Goal: Task Accomplishment & Management: Use online tool/utility

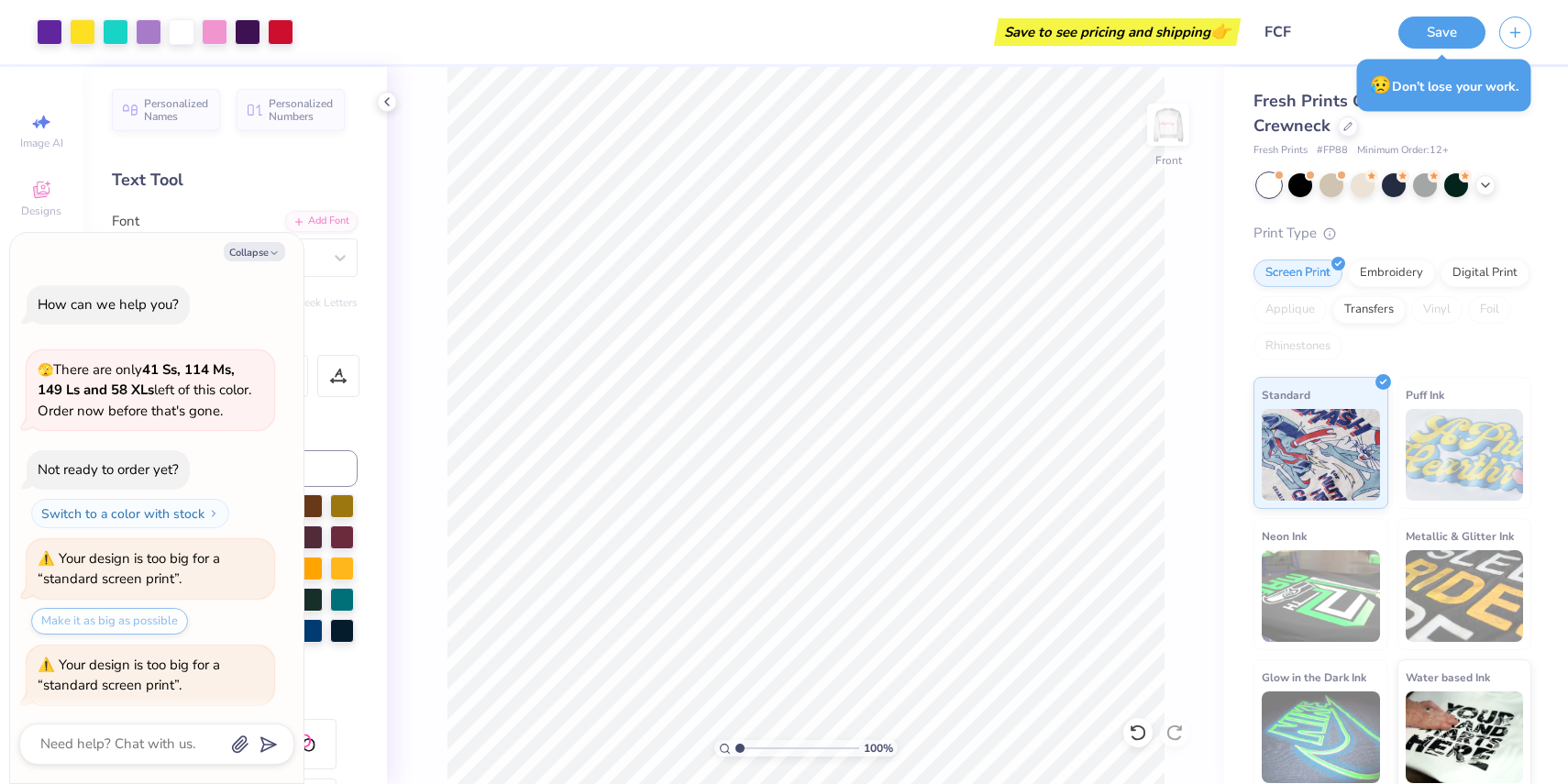
scroll to position [455, 0]
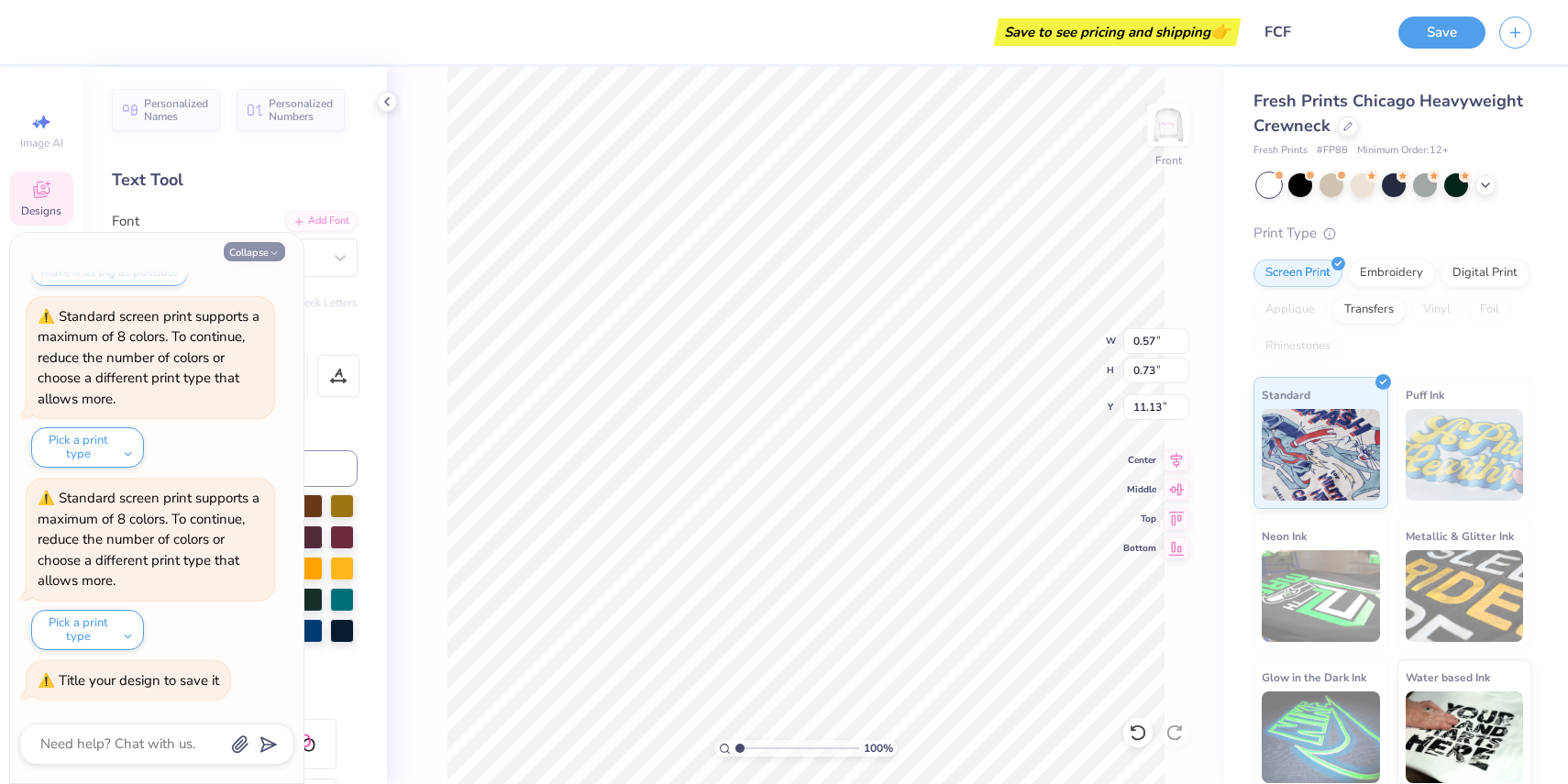
click at [270, 253] on icon "button" at bounding box center [275, 253] width 11 height 11
type textarea "x"
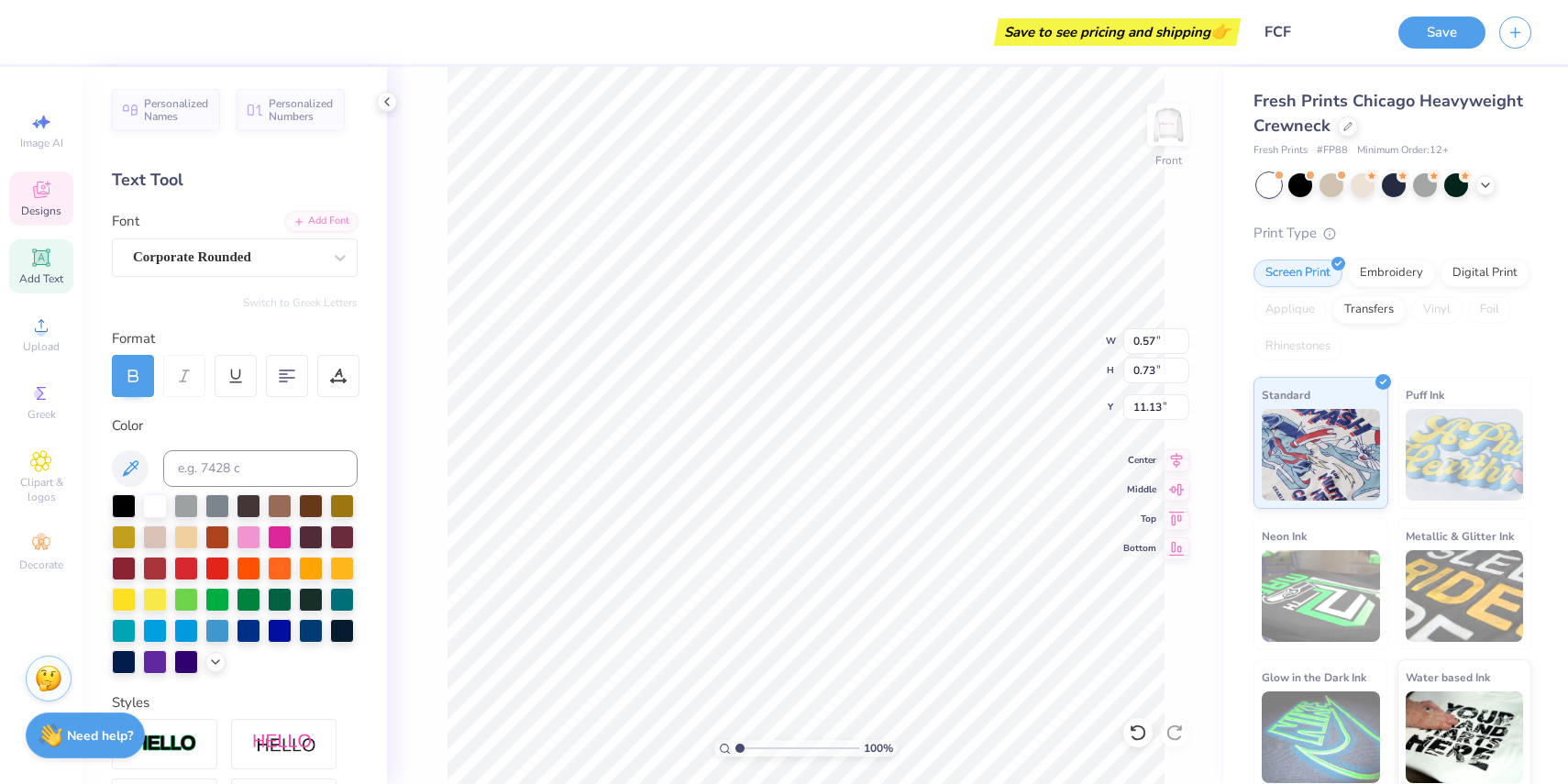
type input "4.46"
type input "1.00"
type input "19.99"
click at [333, 246] on div at bounding box center [340, 258] width 33 height 33
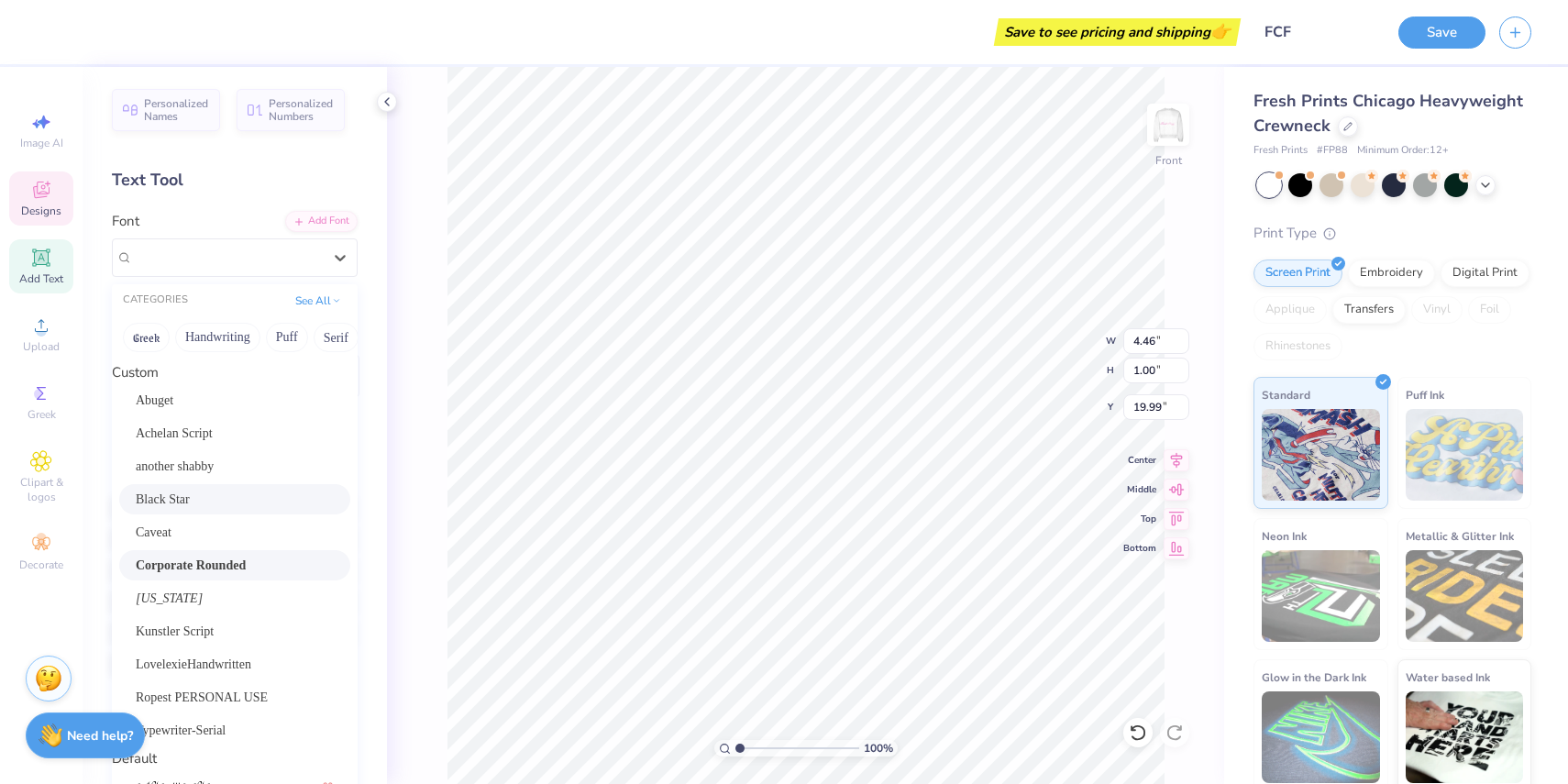
click at [241, 564] on span "Corporate Rounded" at bounding box center [191, 565] width 110 height 19
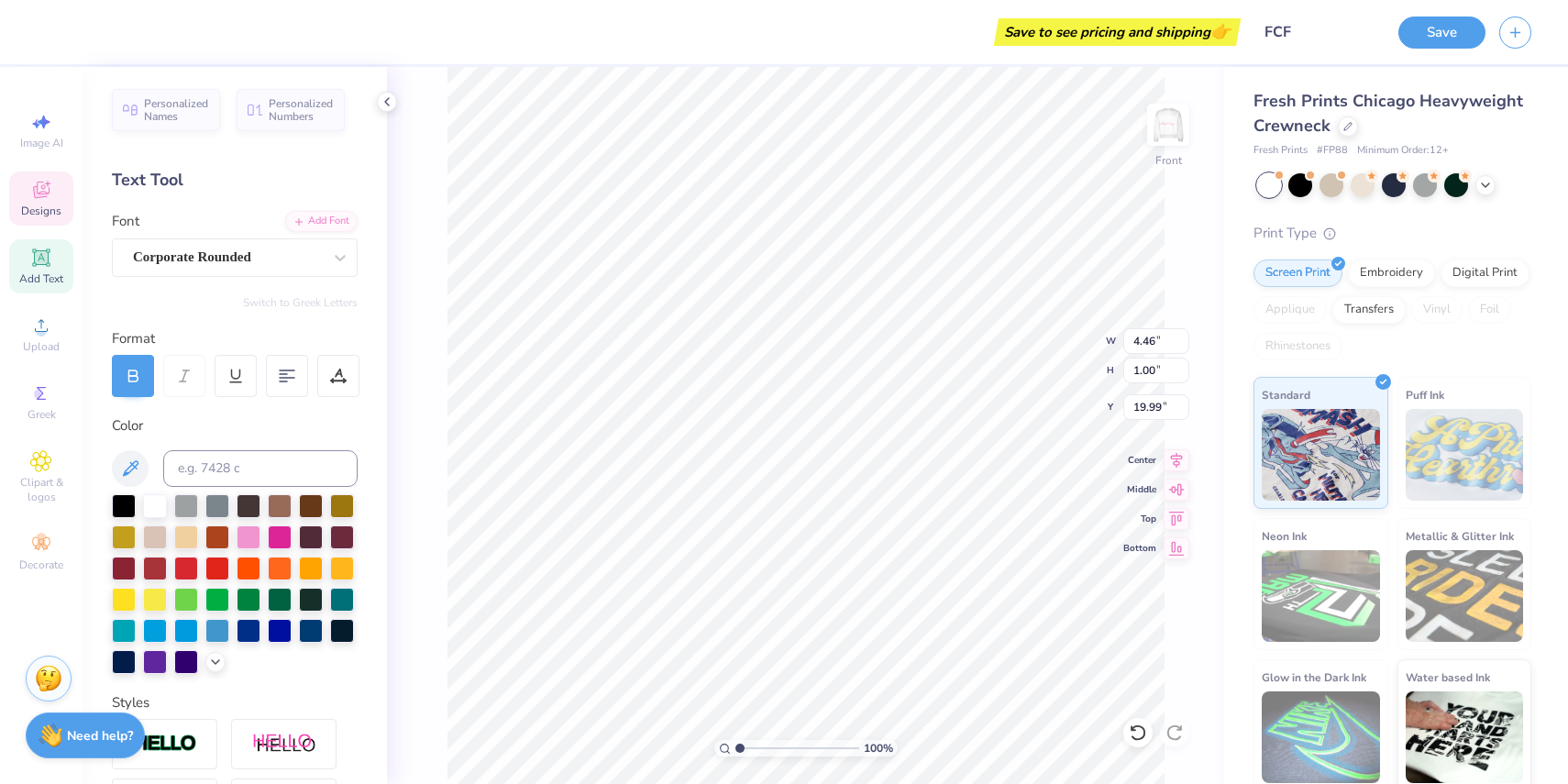
type input "6.20"
type input "1.36"
type input "19.80"
type input "4.65"
type input "1.02"
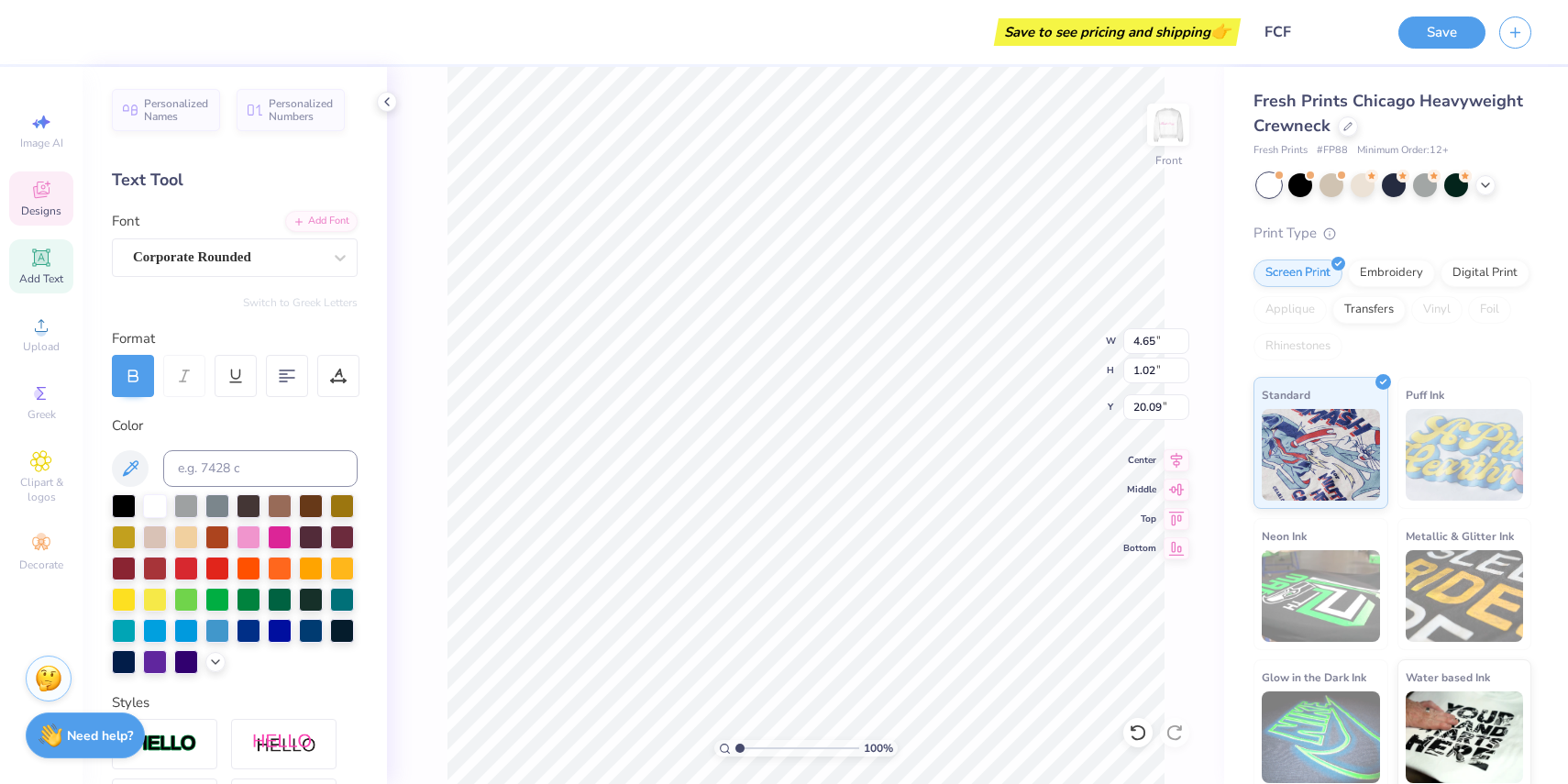
type input "19.97"
type input "1.38"
type input "1.25"
type input "20.48"
click at [262, 252] on div "Black Star" at bounding box center [227, 258] width 192 height 28
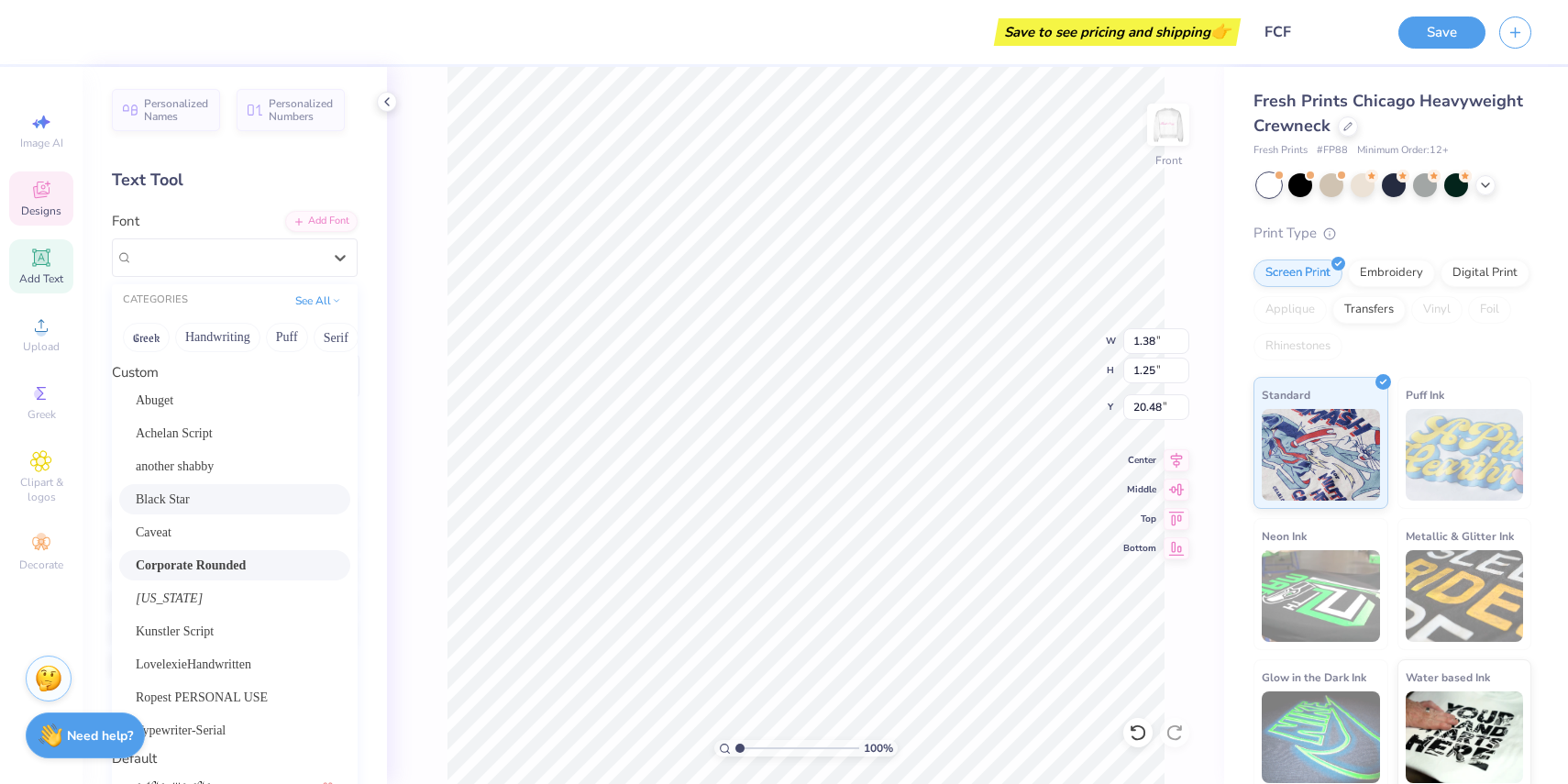
click at [246, 560] on div "Corporate Rounded" at bounding box center [235, 565] width 198 height 19
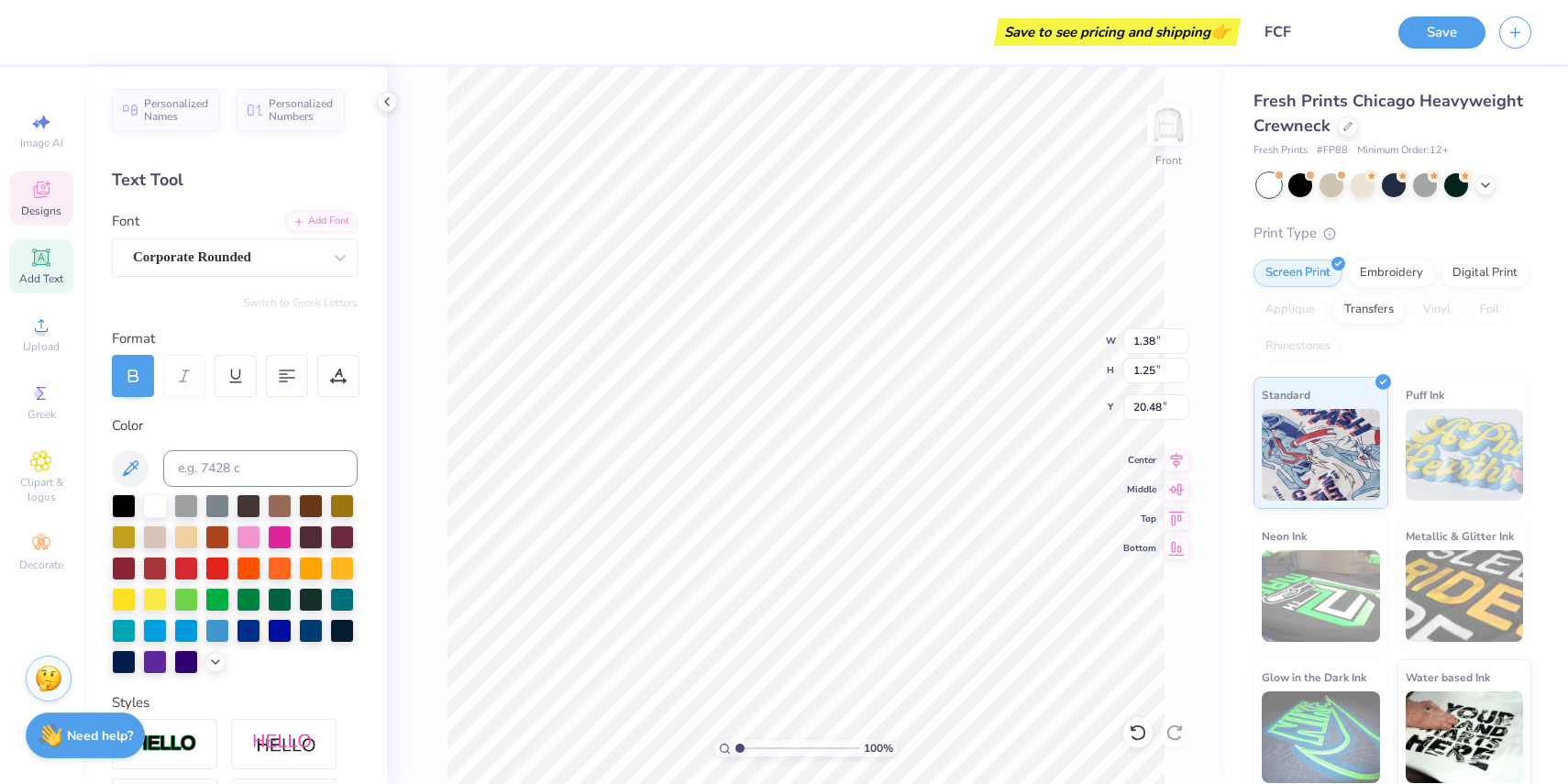
type input "1.69"
type input "1.18"
type input "20.52"
type input "20.48"
click at [184, 371] on line at bounding box center [186, 371] width 7 height 0
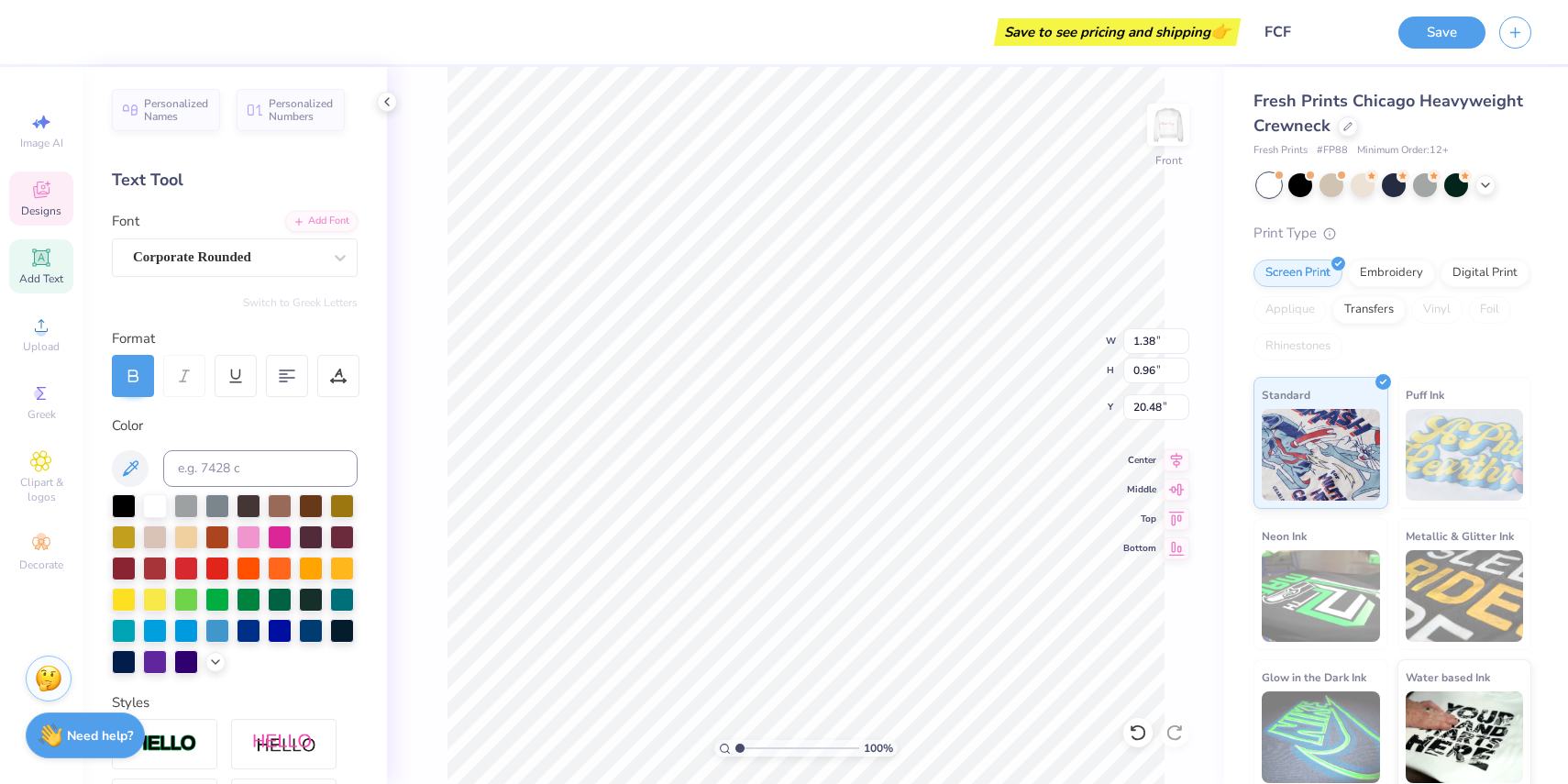
type input "1.38"
type input "0.96"
type input "20.76"
type input "20.02"
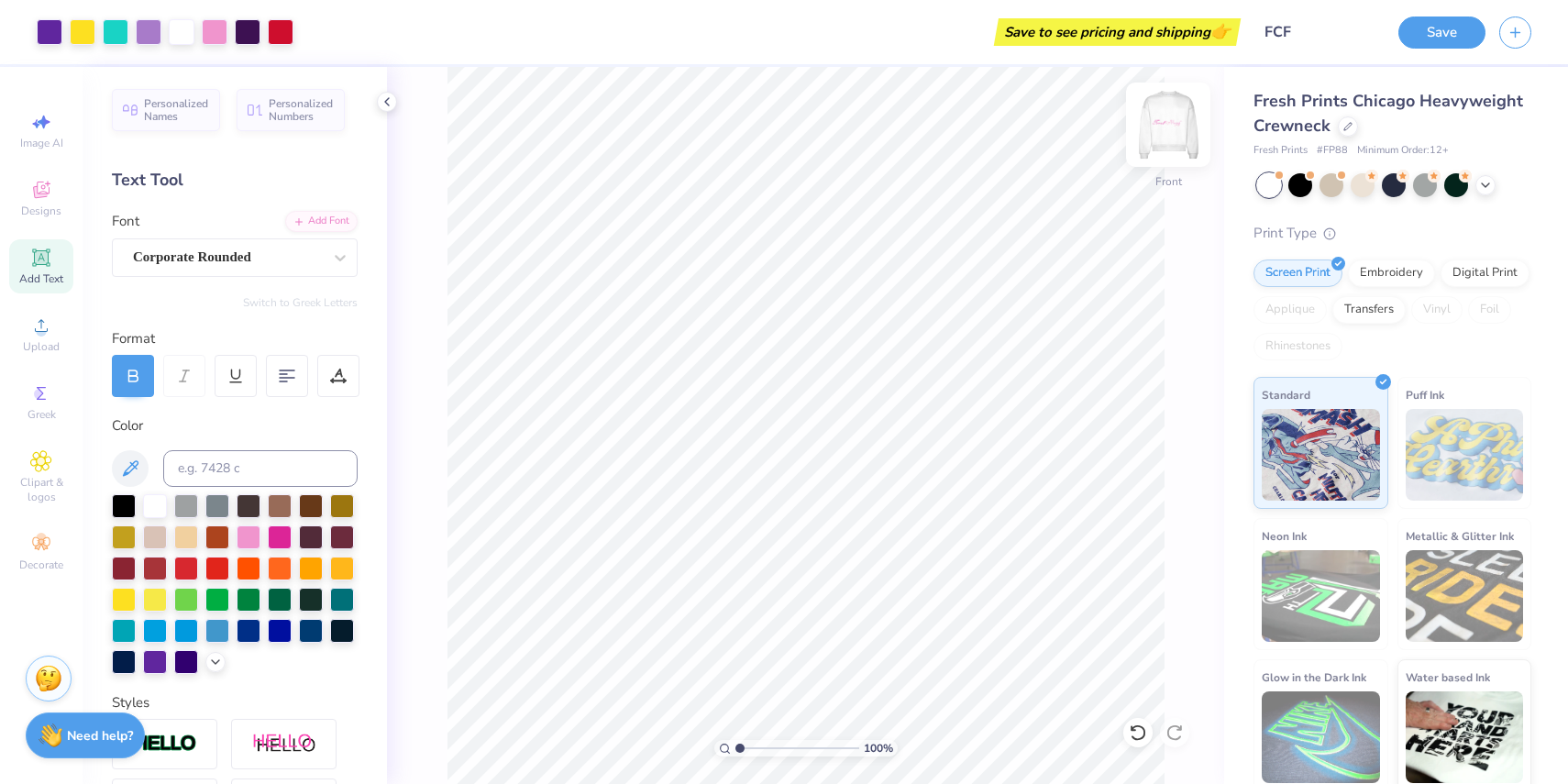
click at [1173, 121] on img at bounding box center [1169, 125] width 74 height 74
click at [34, 197] on icon at bounding box center [41, 189] width 16 height 16
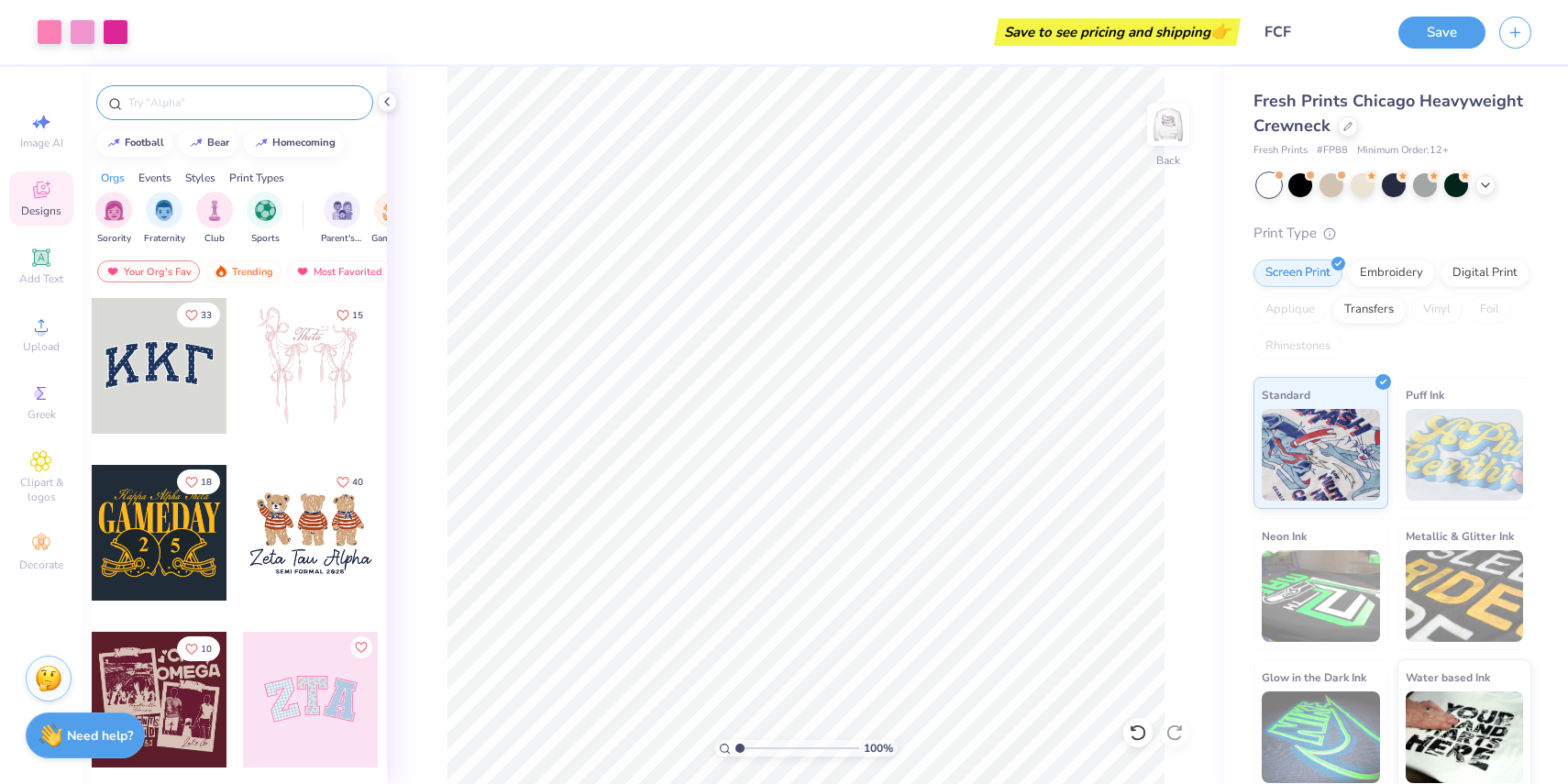
click at [206, 98] on input "text" at bounding box center [243, 102] width 235 height 18
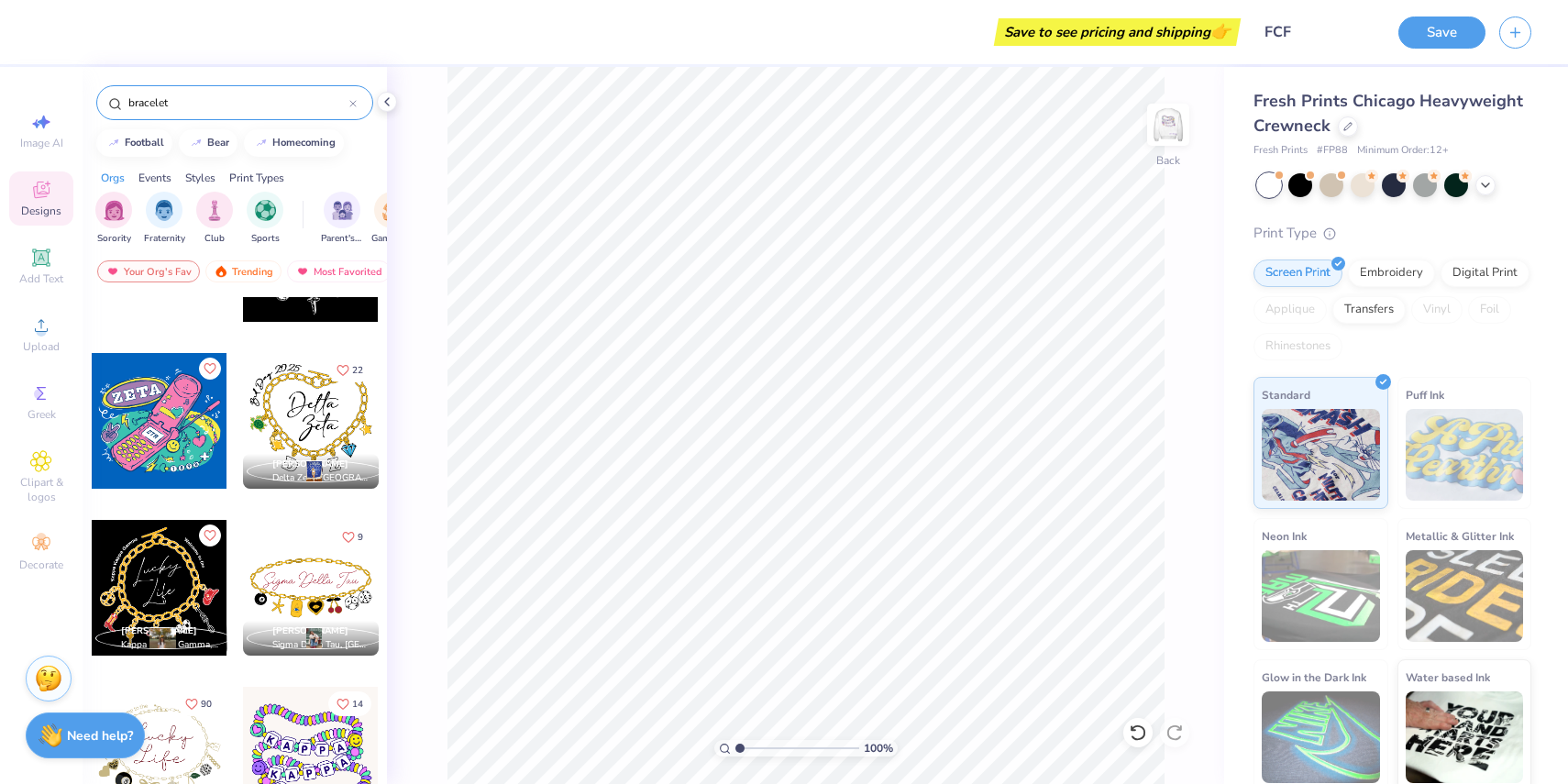
scroll to position [0, 0]
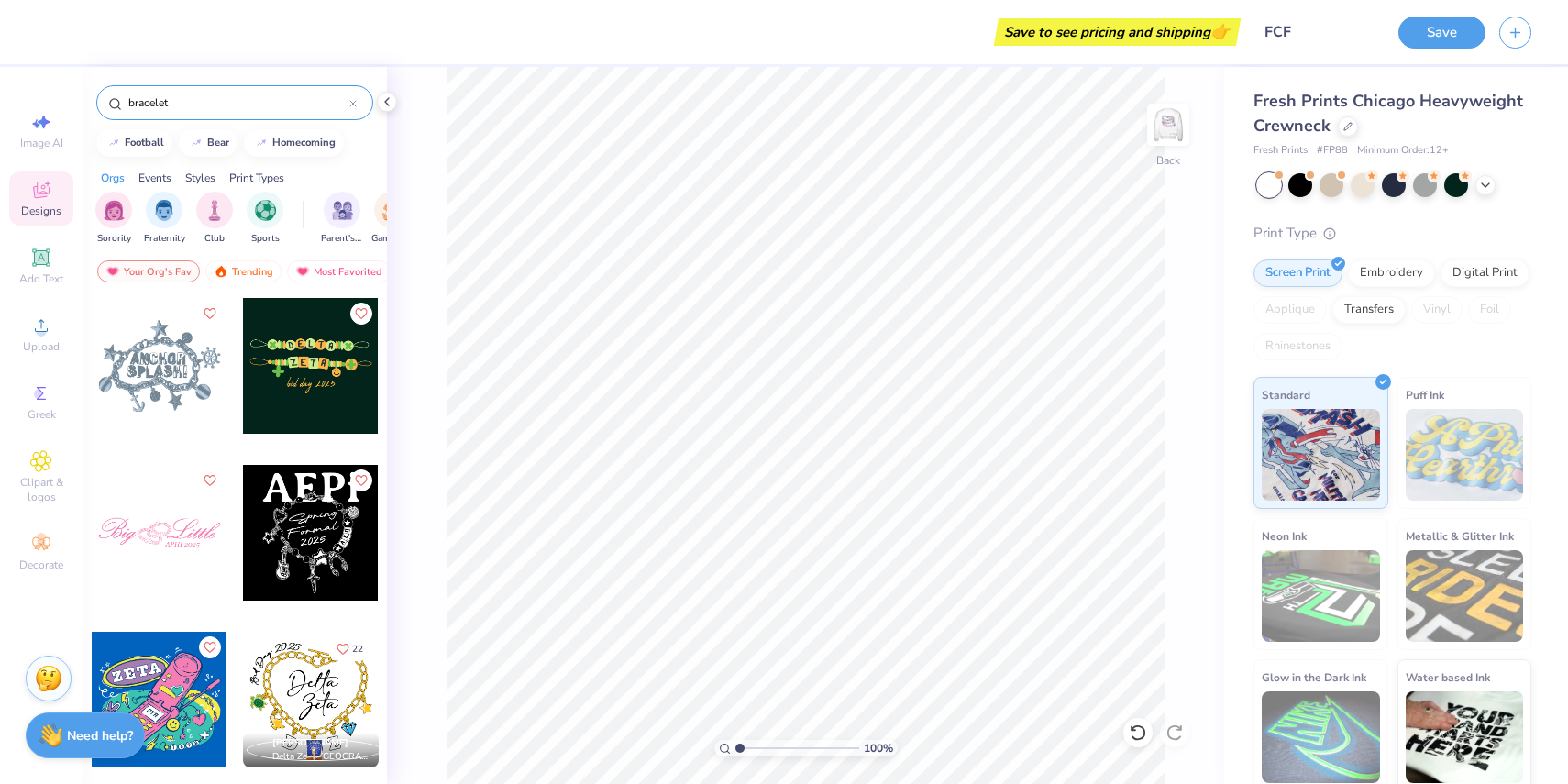
click at [158, 102] on input "bracelet" at bounding box center [238, 102] width 223 height 18
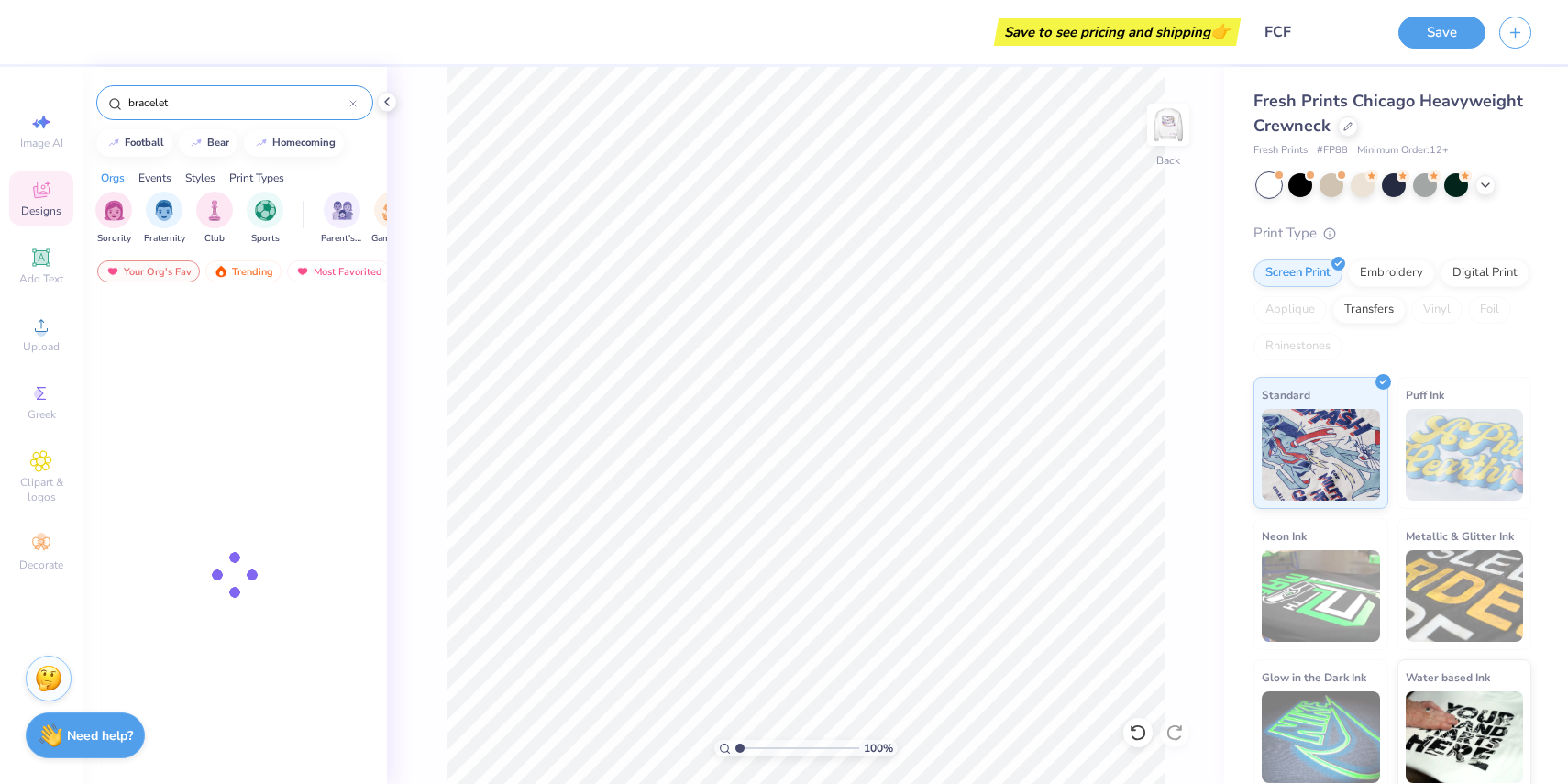
click at [158, 102] on input "bracelet" at bounding box center [238, 102] width 223 height 18
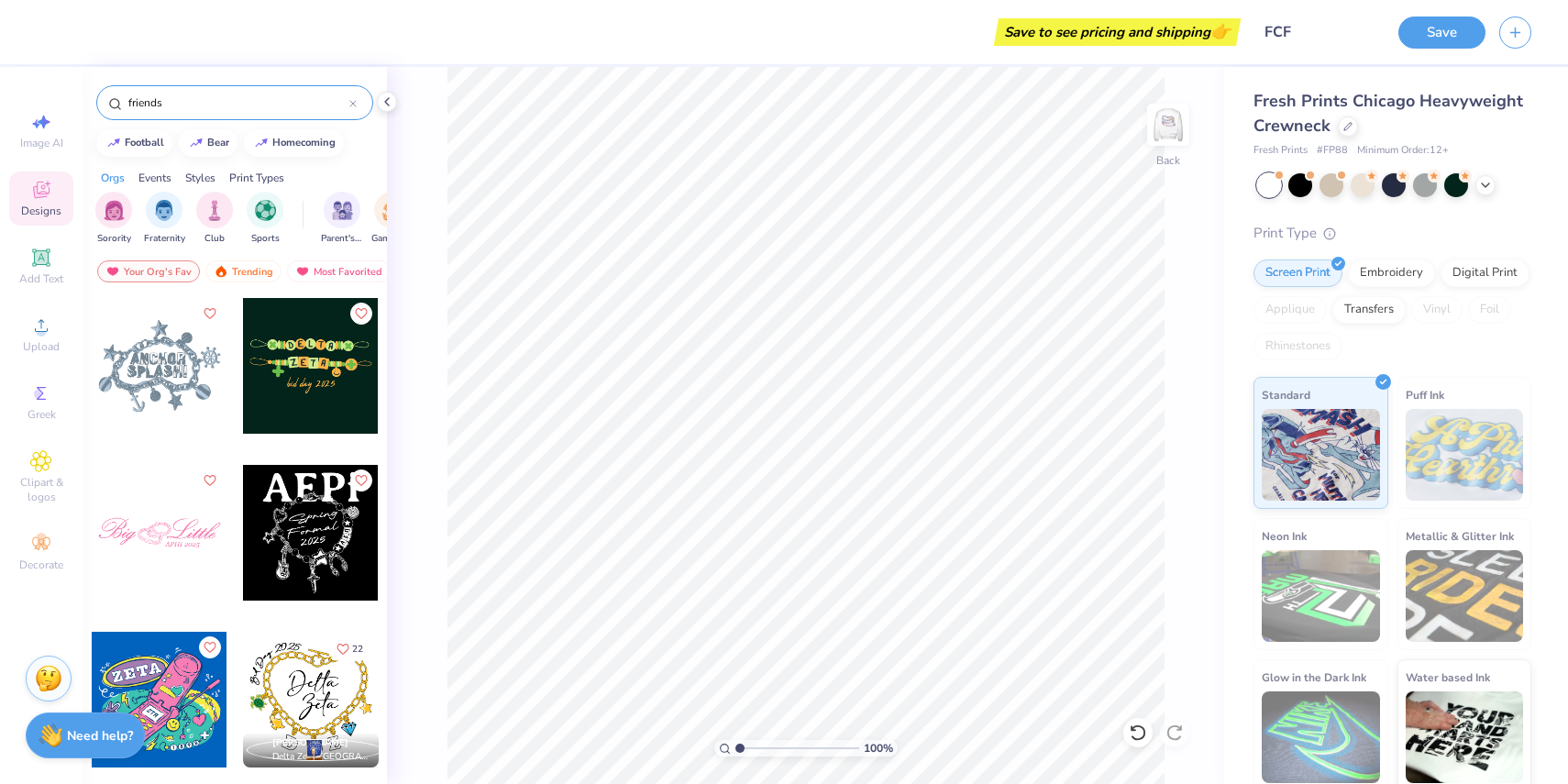
type input "friends"
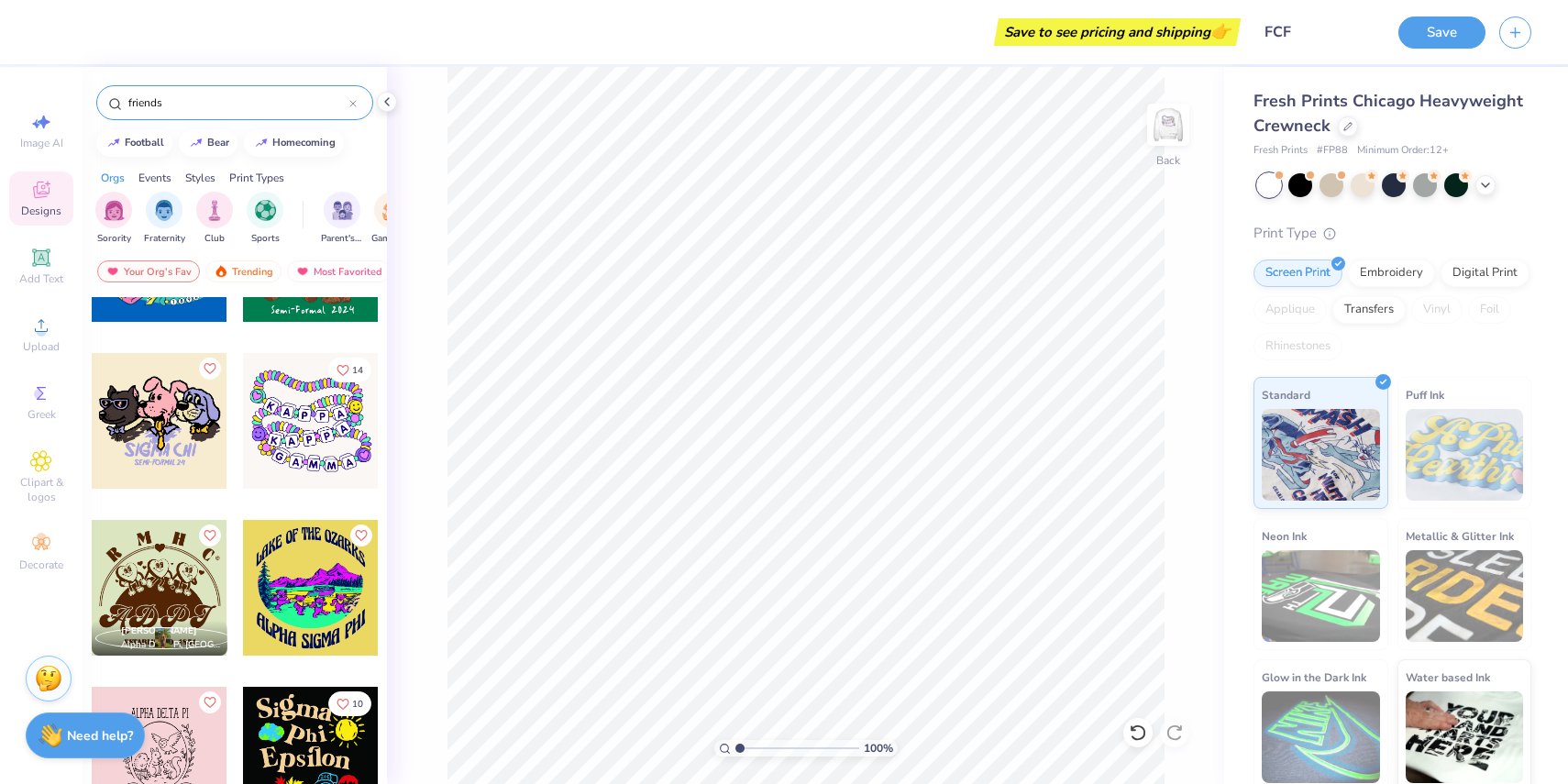
scroll to position [612, 0]
click at [308, 757] on div at bounding box center [311, 755] width 136 height 136
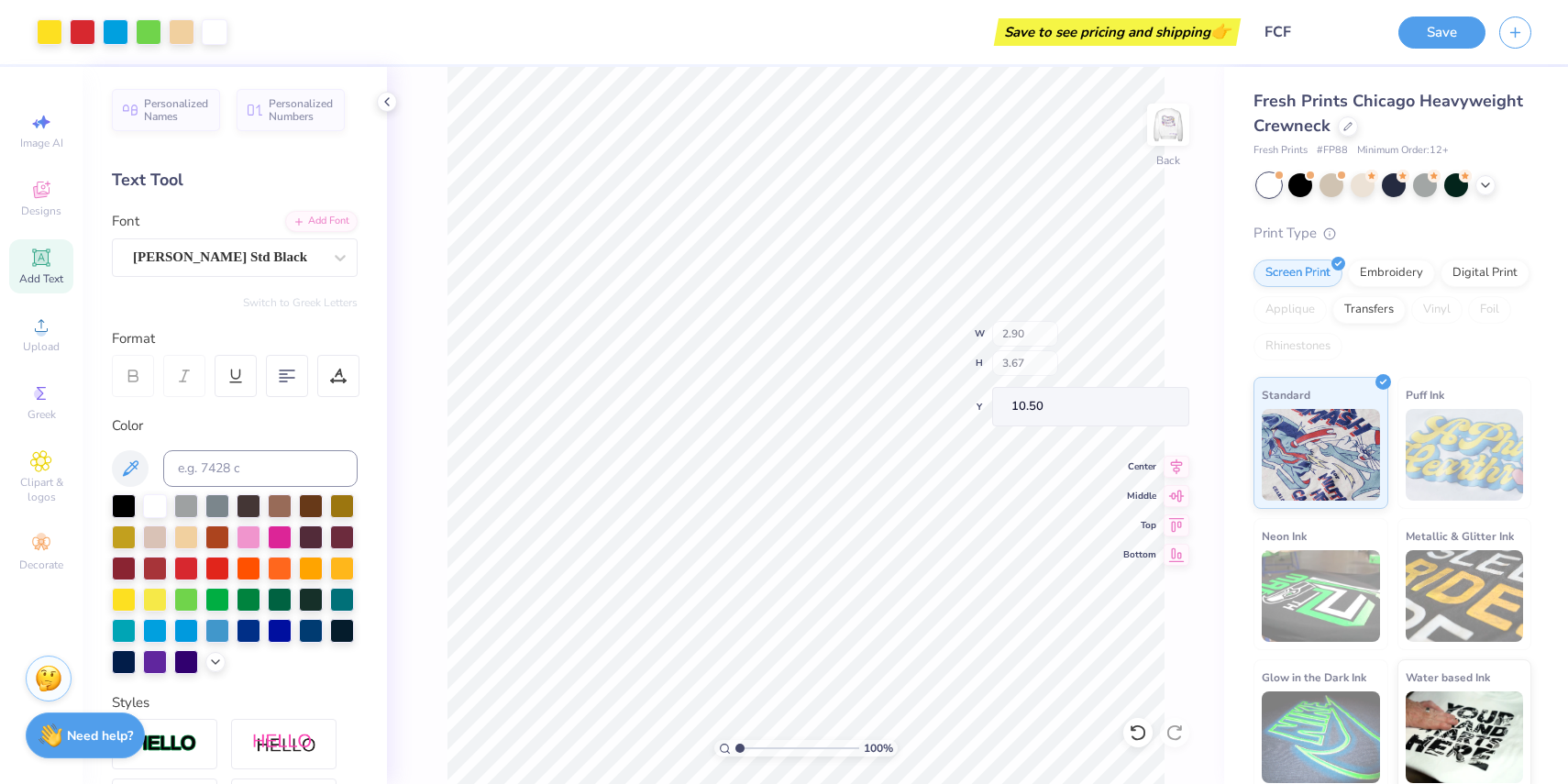
type input "2.90"
type input "3.67"
type input "10.50"
type input "2.71"
type input "1.79"
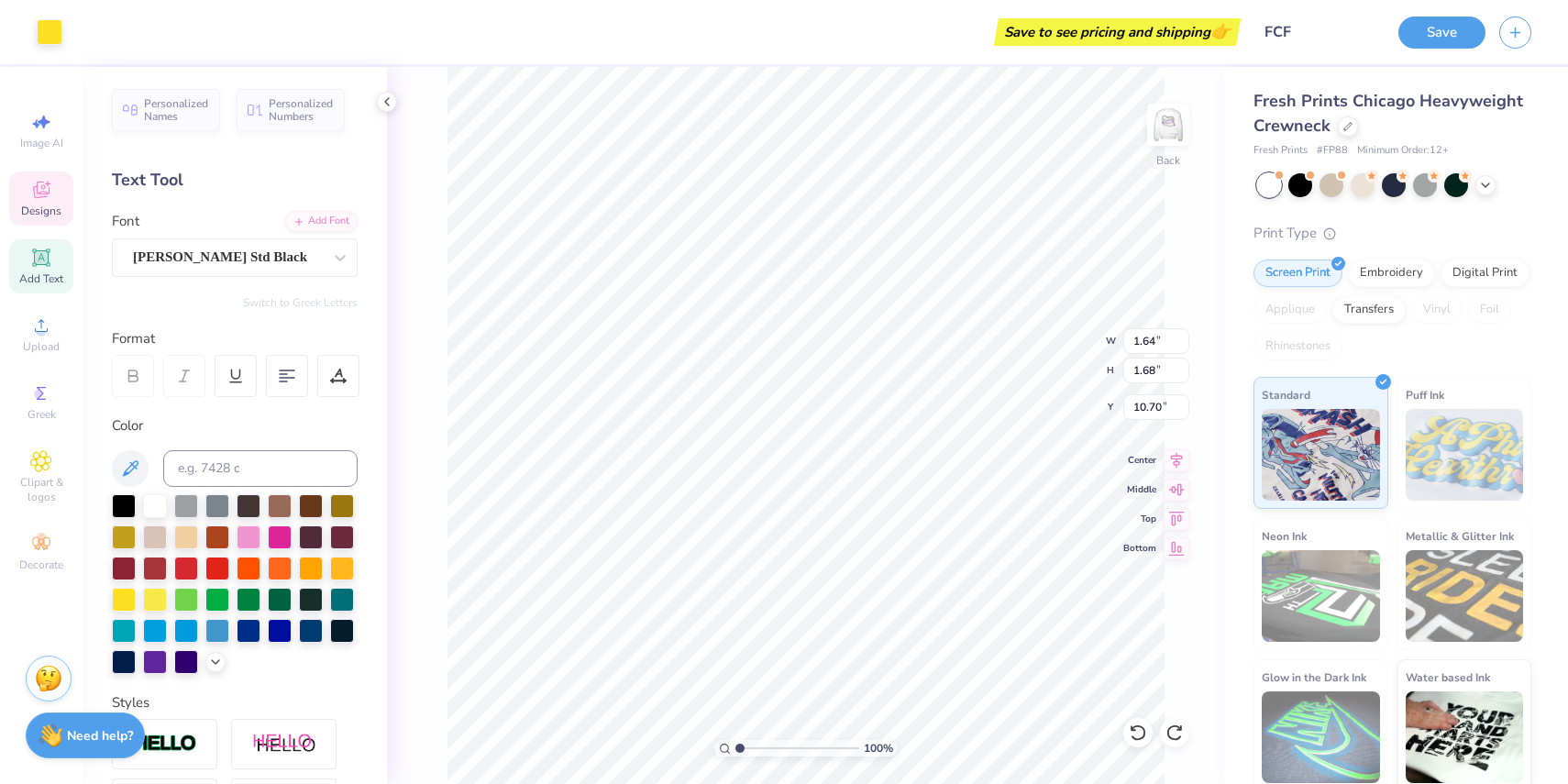
type input "10.59"
type textarea "\"
type textarea "F"
type input "0.72"
type input "1.40"
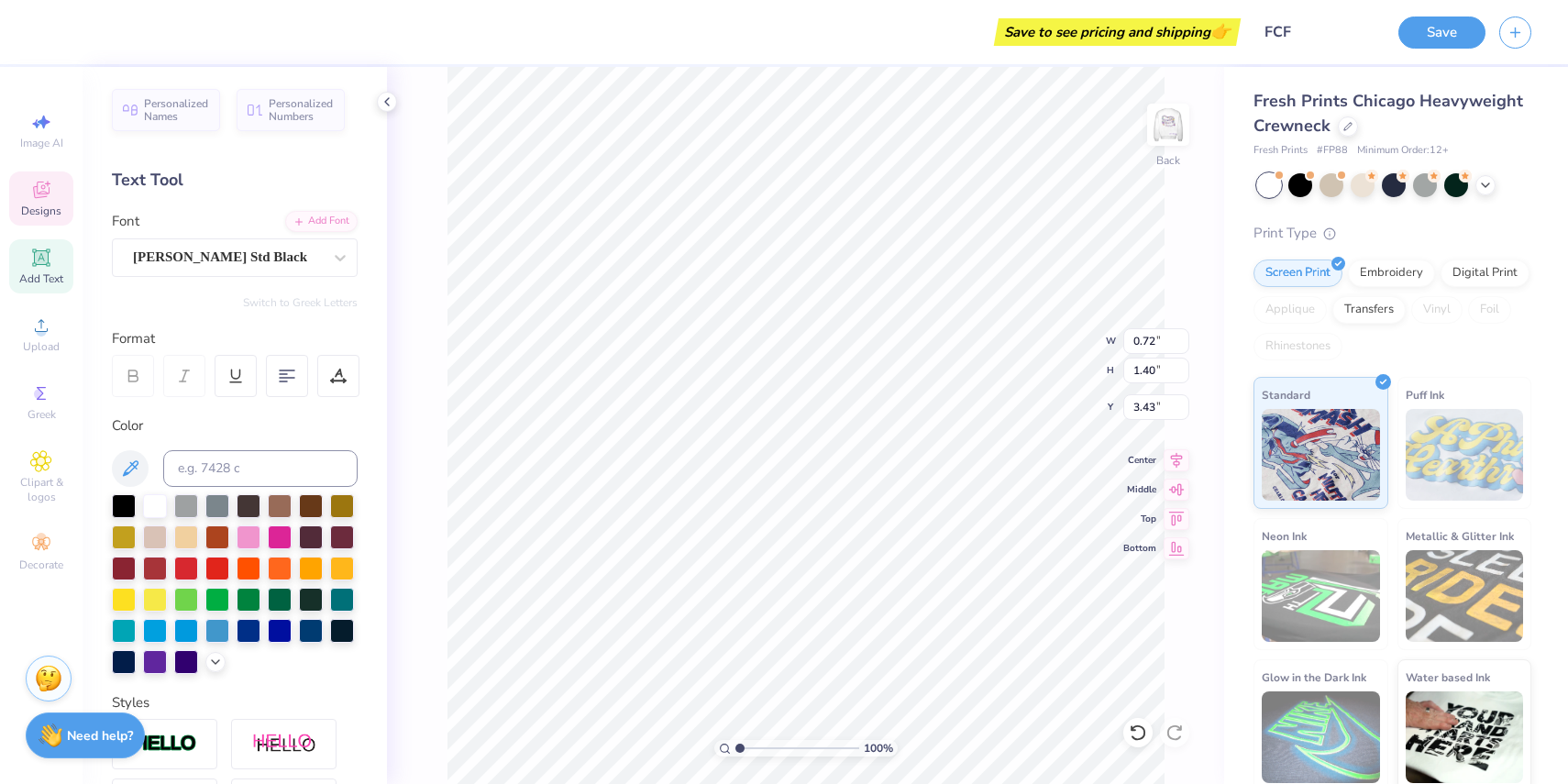
type input "3.43"
type textarea "r"
type input "1.69"
type input "2.13"
type input "3.00"
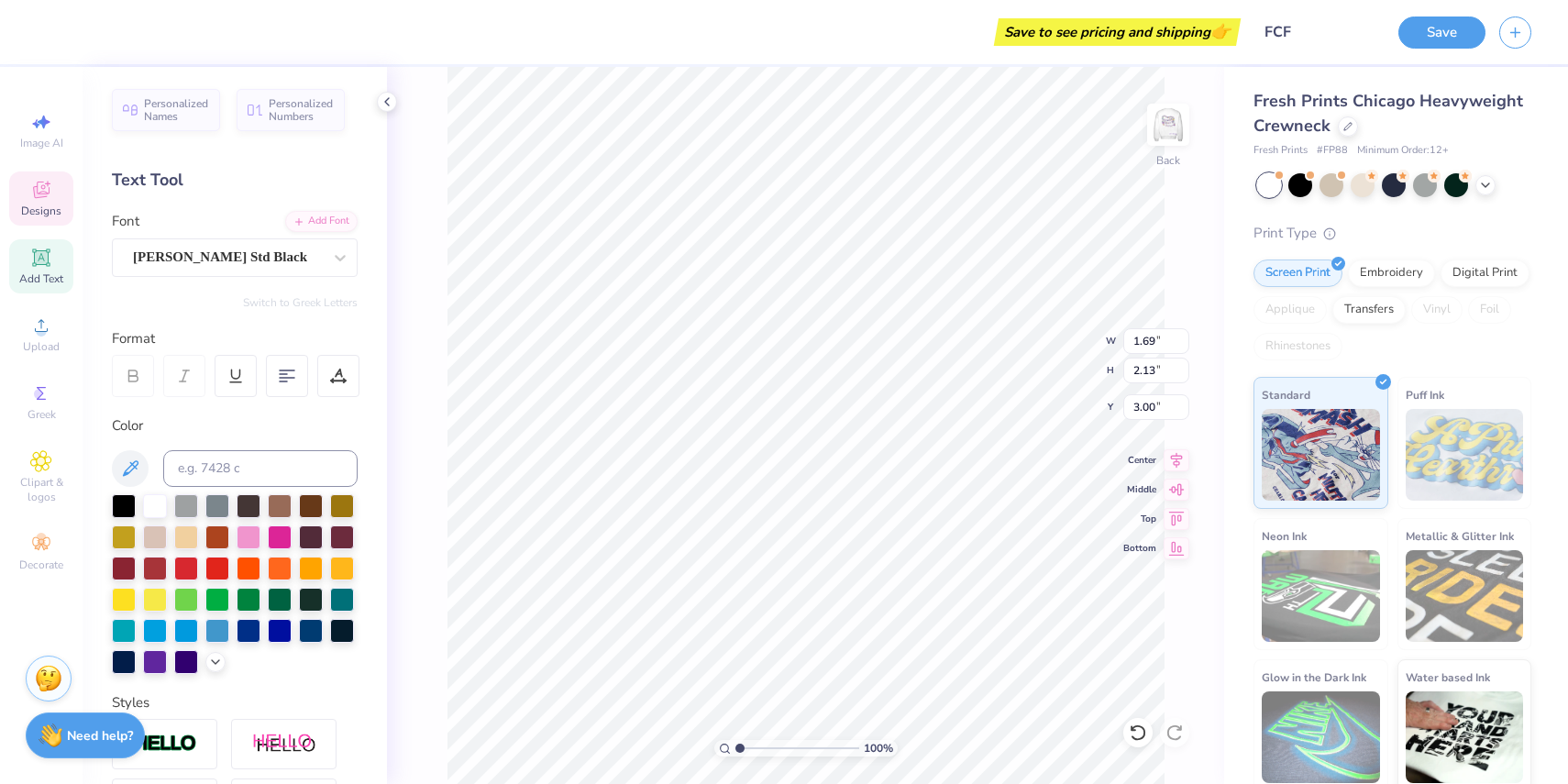
type textarea "i"
type input "3.07"
type input "1.65"
type input "3.70"
type textarea "a"
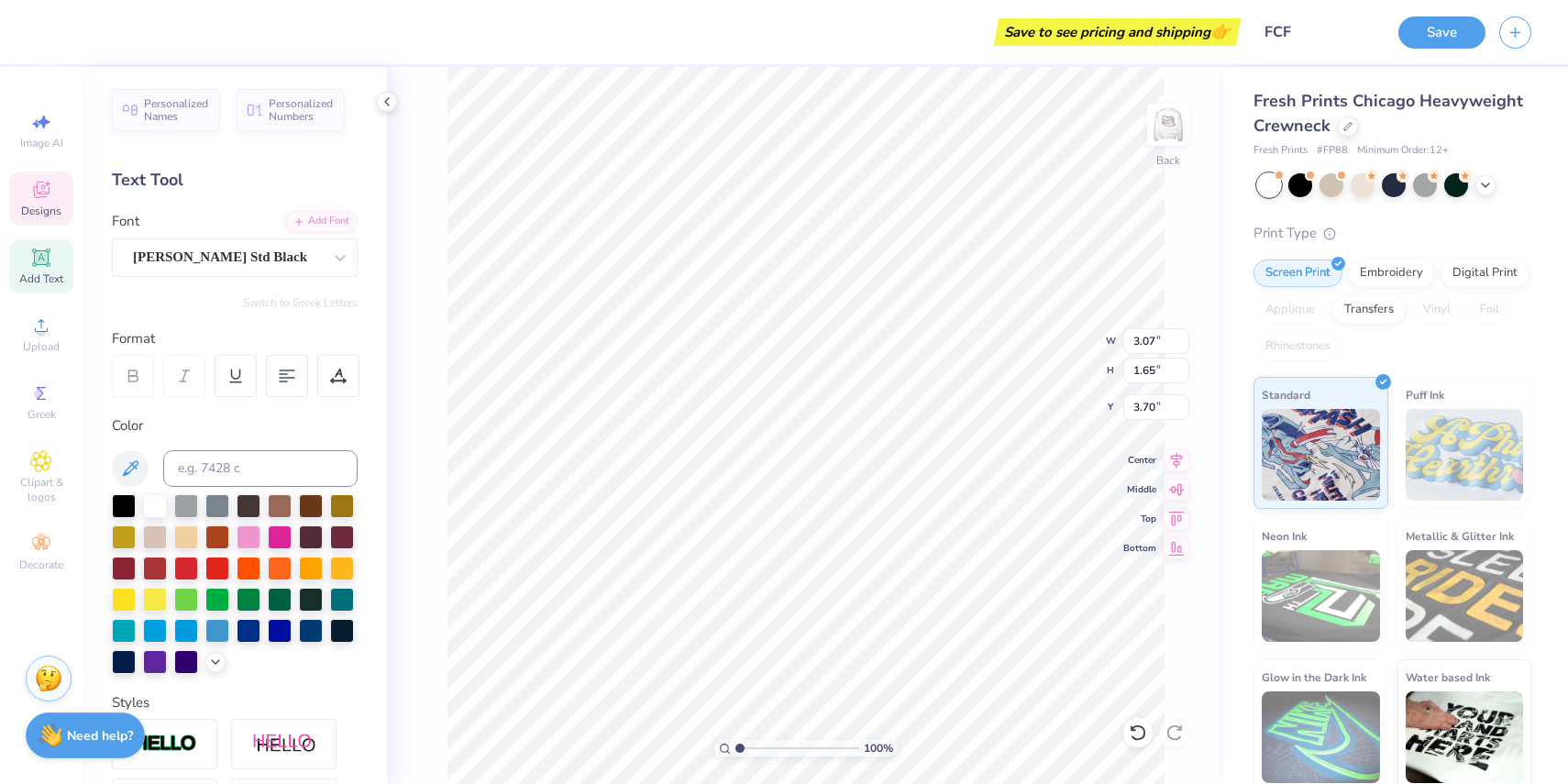
type textarea "end"
type input "1.25"
type input "1.89"
type input "3.19"
type input "2.09"
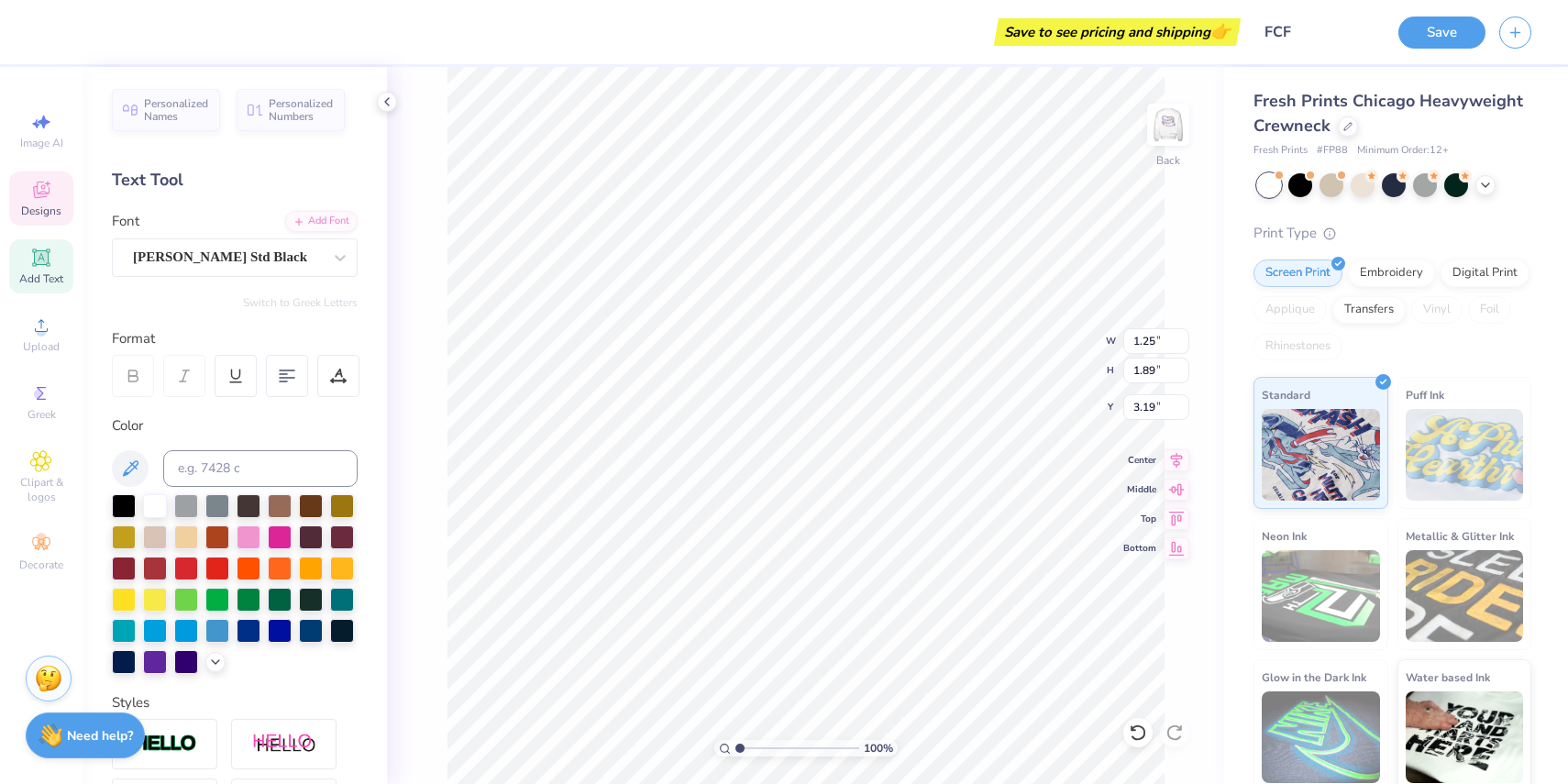
type input "1.99"
type input "6.02"
type input "2.13"
type input "1.63"
type input "5.78"
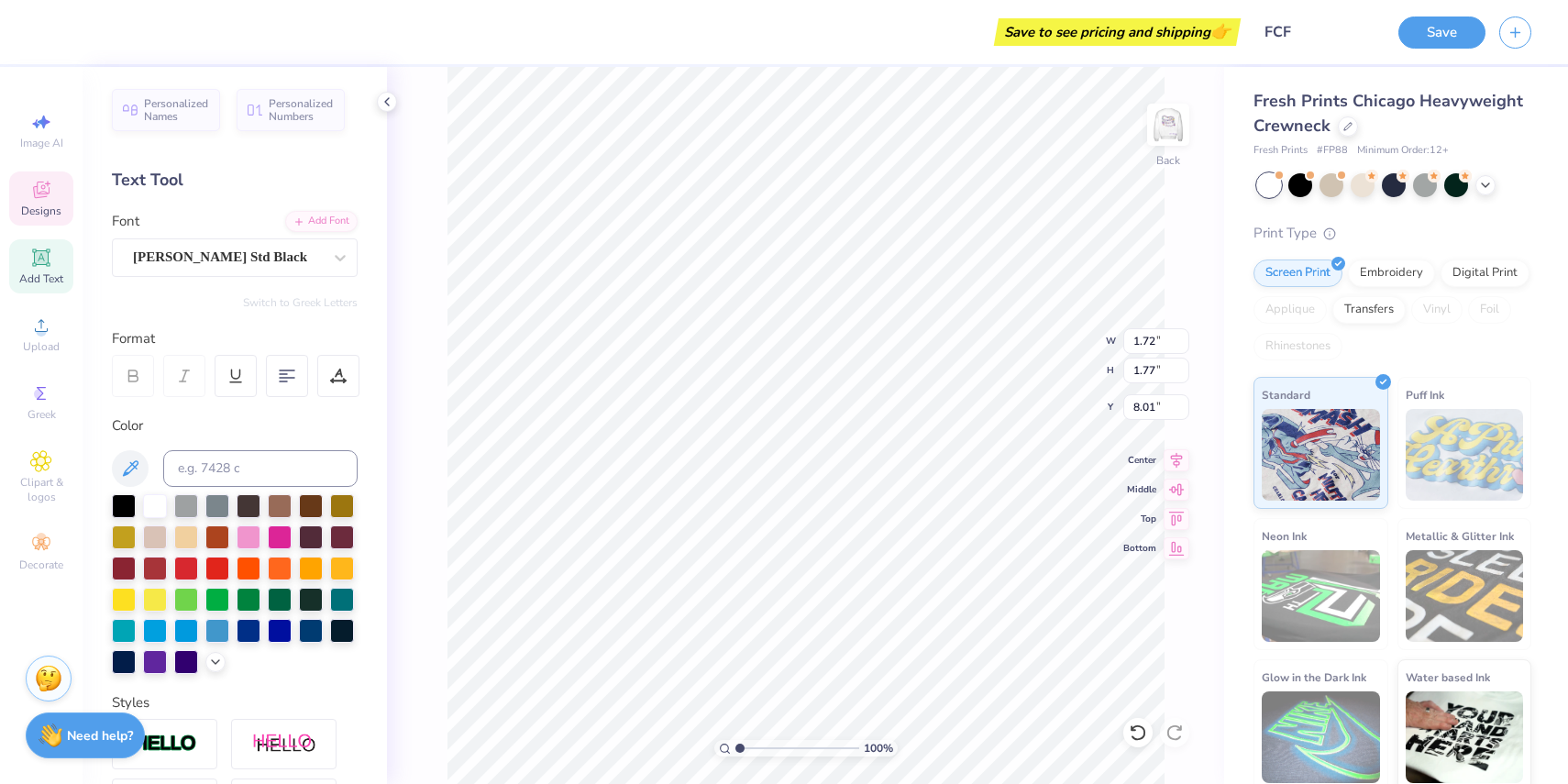
type textarea "c"
type textarea "C"
type input "1.60"
type input "1.57"
type input "8.45"
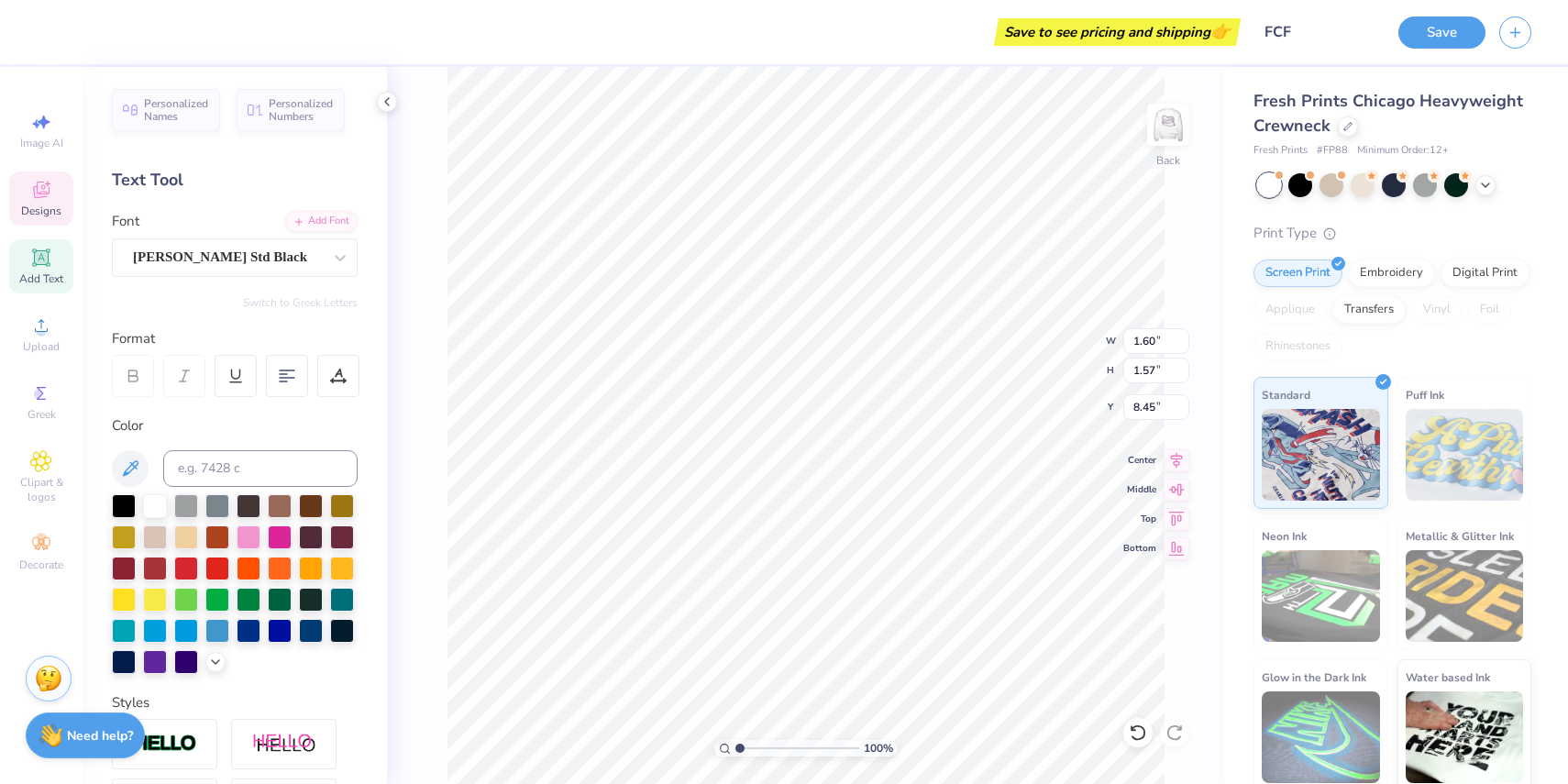
type textarea "r"
type input "1.08"
type input "1.21"
type input "8.65"
type textarea "s"
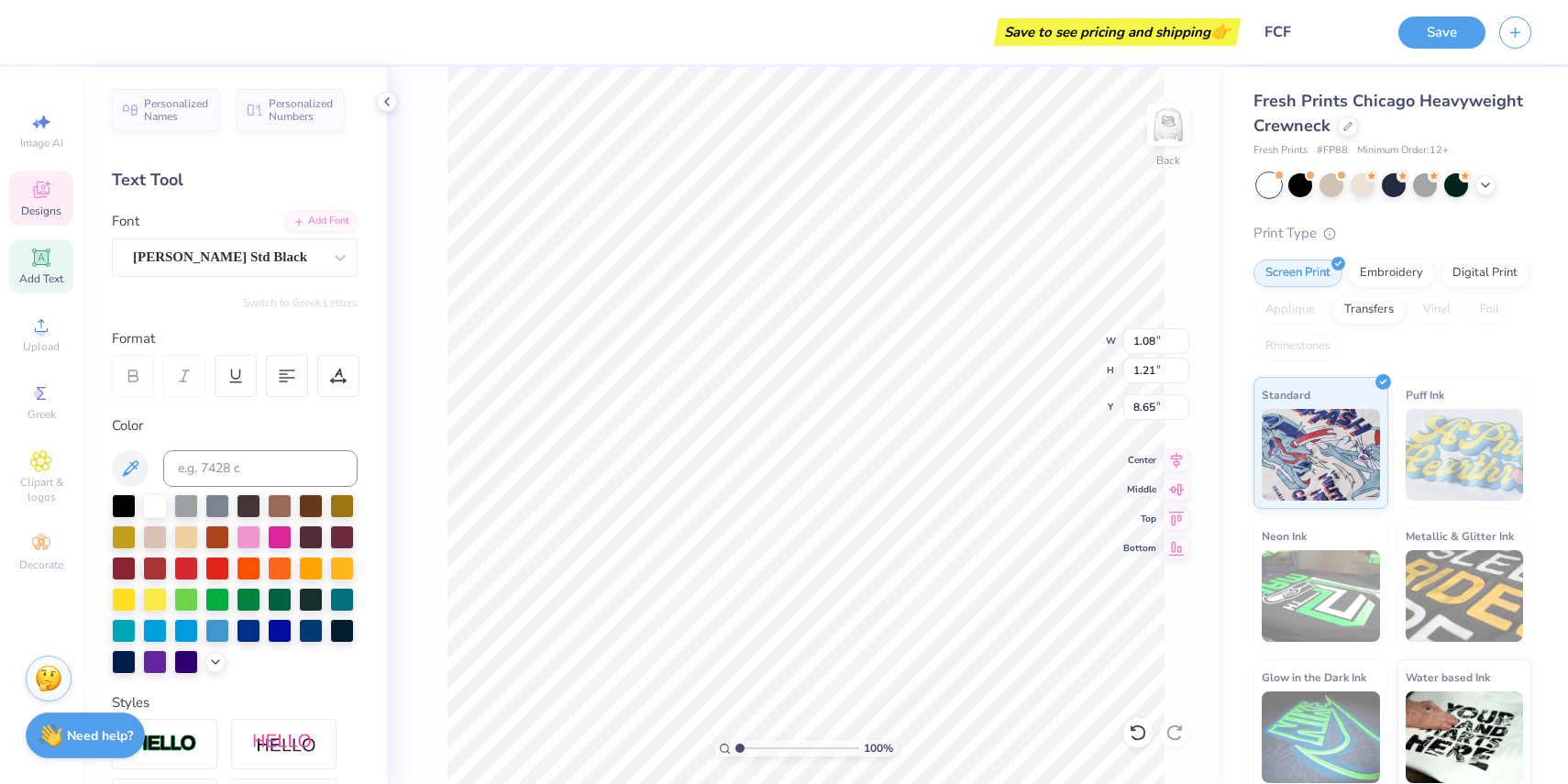
type textarea "u"
type input "0.72"
type input "1.40"
type input "8.51"
type textarea "s"
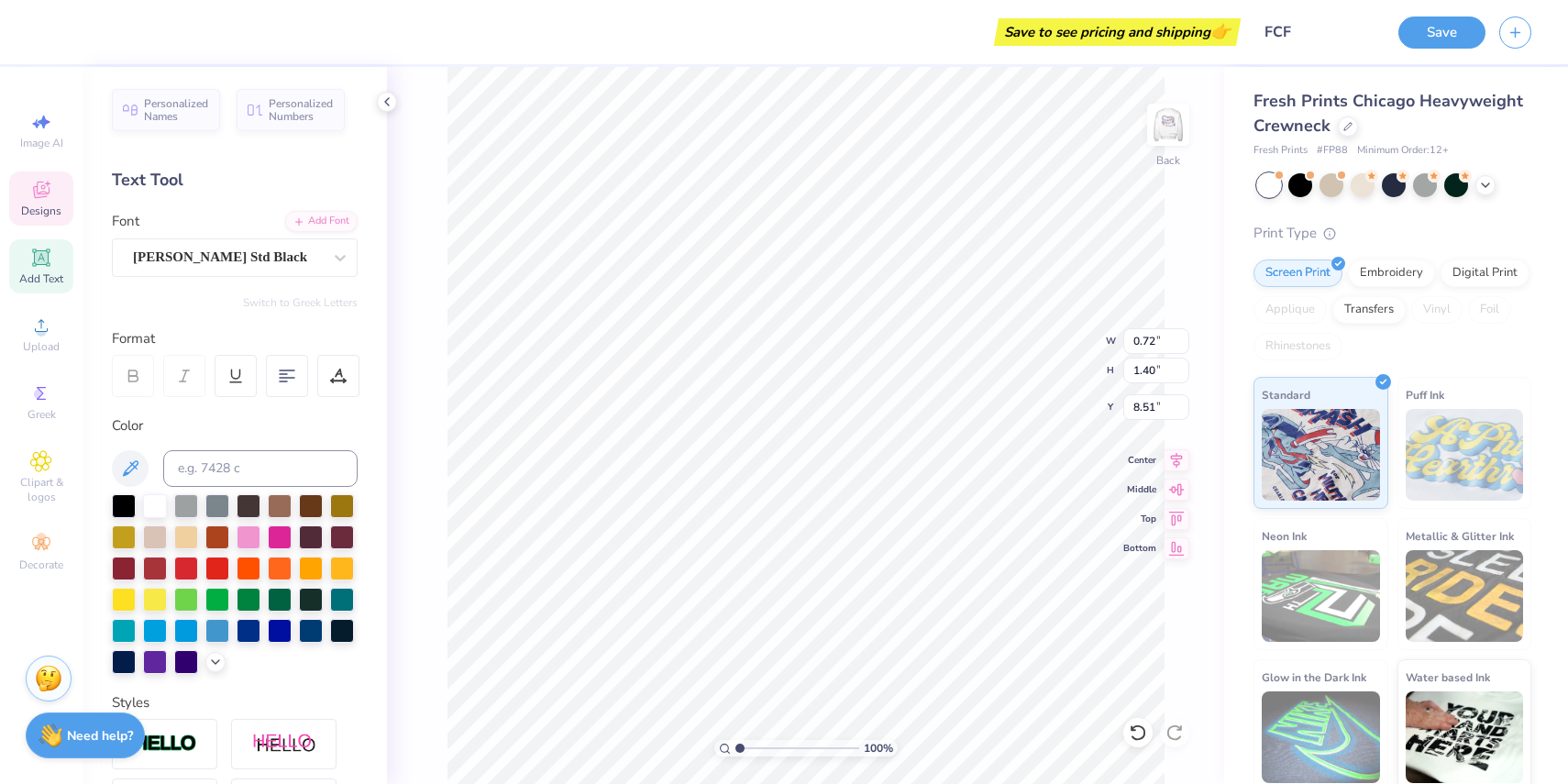
type input "0.74"
type input "1.41"
type input "8.43"
type textarea "h"
type input "2.49"
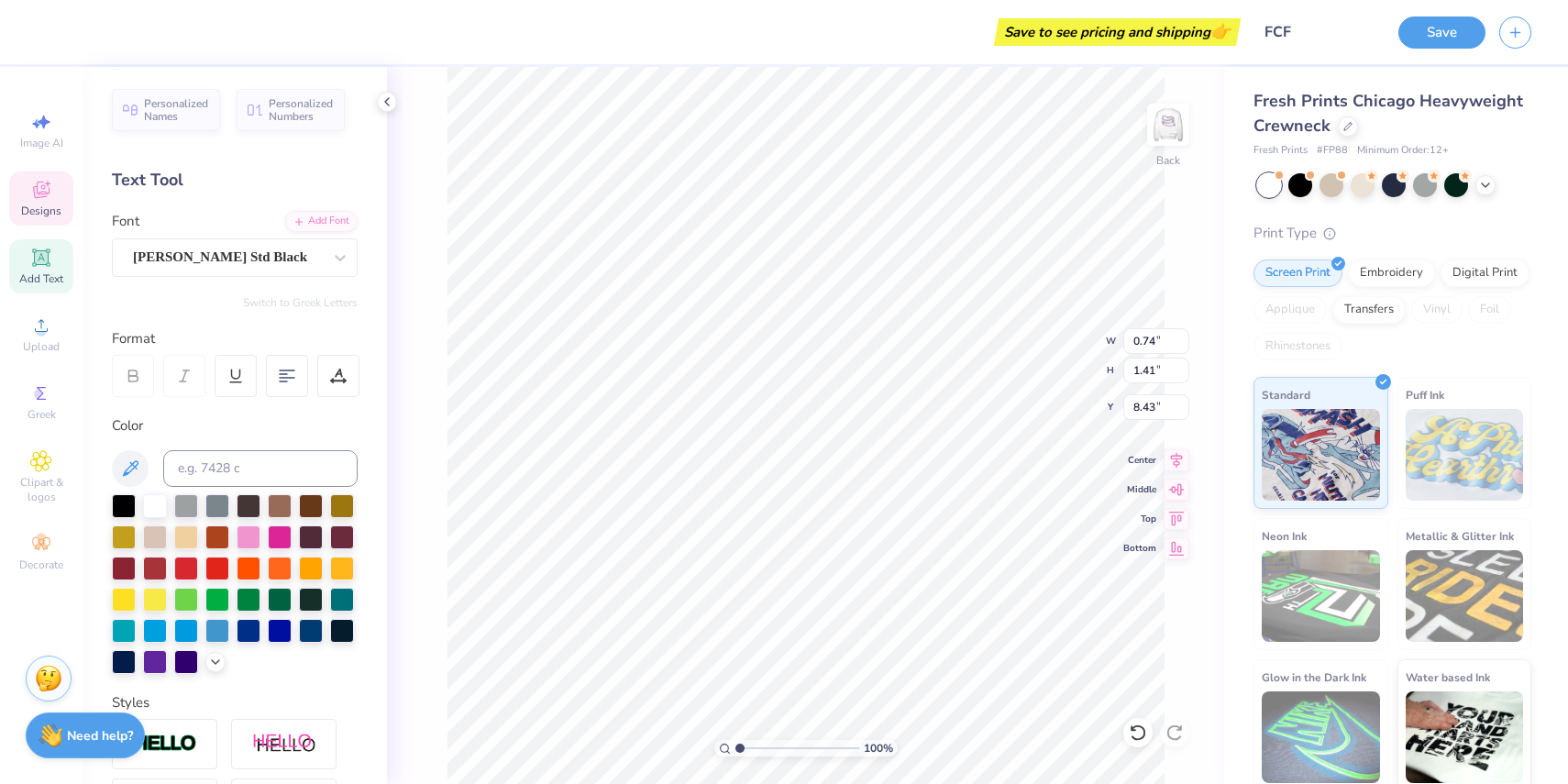
type input "1.33"
type input "8.86"
type input "8.51"
type input "0.90"
type input "1.04"
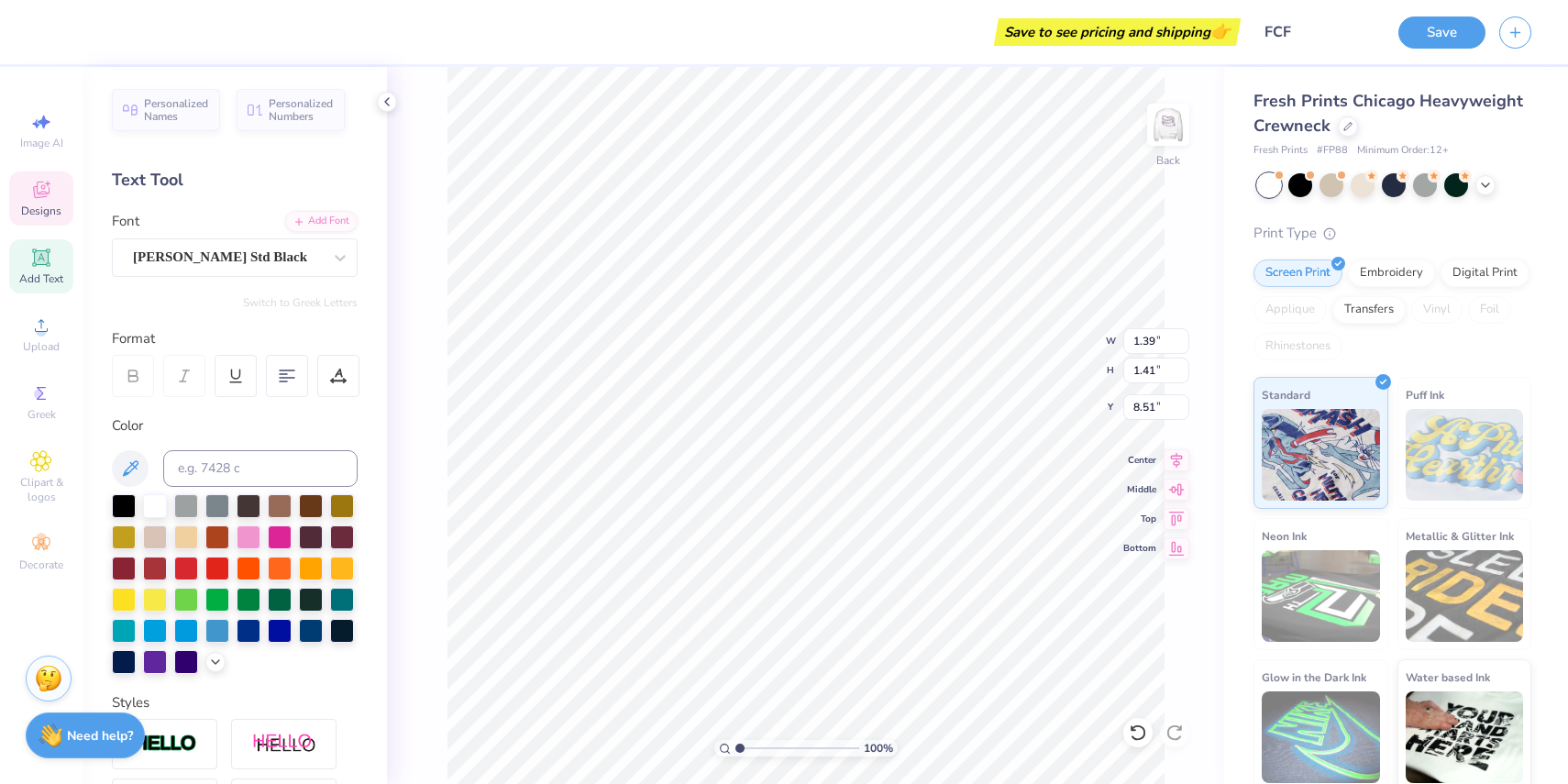
type input "8.69"
type input "1.39"
type input "1.41"
type input "8.51"
type input "5.39"
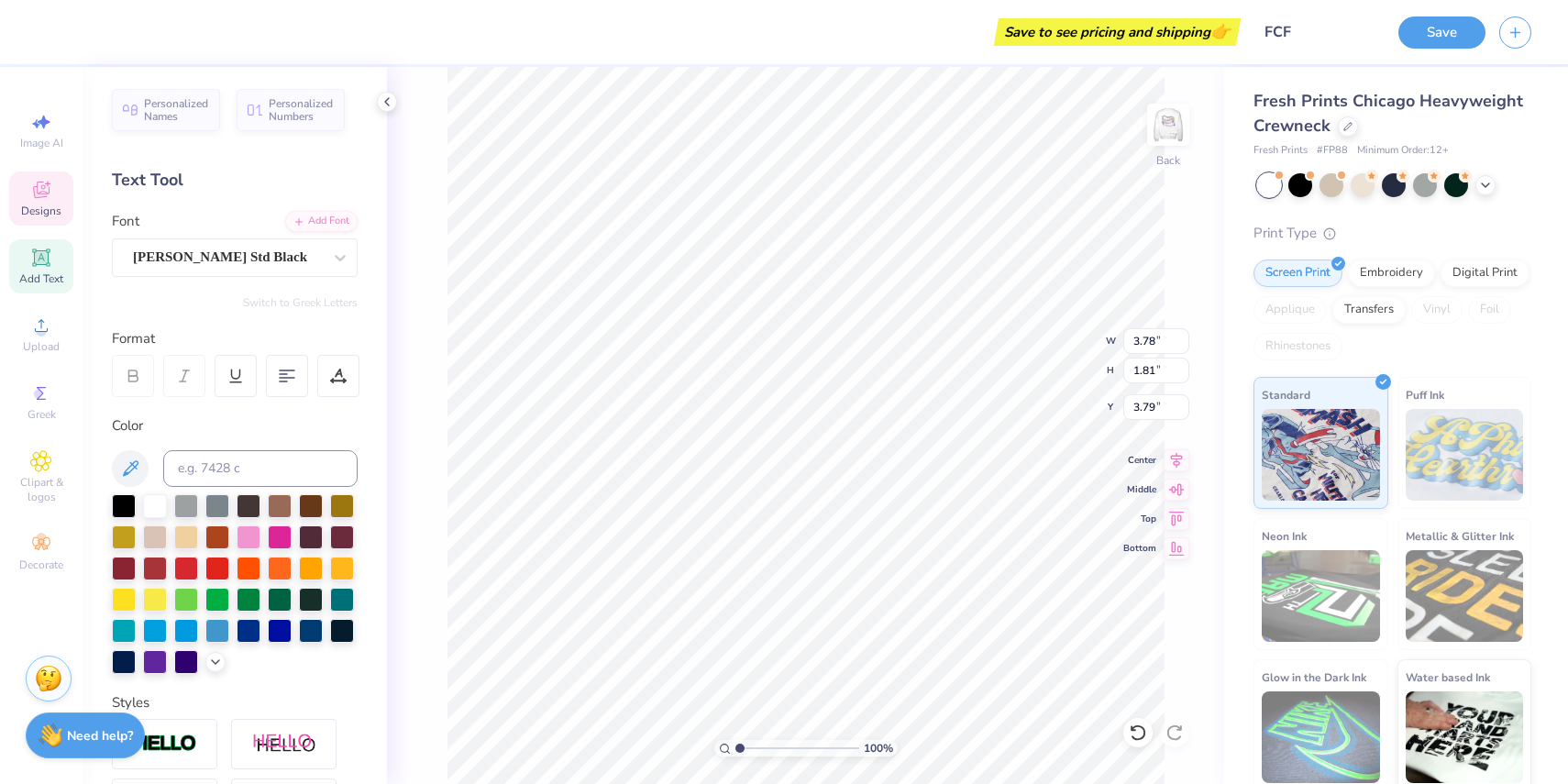
type input "3.95"
type input "1.39"
type input "1.41"
type input "5.76"
type input "2.90"
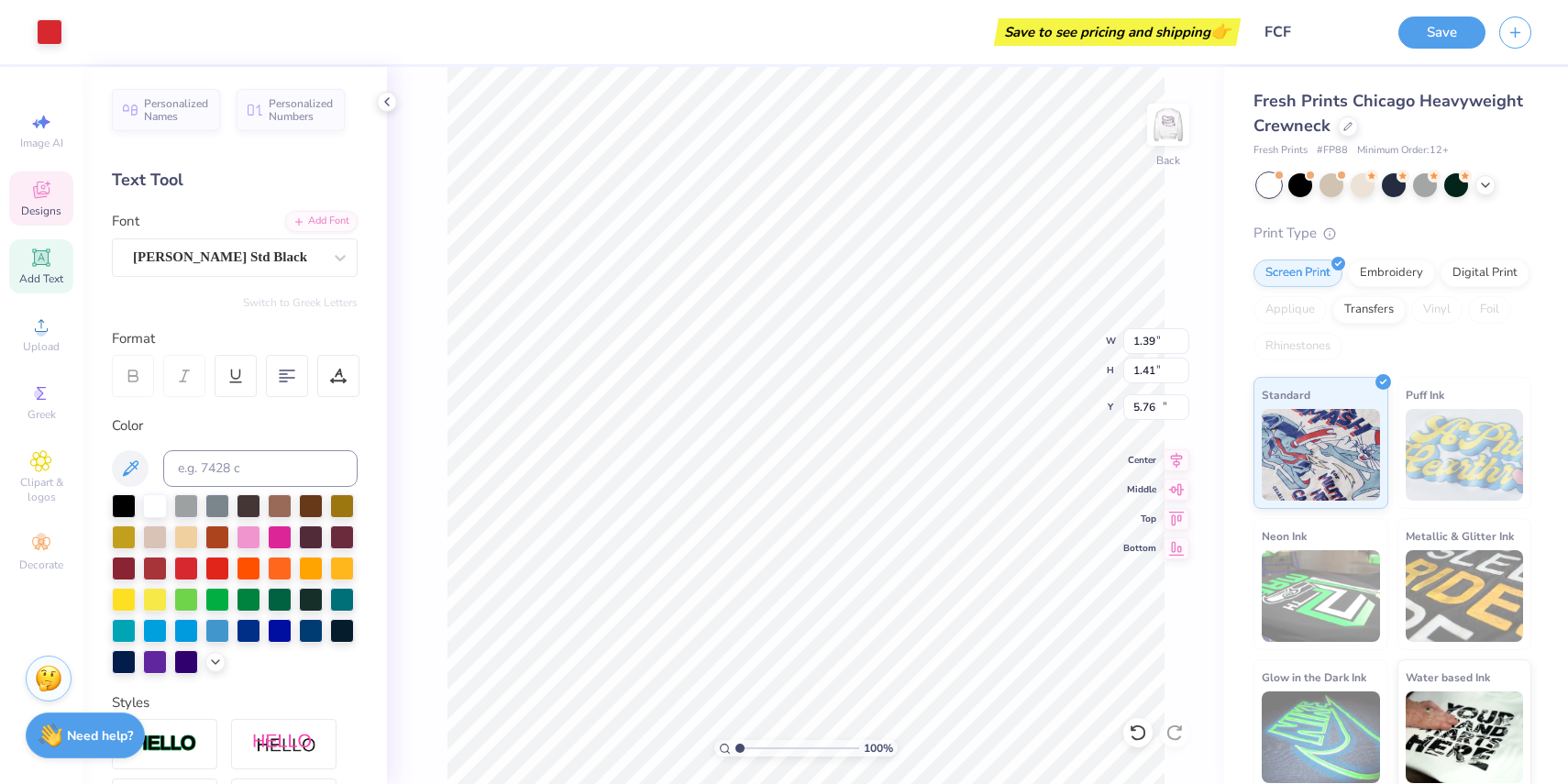
type input "3.67"
type input "10.50"
type input "4.47"
type input "3.96"
type input "10.31"
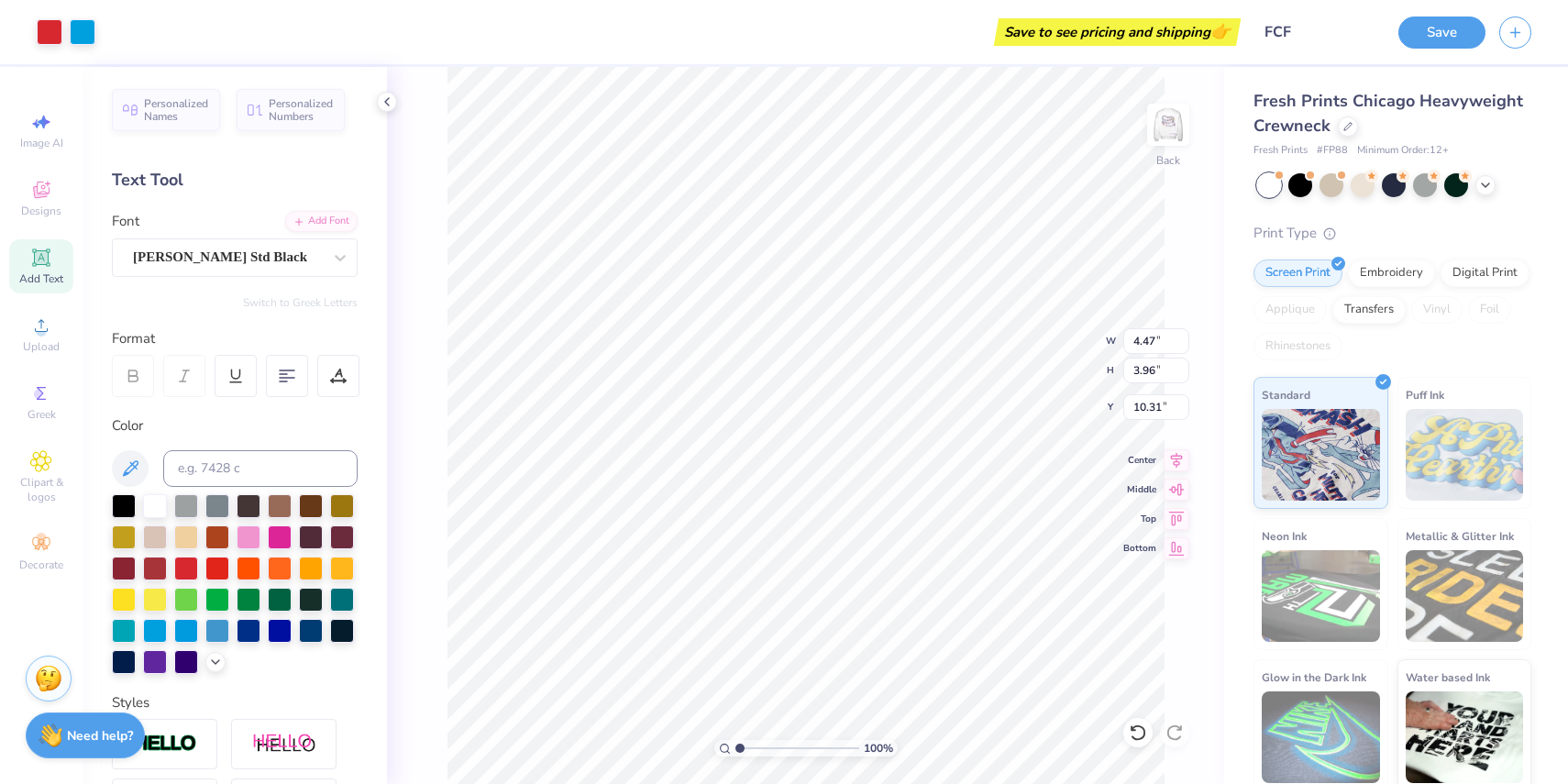
type input "3.53"
type input "3.14"
type input "12.41"
type input "3.35"
type input "3.48"
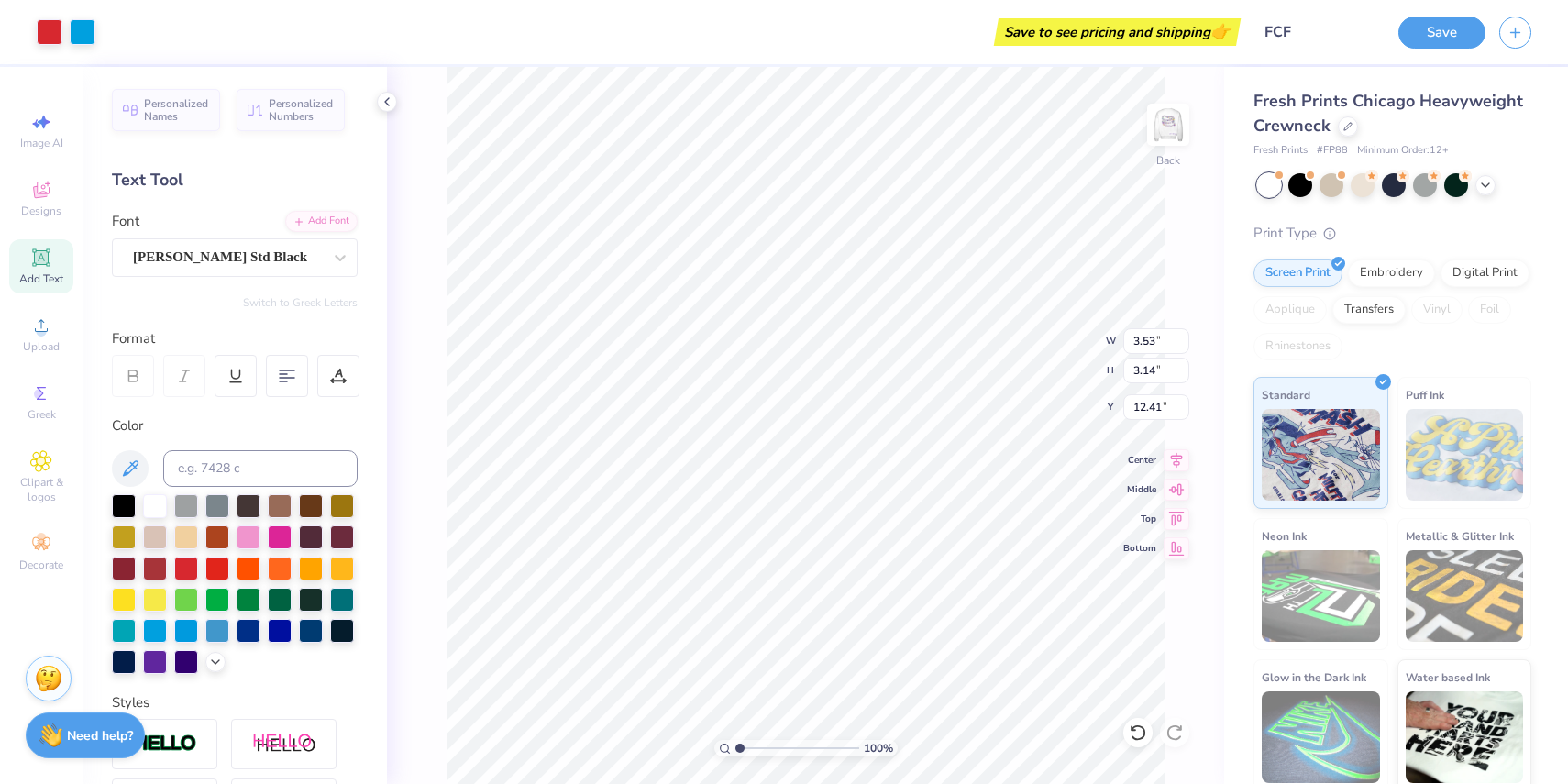
type input "4.58"
type input "1.12"
type input "1.88"
type input "3.51"
type input "1.81"
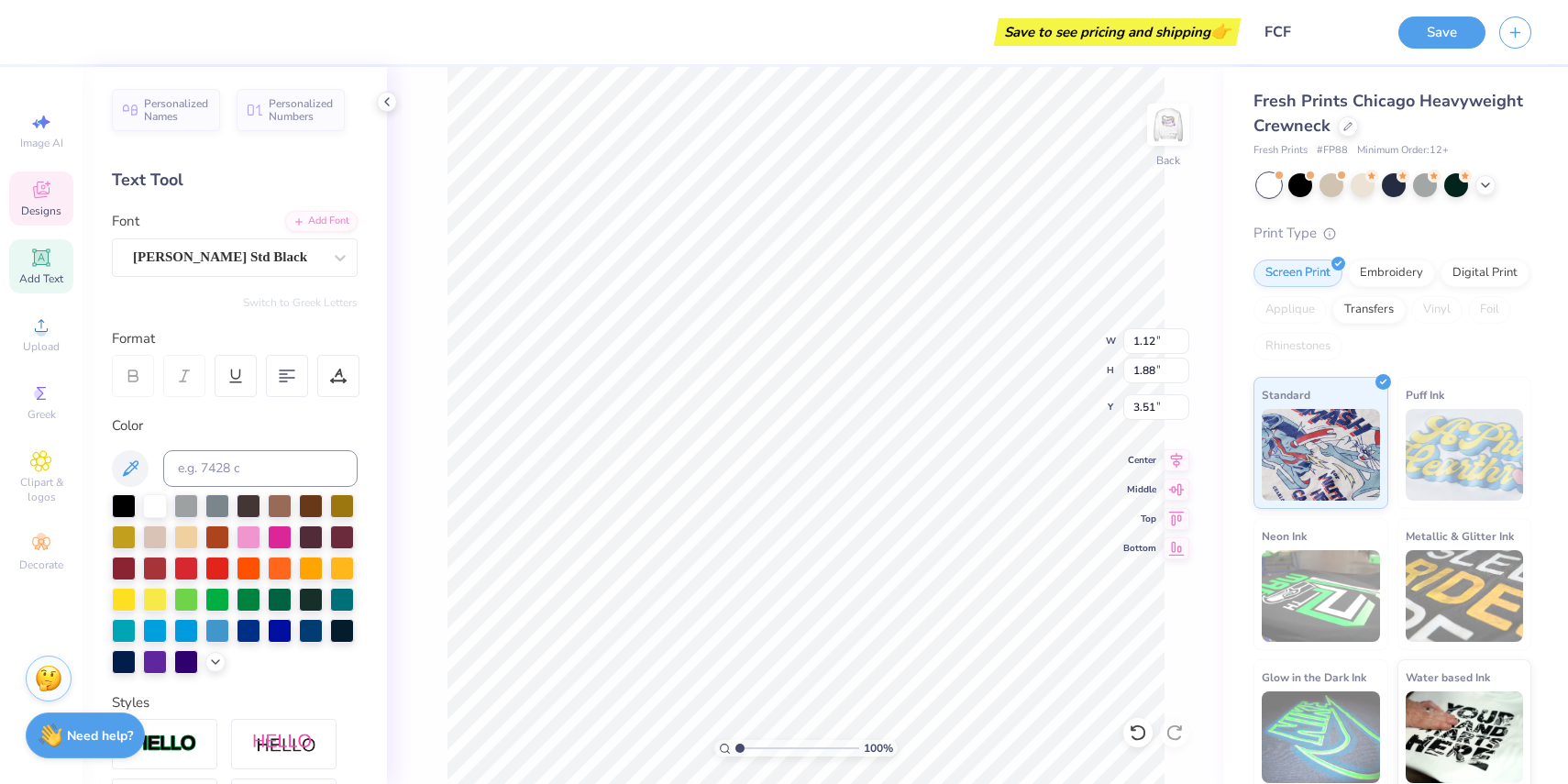
type input "2.03"
type input "2.98"
type input "3.78"
type input "1.81"
type input "4.32"
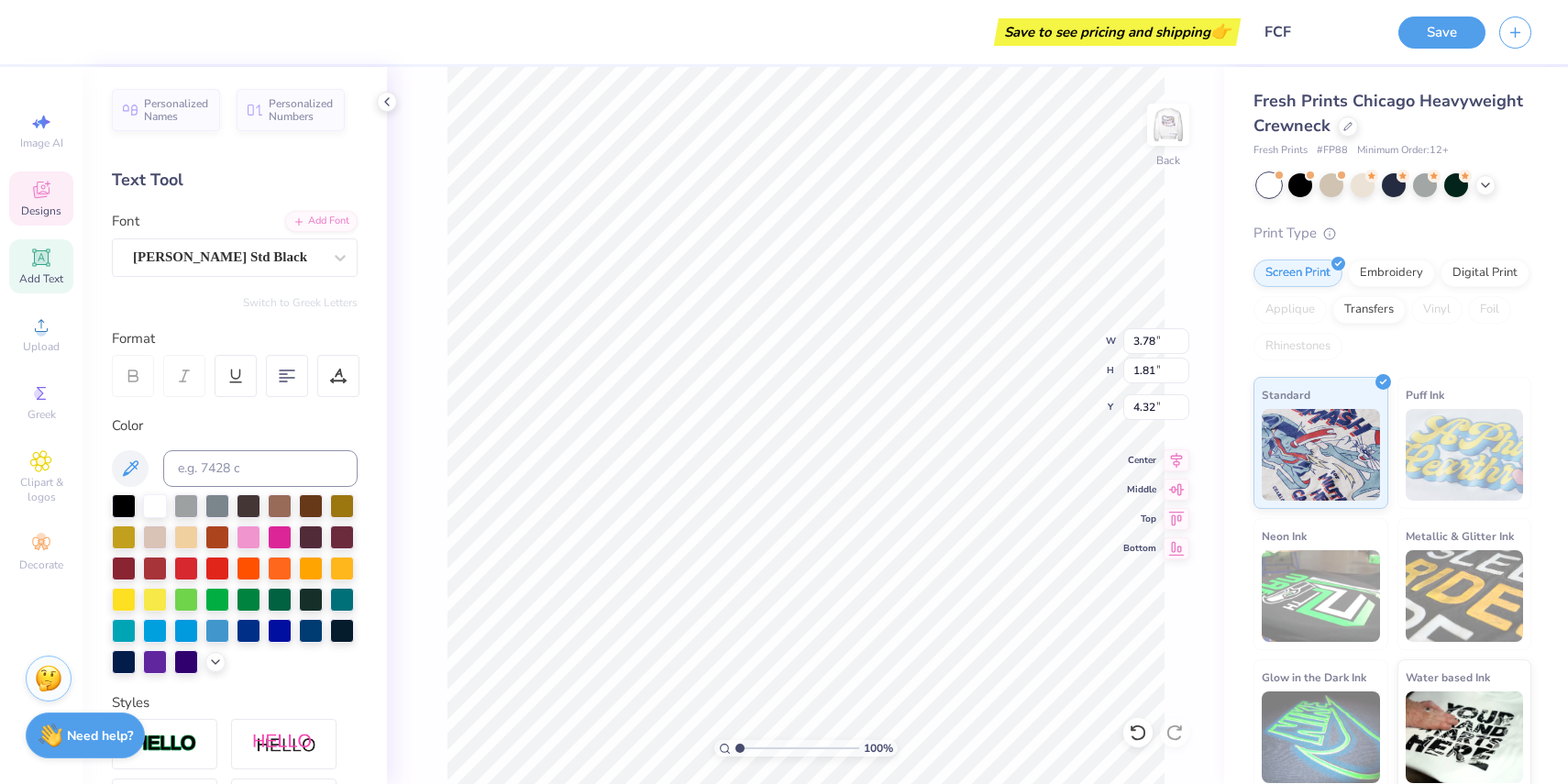
type input "1.81"
type input "2.03"
type input "3.36"
type input "2.77"
type input "5.22"
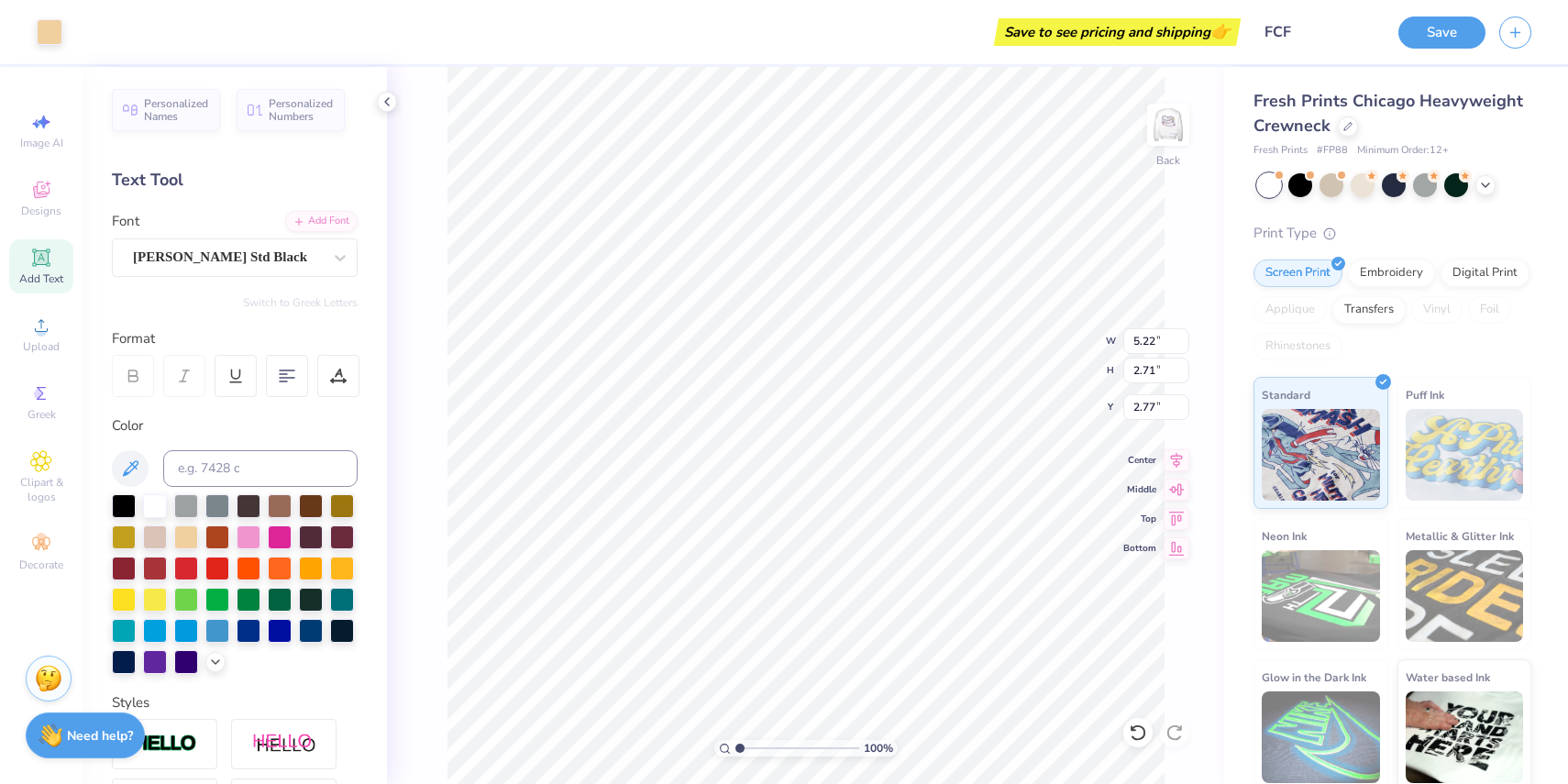
type input "2.71"
type input "2.76"
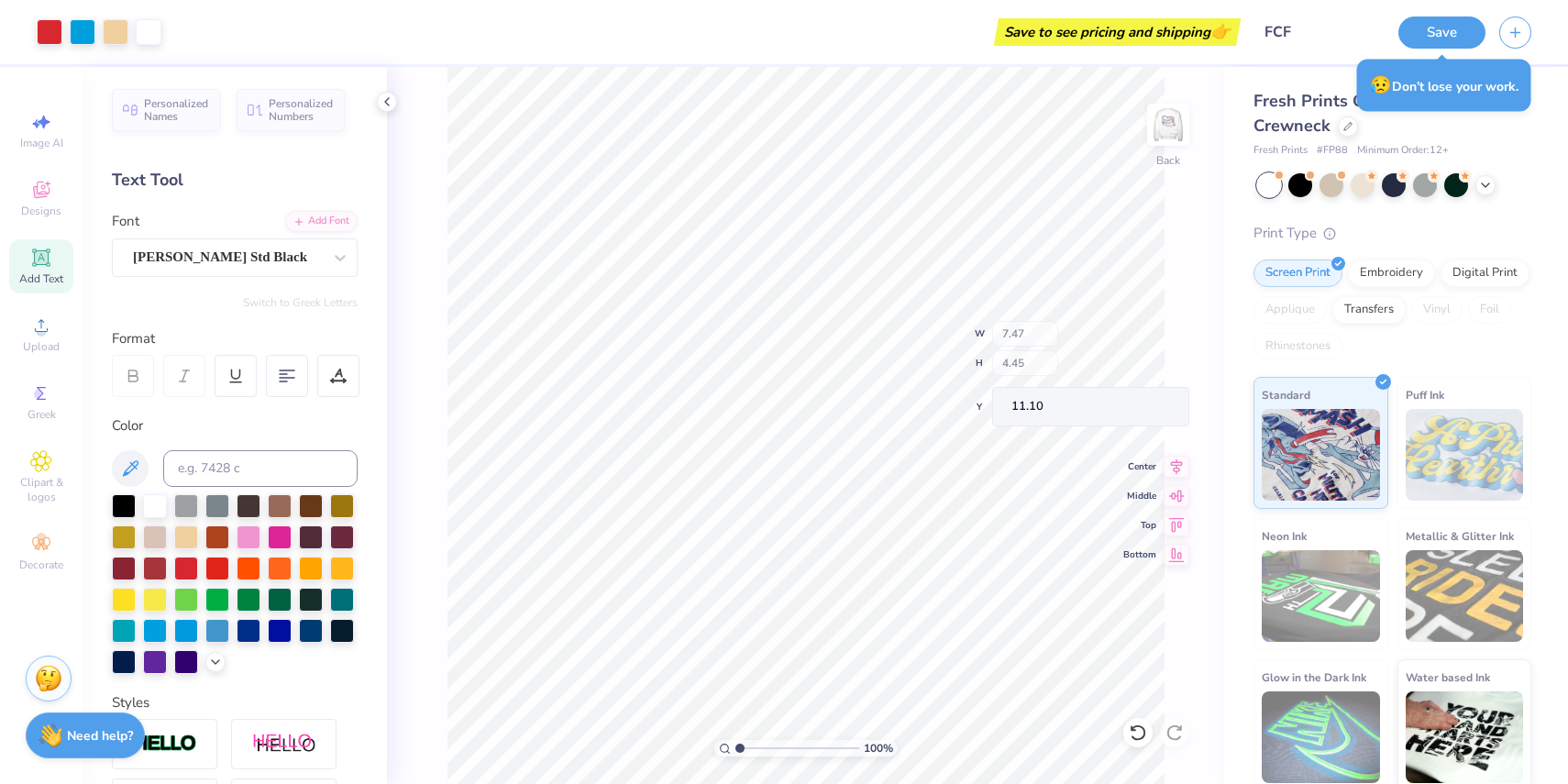
type input "8.60"
type input "2.59"
type input "2.30"
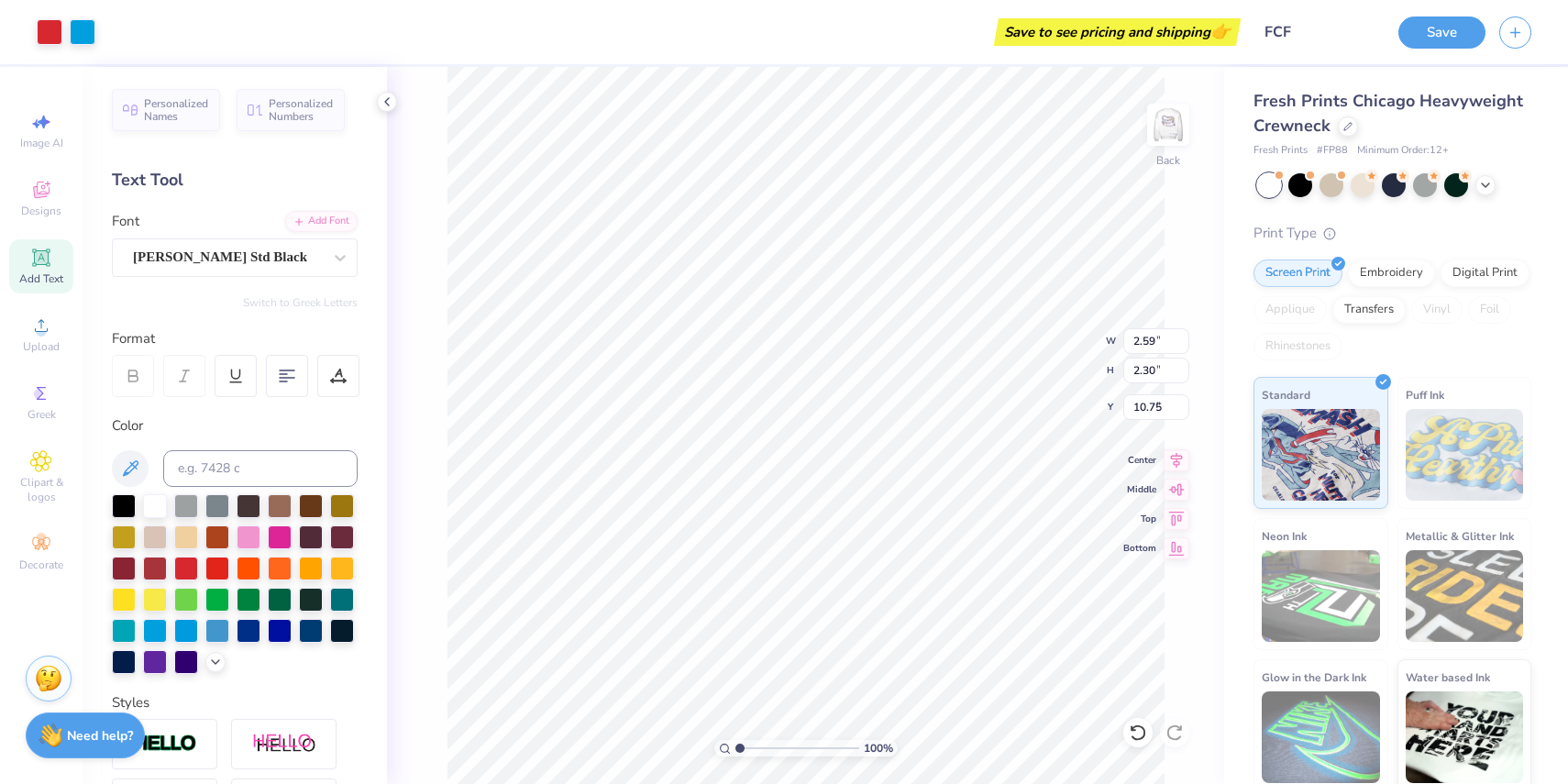
type input "2.19"
type input "2.53"
type input "2.51"
type input "1.75"
type input "2.59"
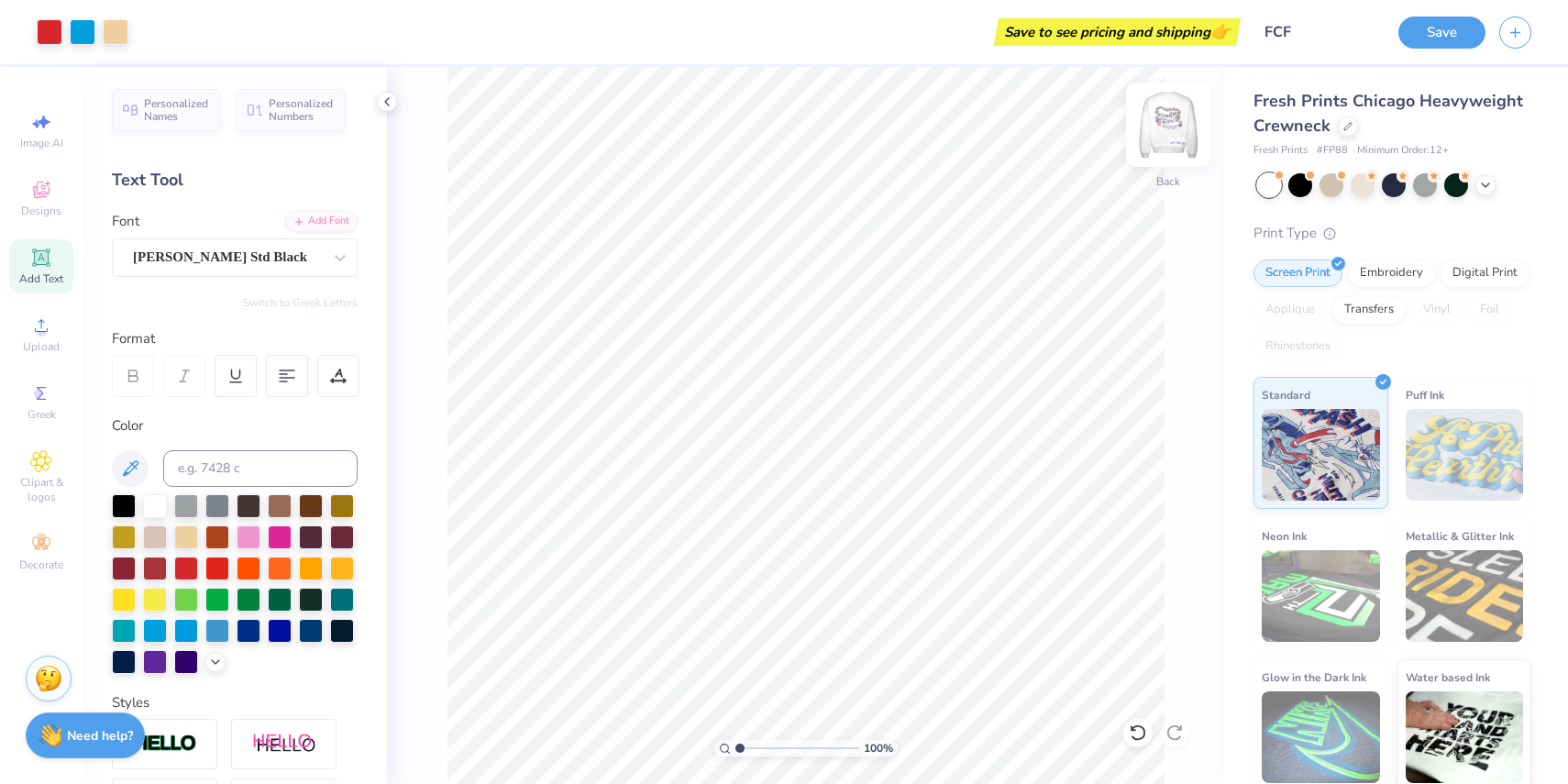
click at [1172, 119] on img at bounding box center [1169, 125] width 74 height 74
click at [1171, 116] on img at bounding box center [1169, 125] width 74 height 74
click at [36, 188] on icon at bounding box center [42, 192] width 15 height 12
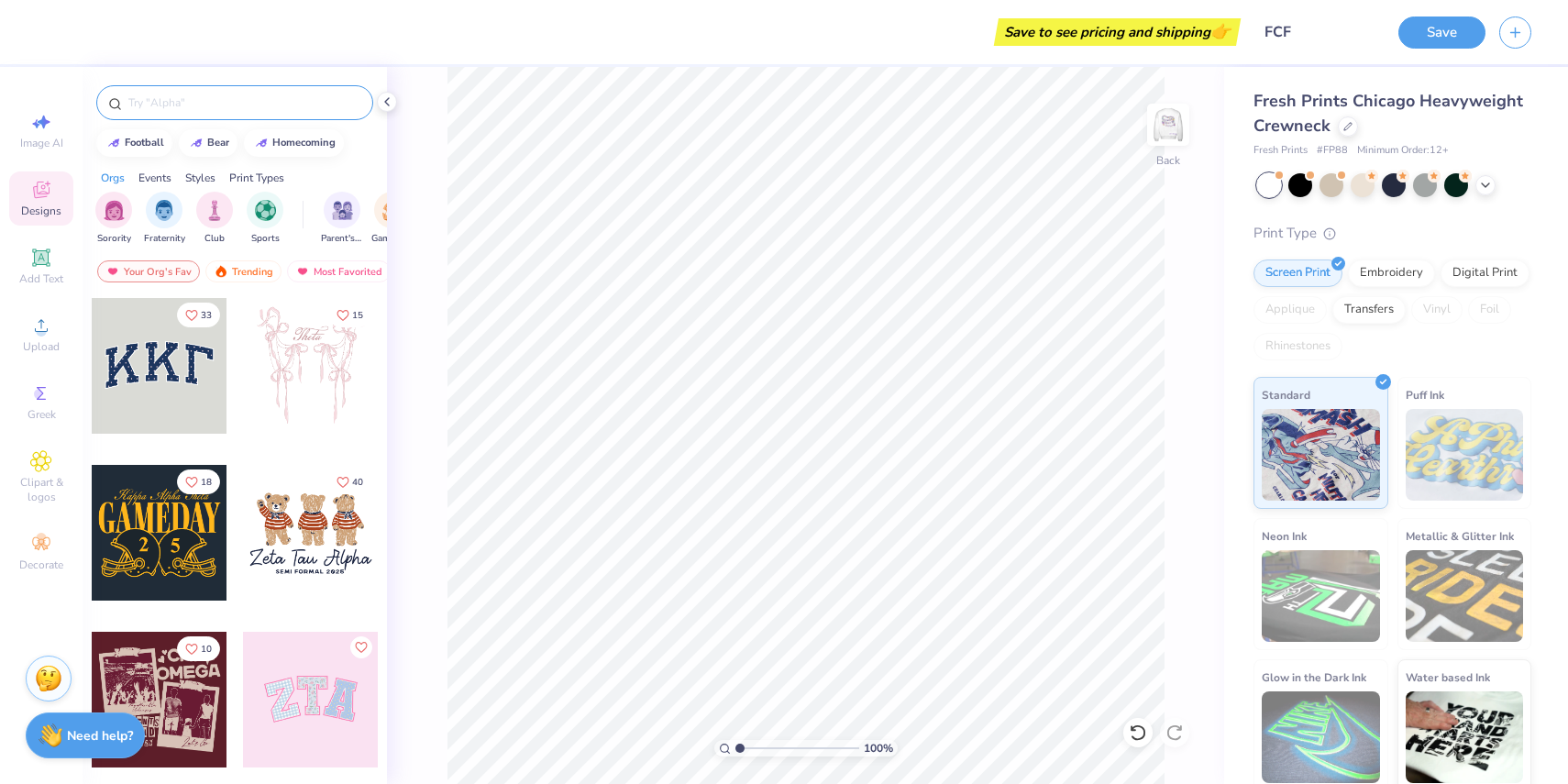
click at [142, 105] on input "text" at bounding box center [243, 102] width 235 height 18
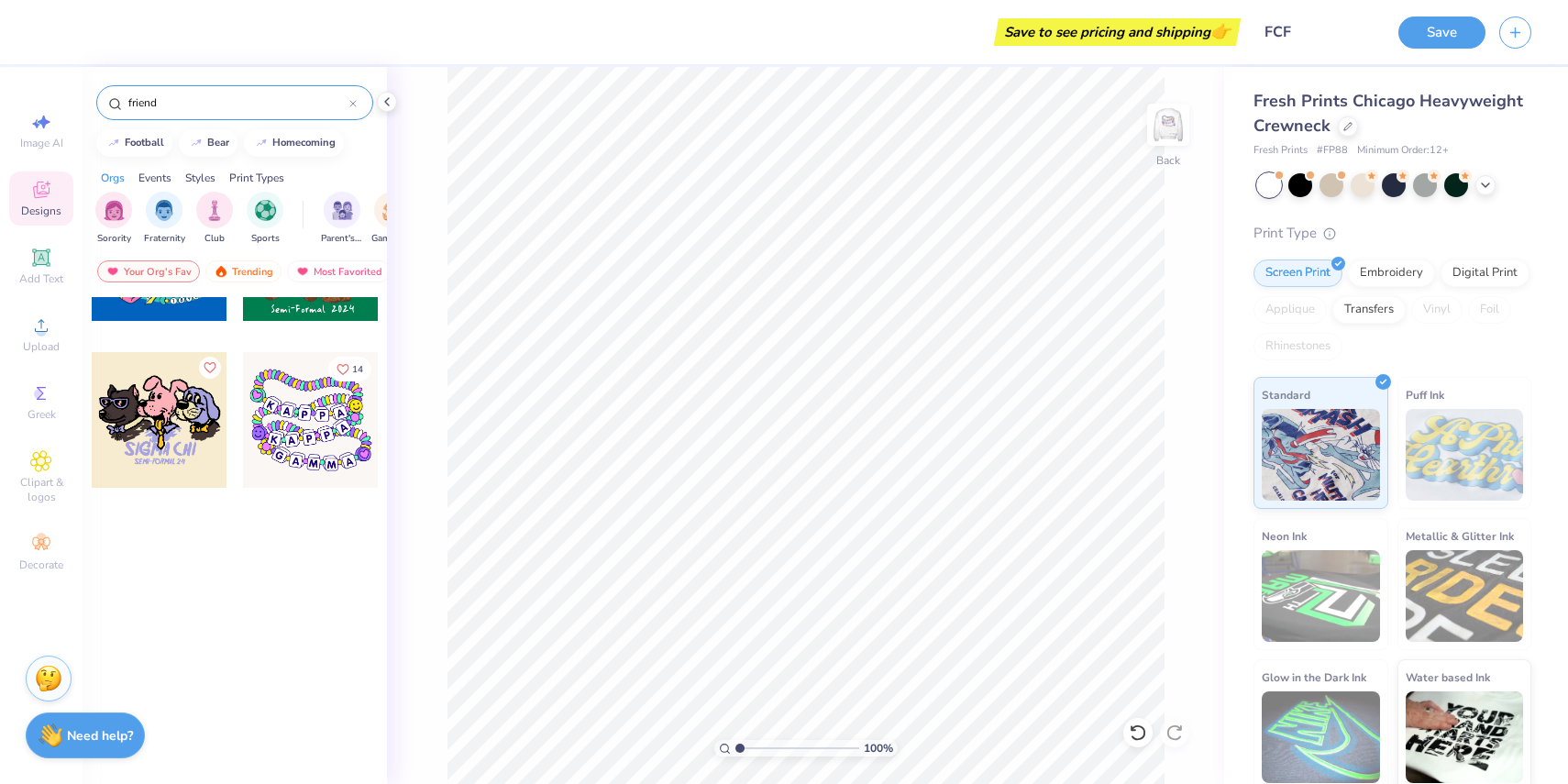
scroll to position [0, 0]
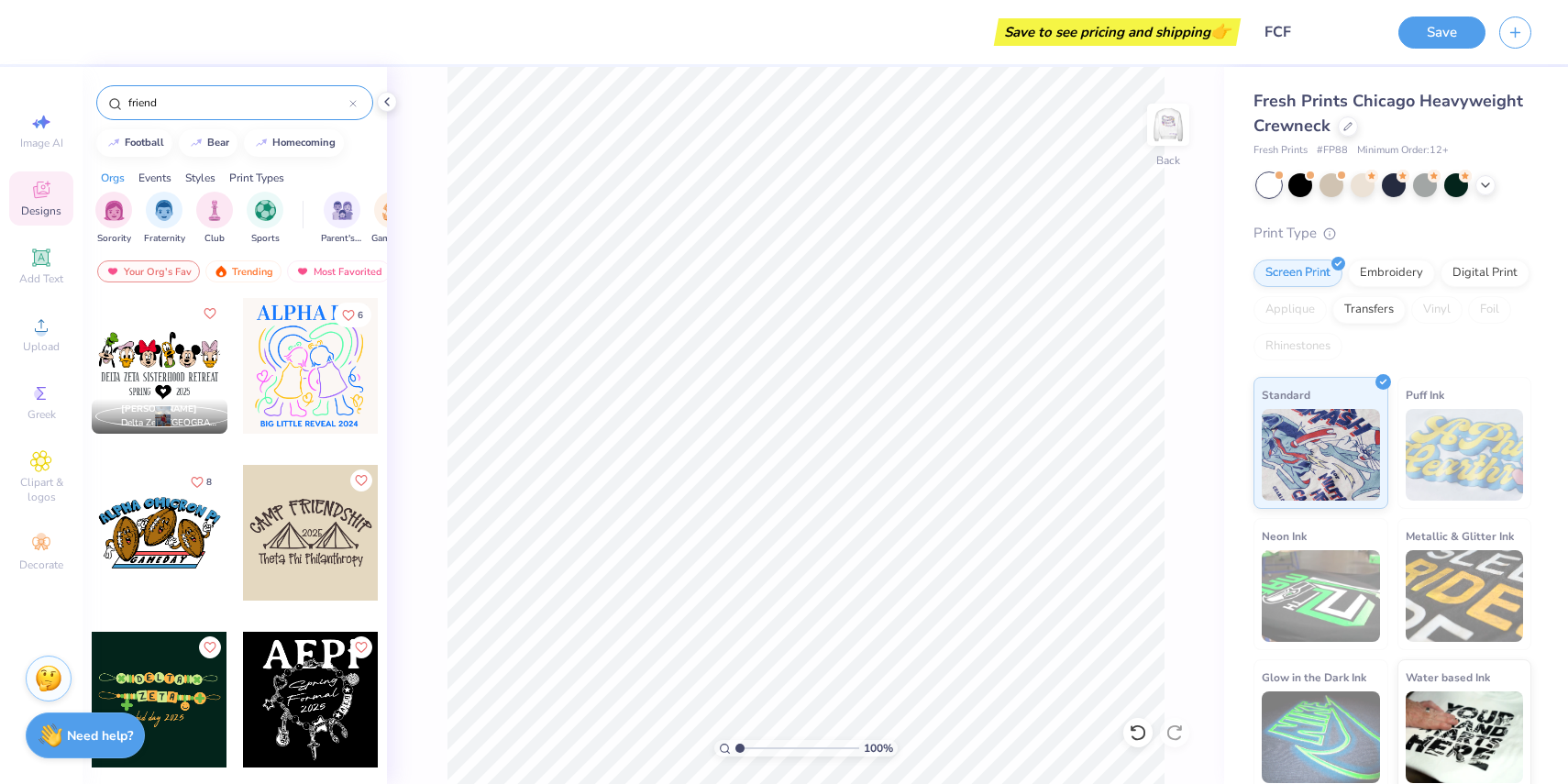
click at [145, 104] on input "friend" at bounding box center [238, 102] width 223 height 18
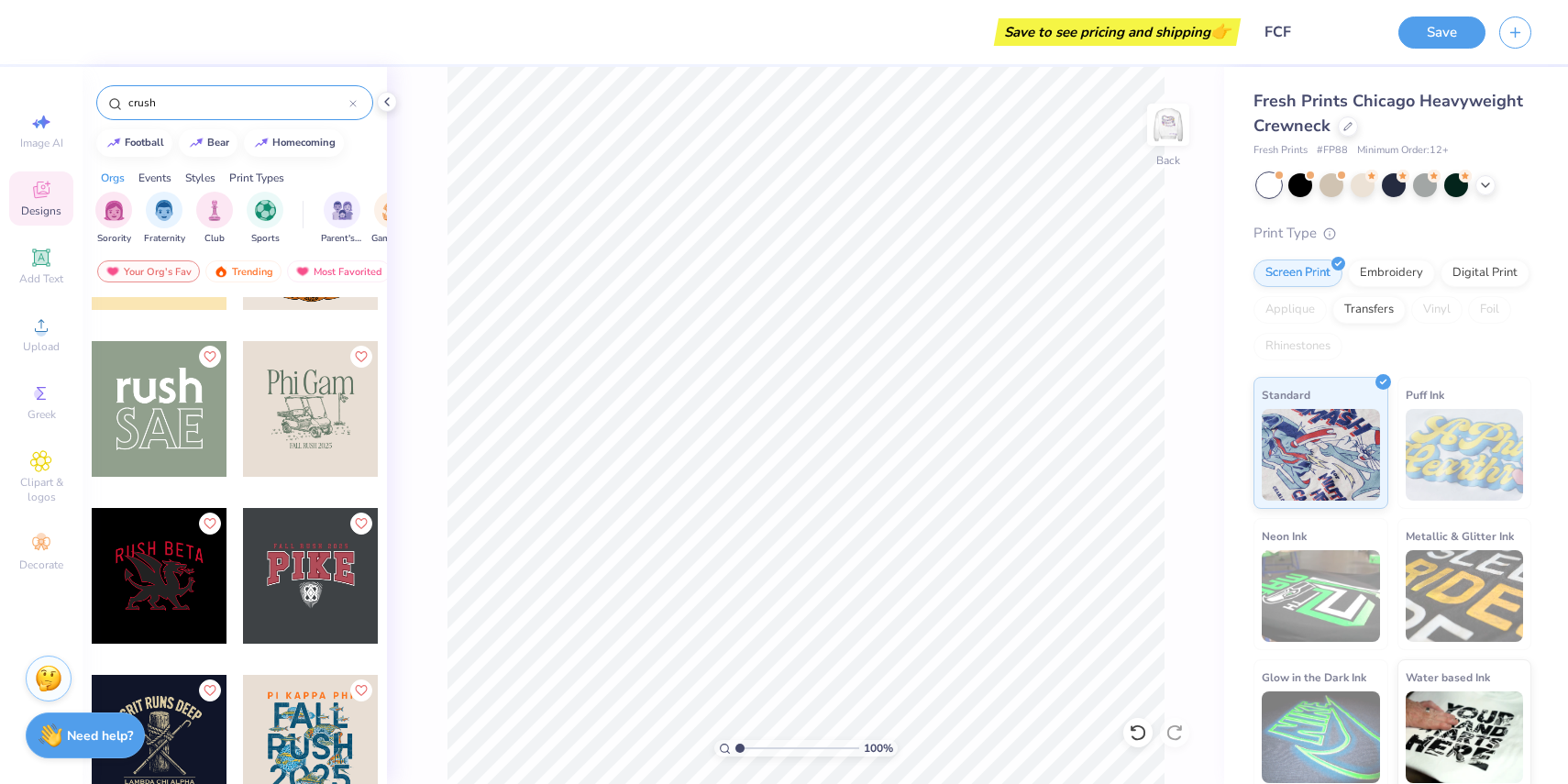
scroll to position [3627, 0]
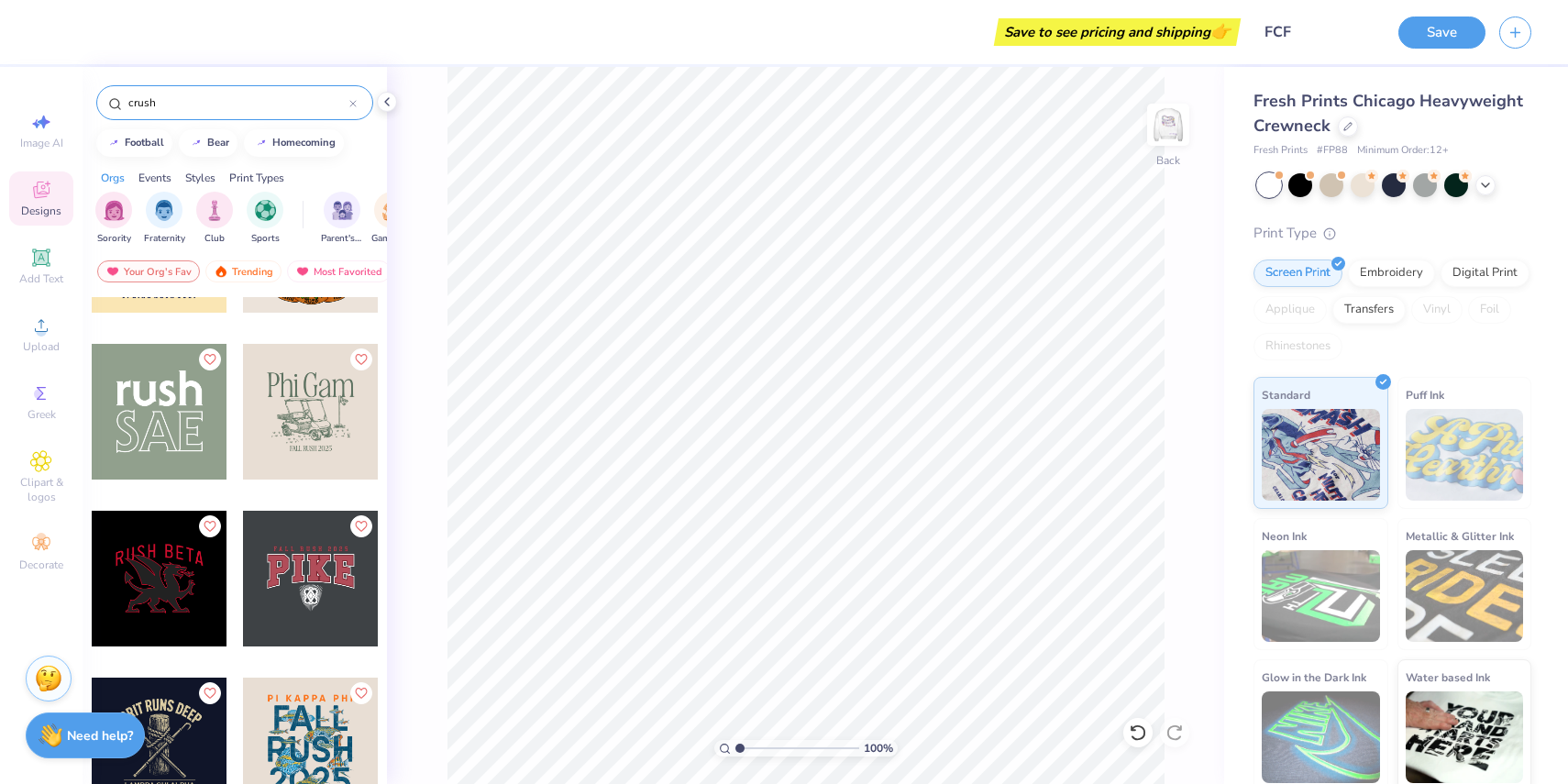
click at [215, 106] on input "crush" at bounding box center [238, 102] width 223 height 18
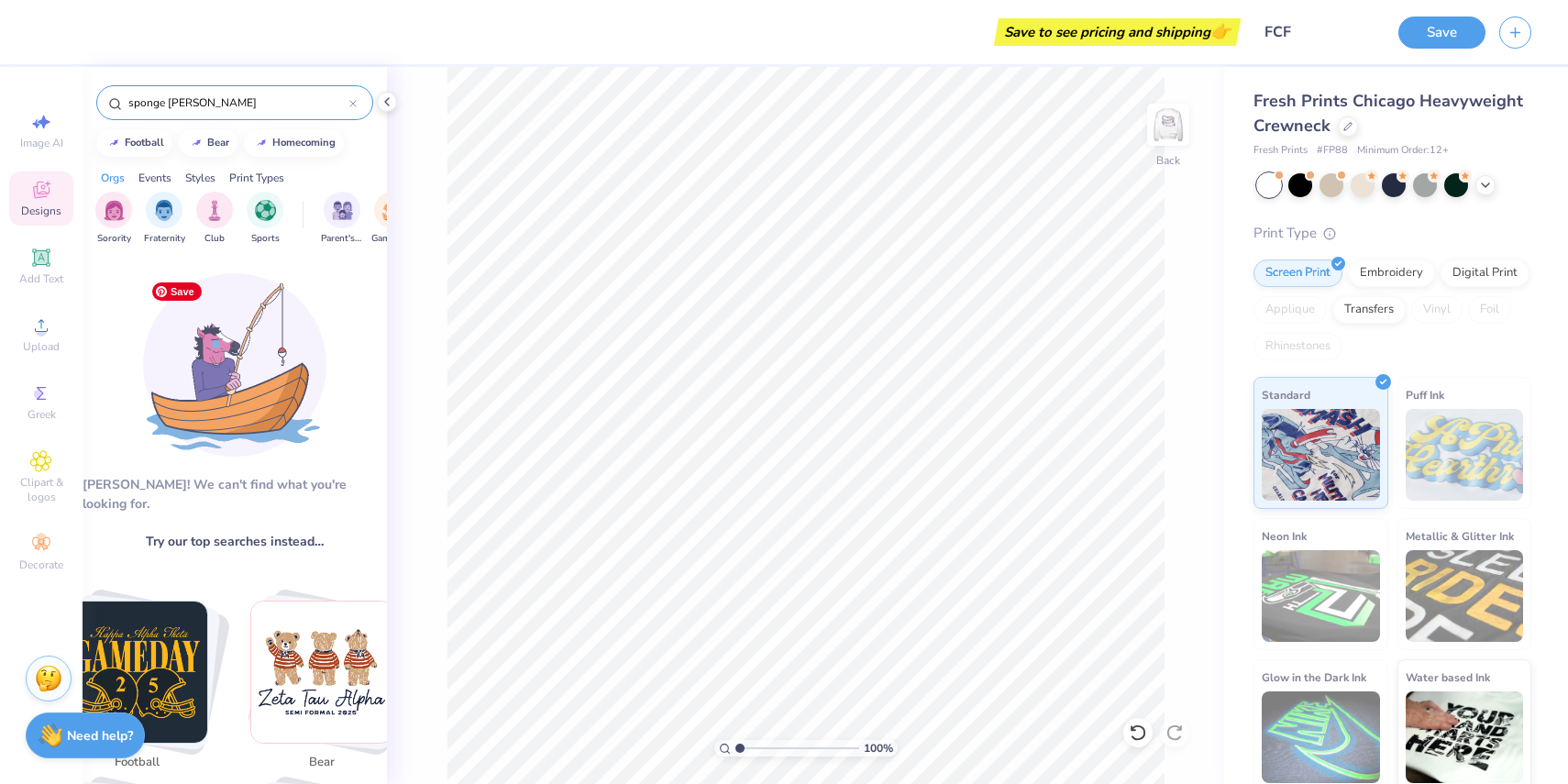
click at [167, 98] on input "sponge [PERSON_NAME]" at bounding box center [238, 102] width 223 height 18
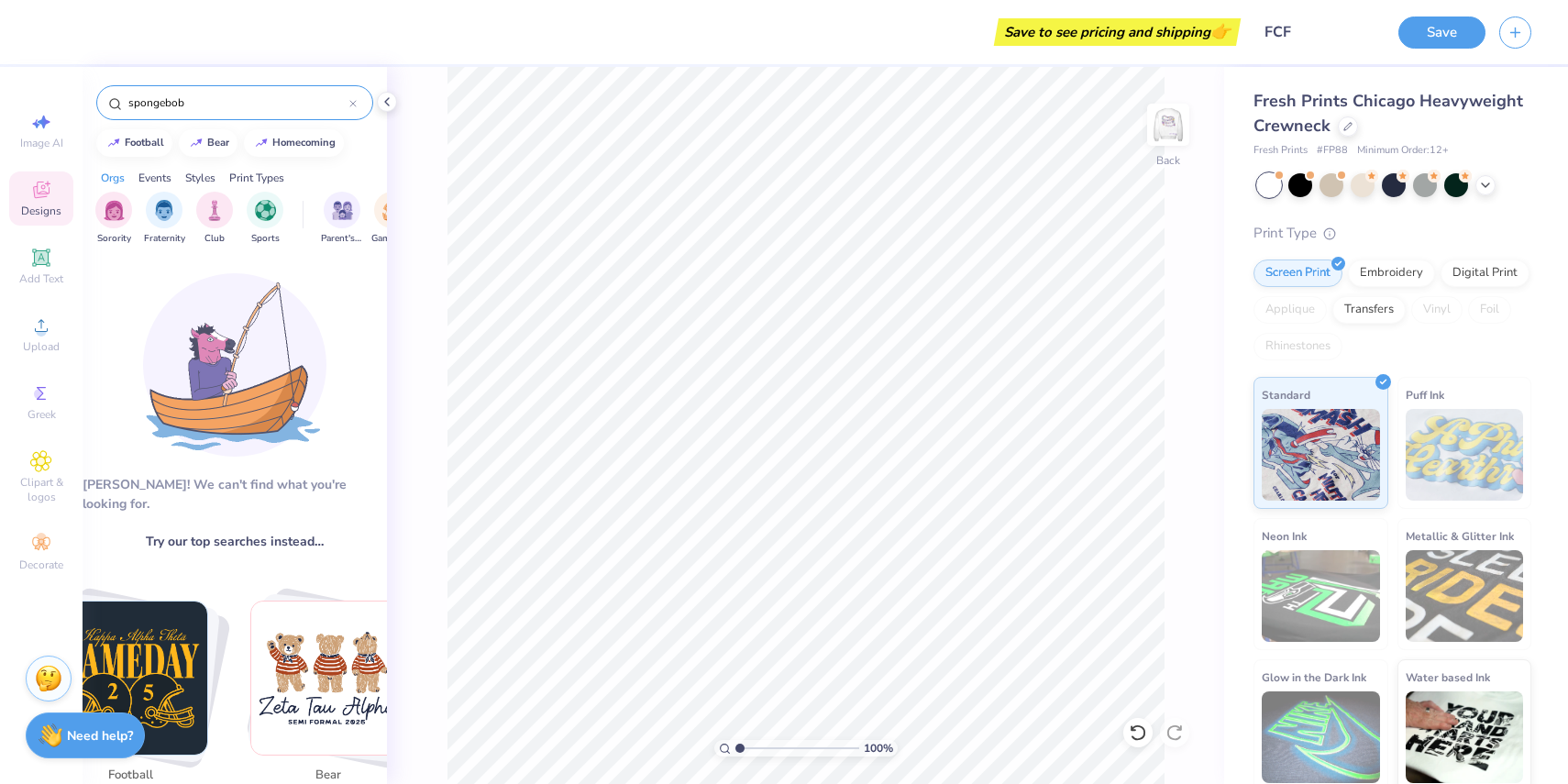
click at [236, 98] on input "spongebob" at bounding box center [238, 102] width 223 height 18
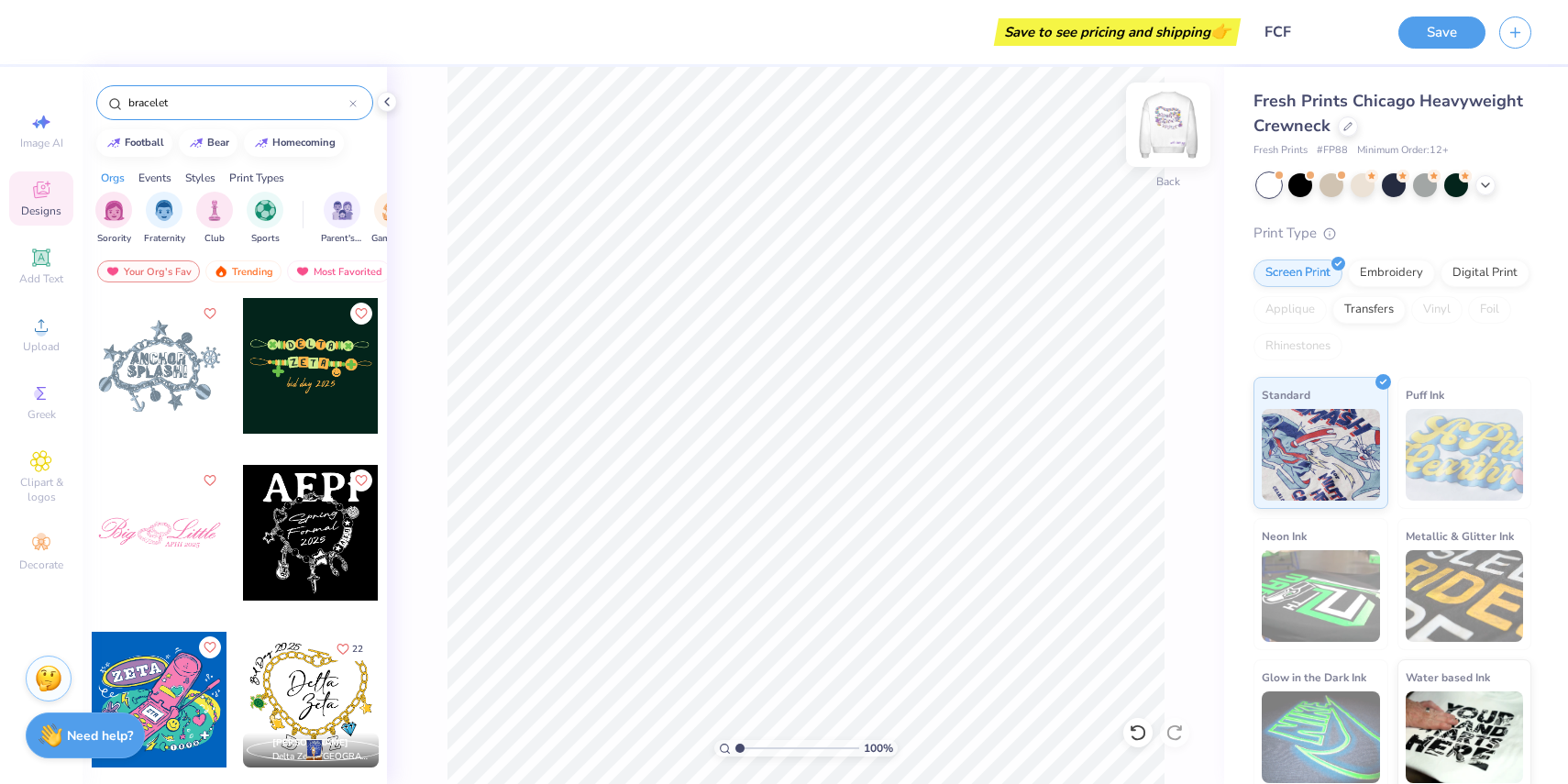
type input "bracelet"
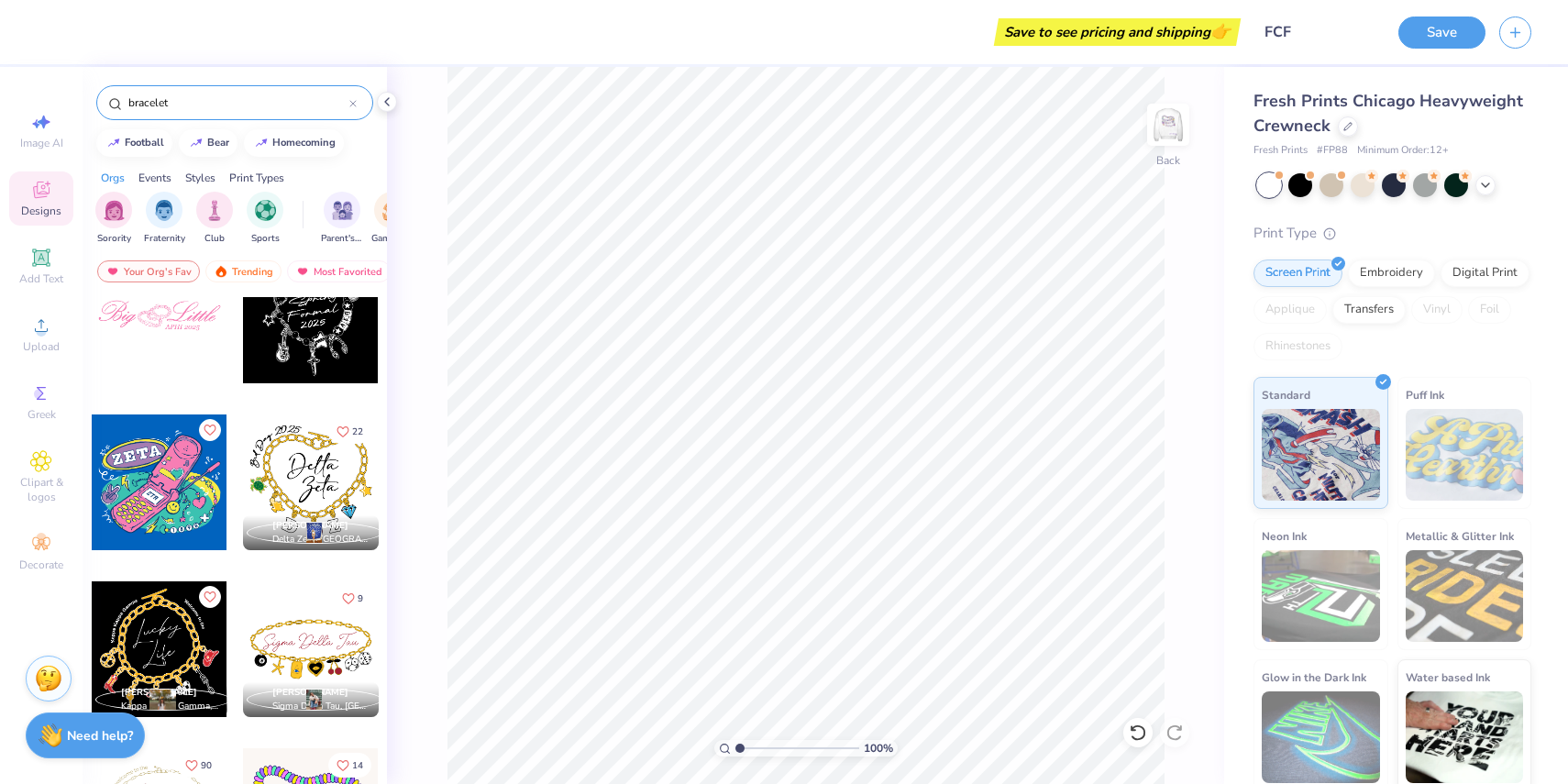
scroll to position [279, 0]
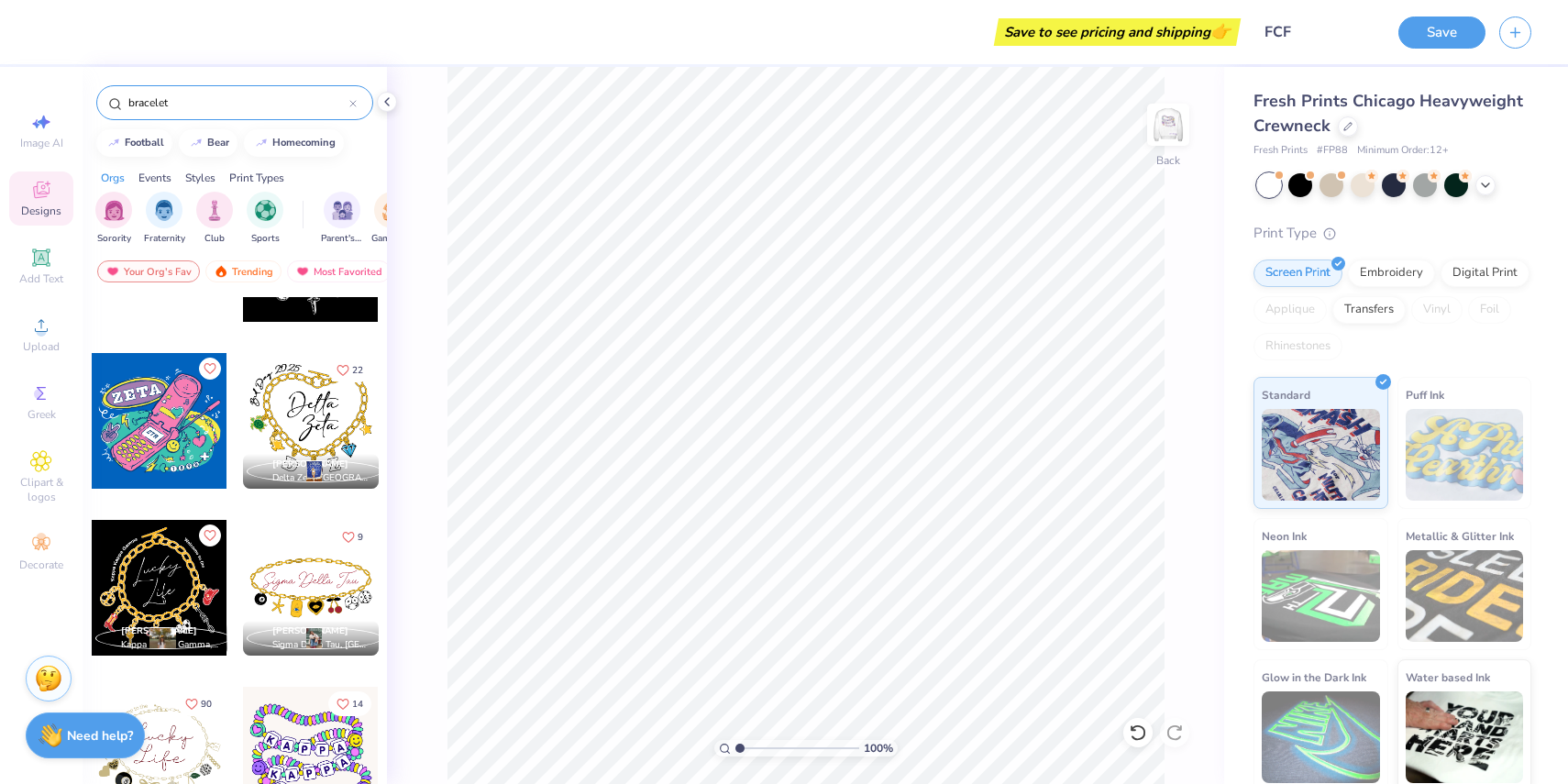
click at [297, 740] on div at bounding box center [311, 755] width 136 height 136
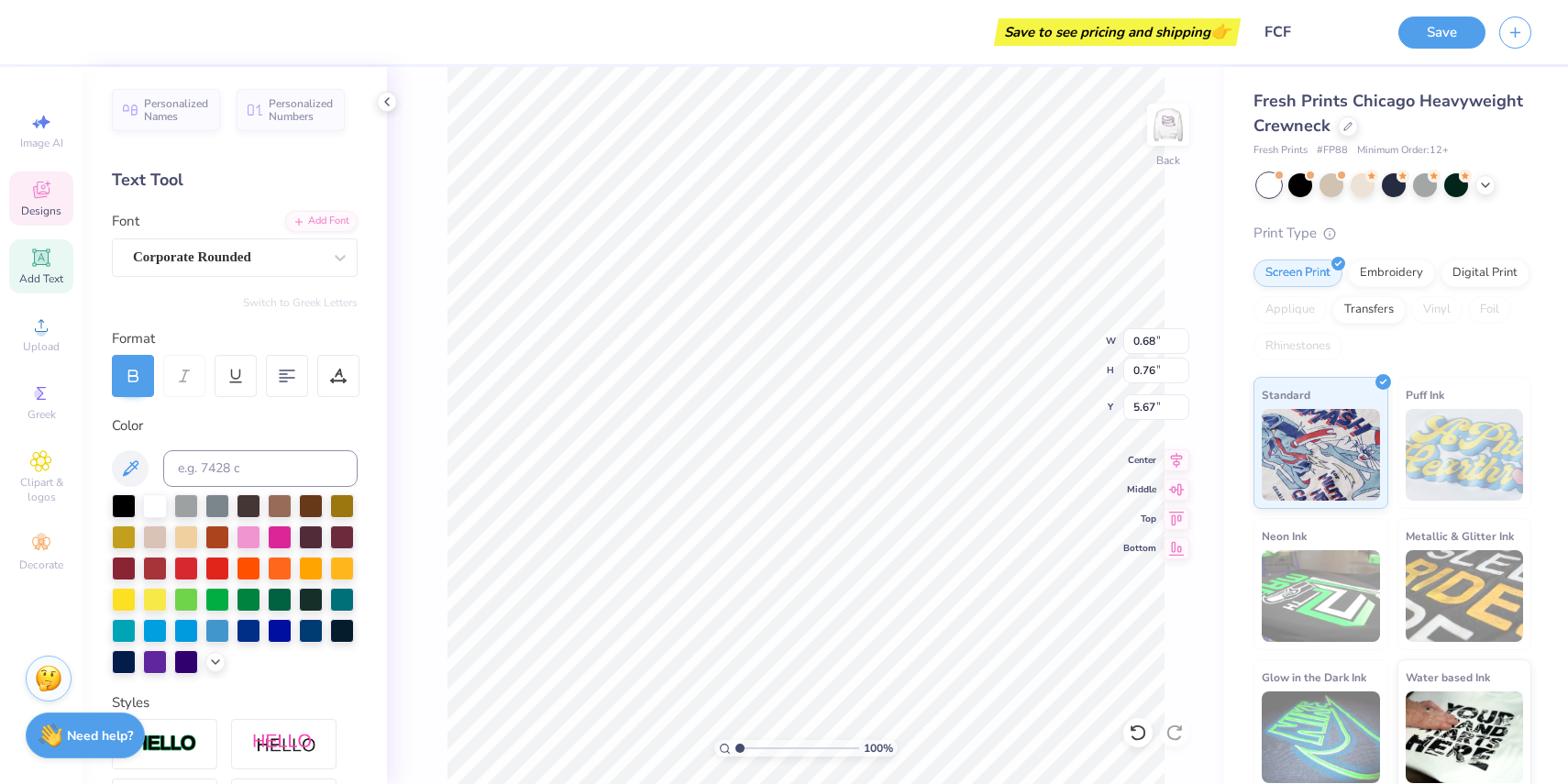
type input "1.94"
type input "1.23"
type input "4.70"
type input "3.69"
type input "3.08"
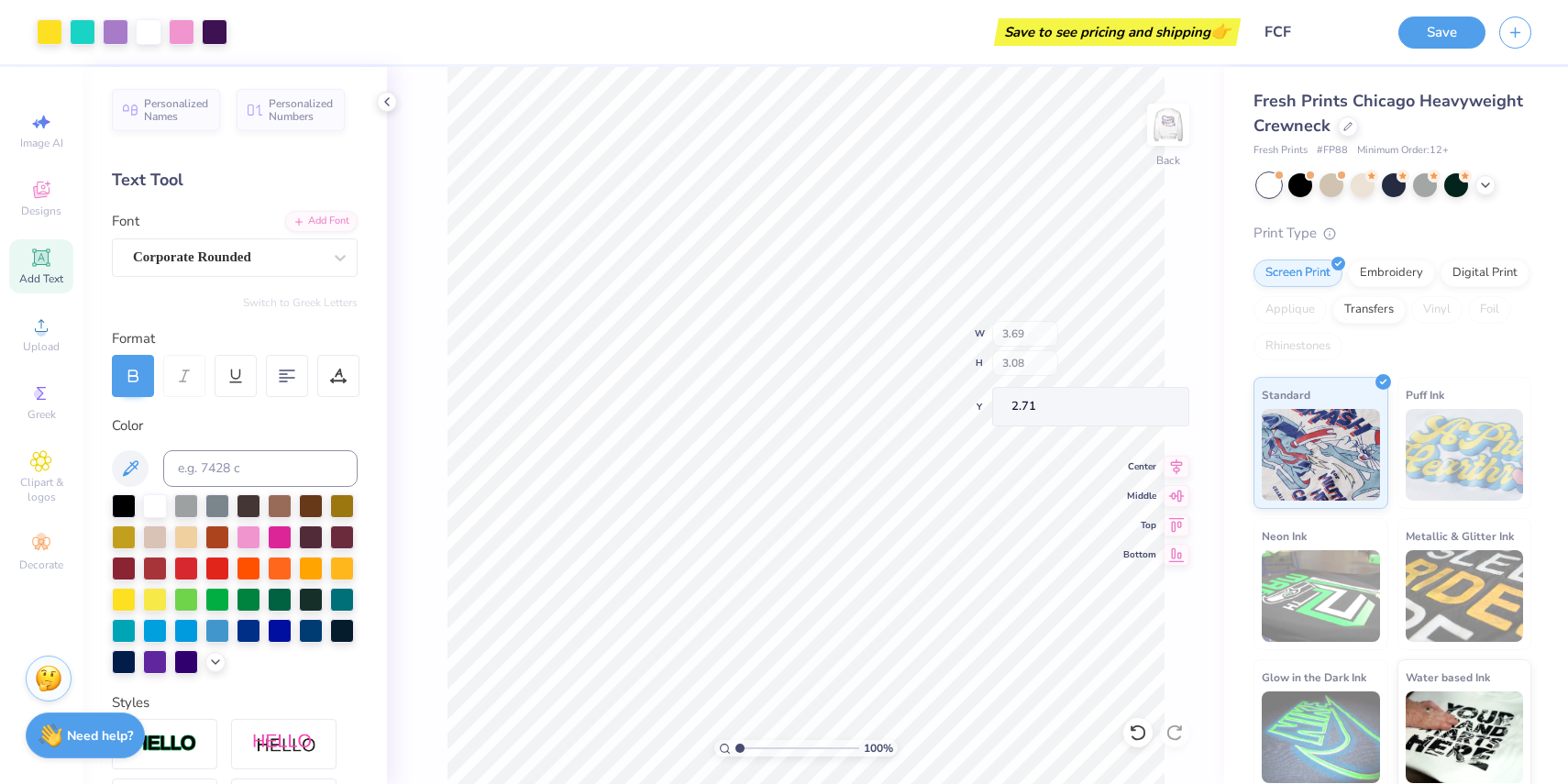
type input "2.71"
click at [1153, 148] on img at bounding box center [1169, 125] width 74 height 74
click at [1174, 125] on img at bounding box center [1169, 125] width 74 height 74
click at [1174, 130] on img at bounding box center [1169, 125] width 74 height 74
click at [1167, 113] on img at bounding box center [1169, 125] width 74 height 74
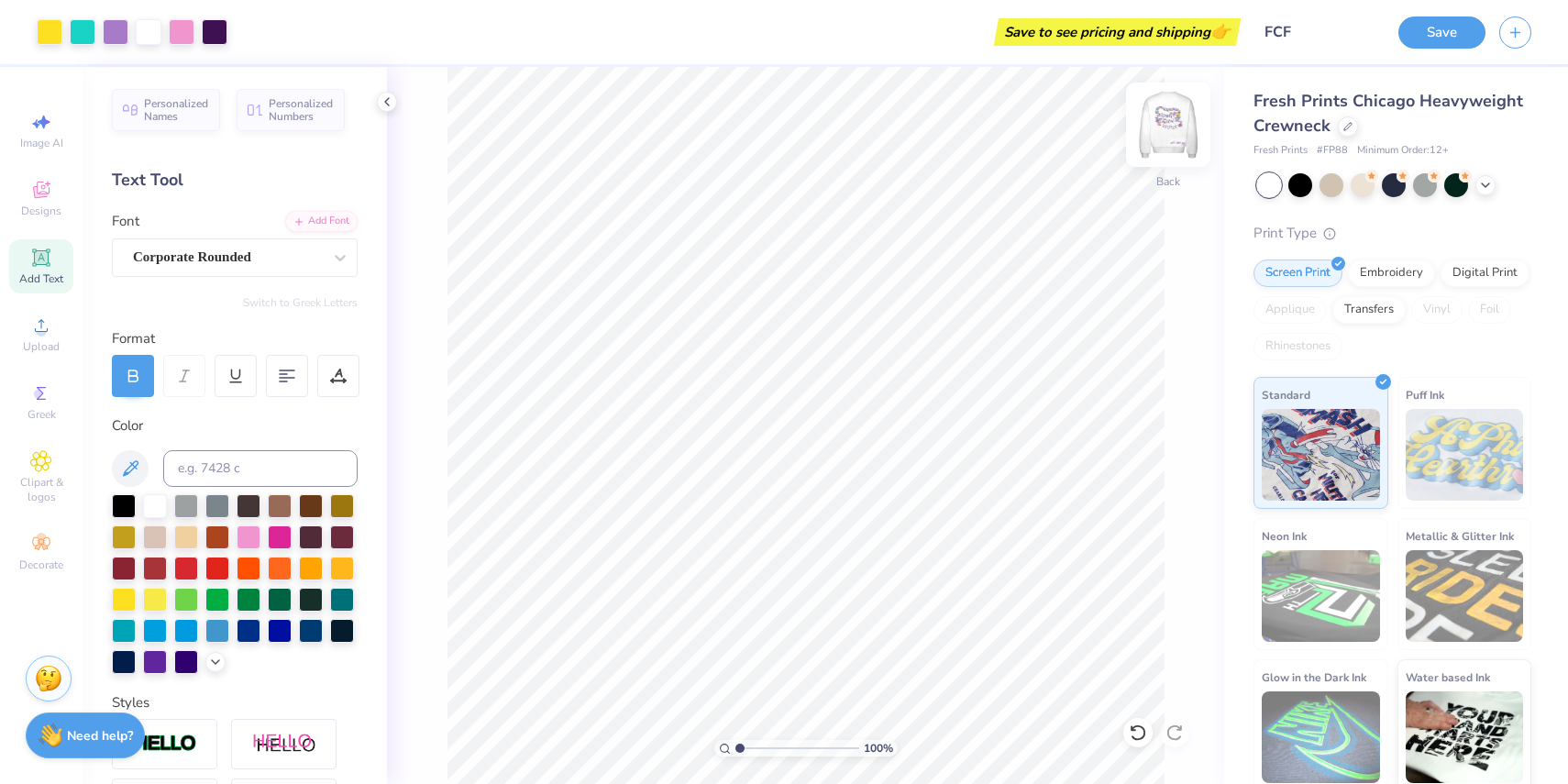
click at [1171, 113] on img at bounding box center [1169, 125] width 74 height 74
click at [1173, 138] on img at bounding box center [1169, 125] width 74 height 74
click at [34, 202] on div "Designs" at bounding box center [42, 198] width 64 height 54
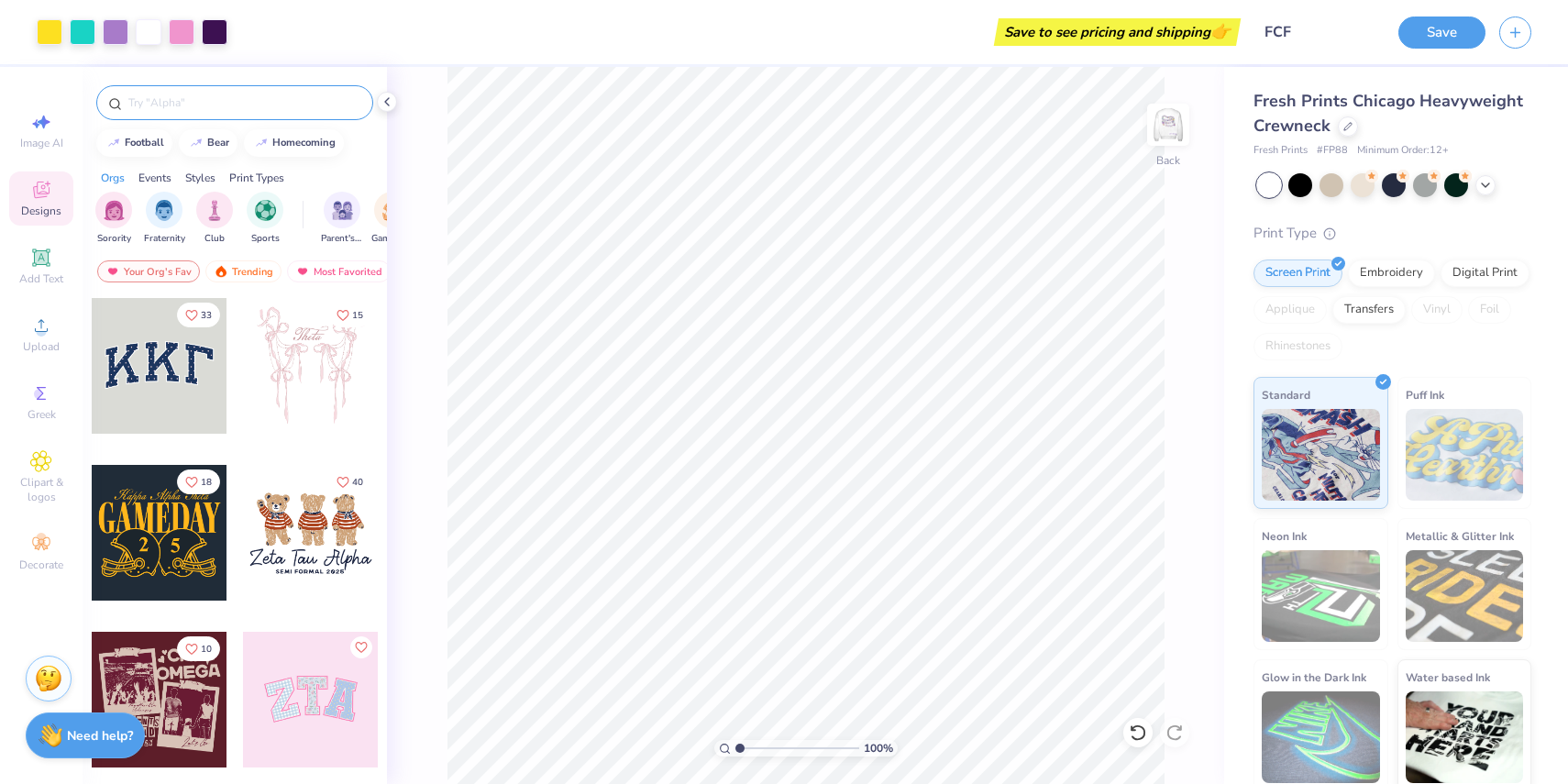
click at [214, 104] on input "text" at bounding box center [243, 102] width 235 height 18
type input "smile"
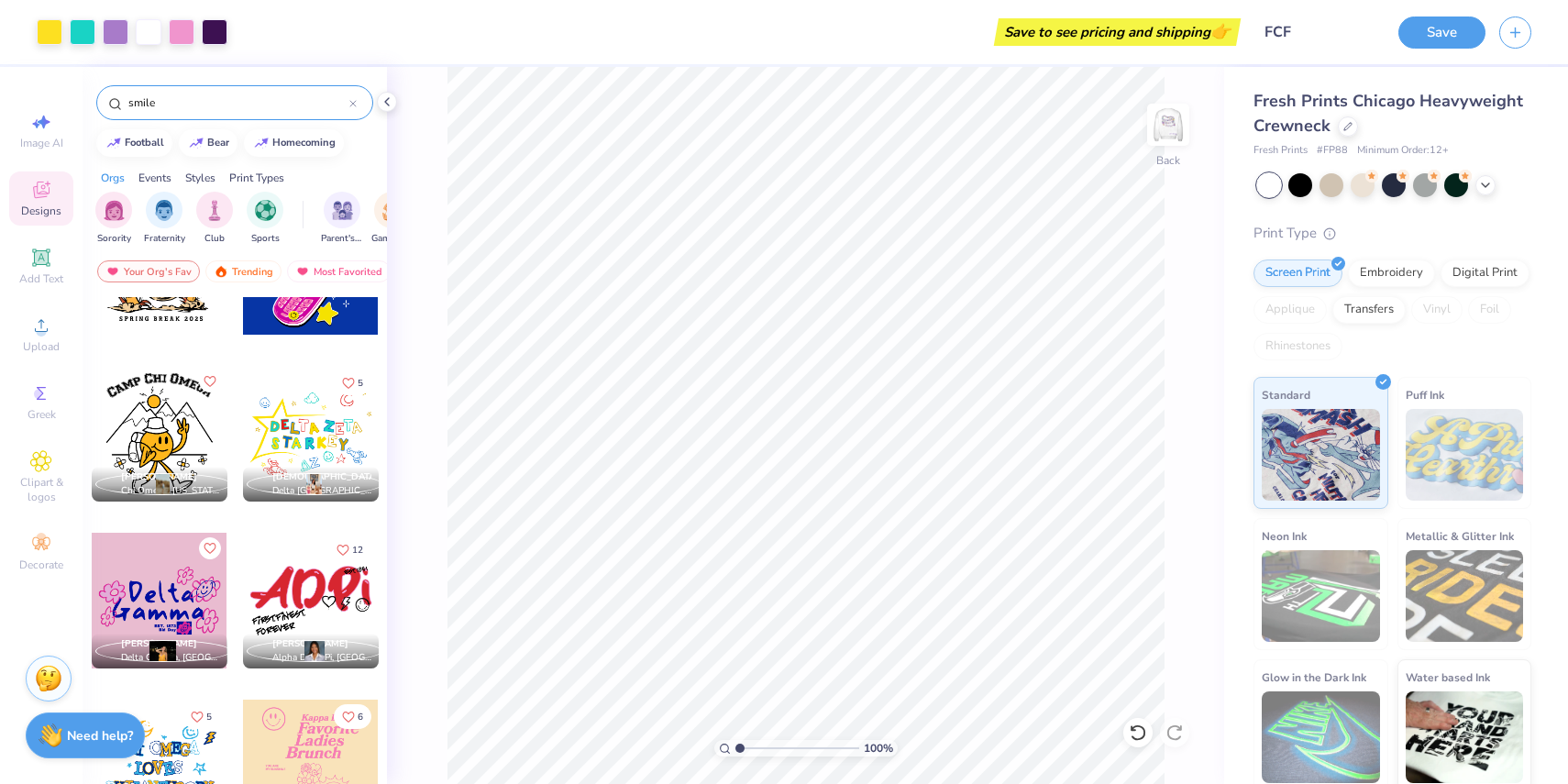
scroll to position [935, 0]
click at [309, 449] on div at bounding box center [311, 433] width 136 height 136
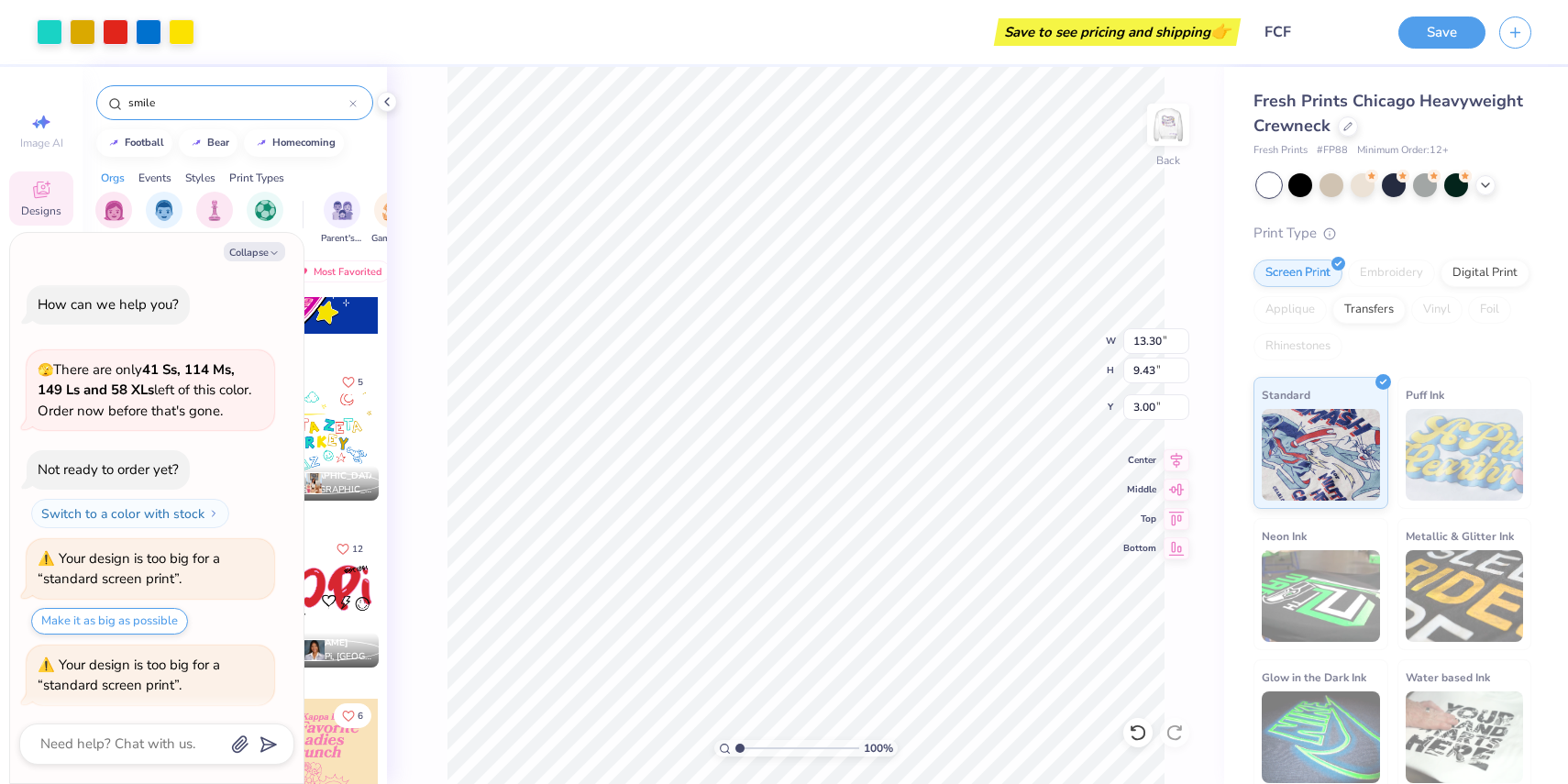
scroll to position [637, 0]
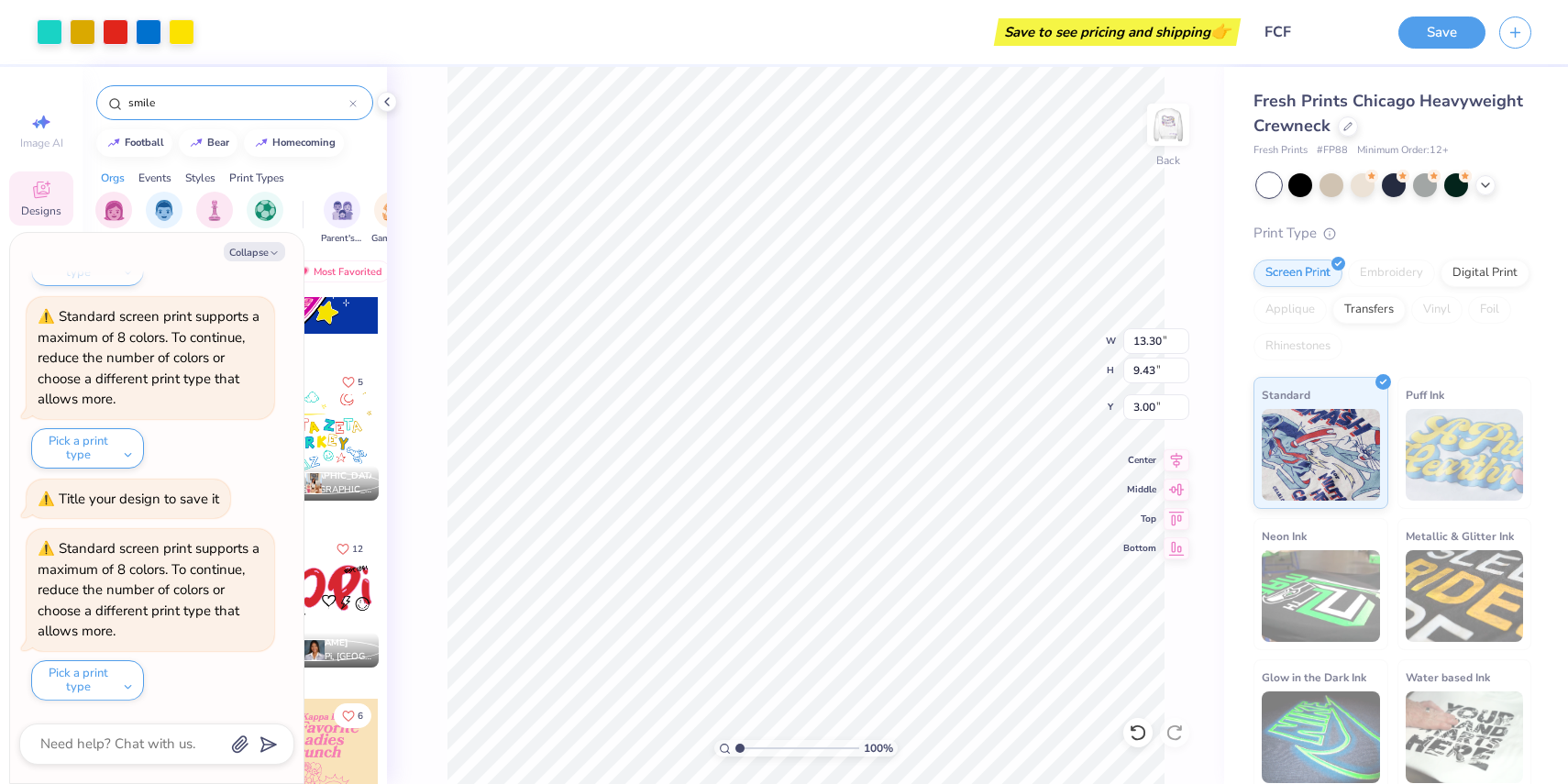
type textarea "x"
type input "6.75"
click at [270, 249] on icon "button" at bounding box center [275, 253] width 11 height 11
click at [275, 248] on icon "button" at bounding box center [275, 253] width 11 height 11
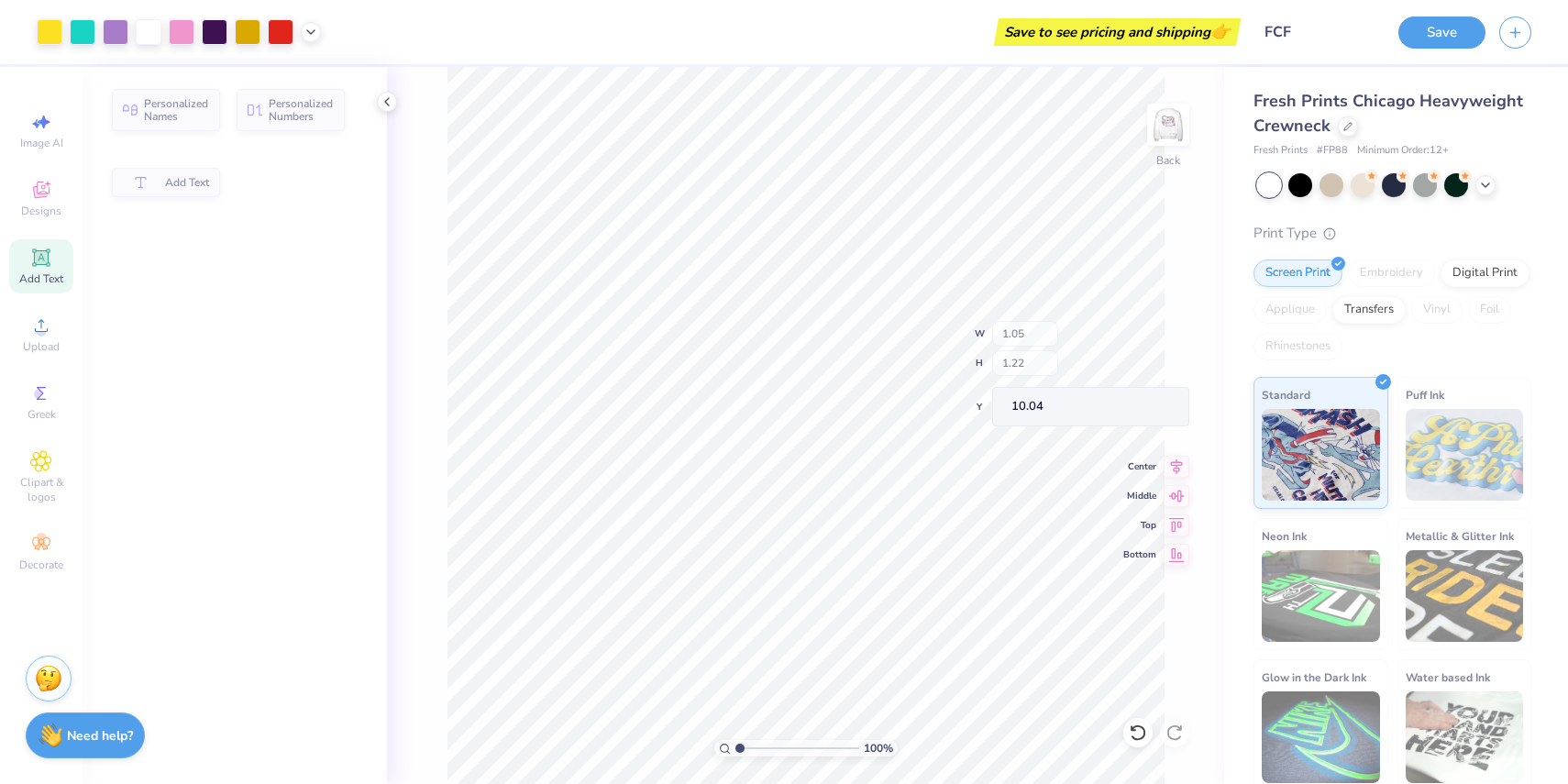
type textarea "x"
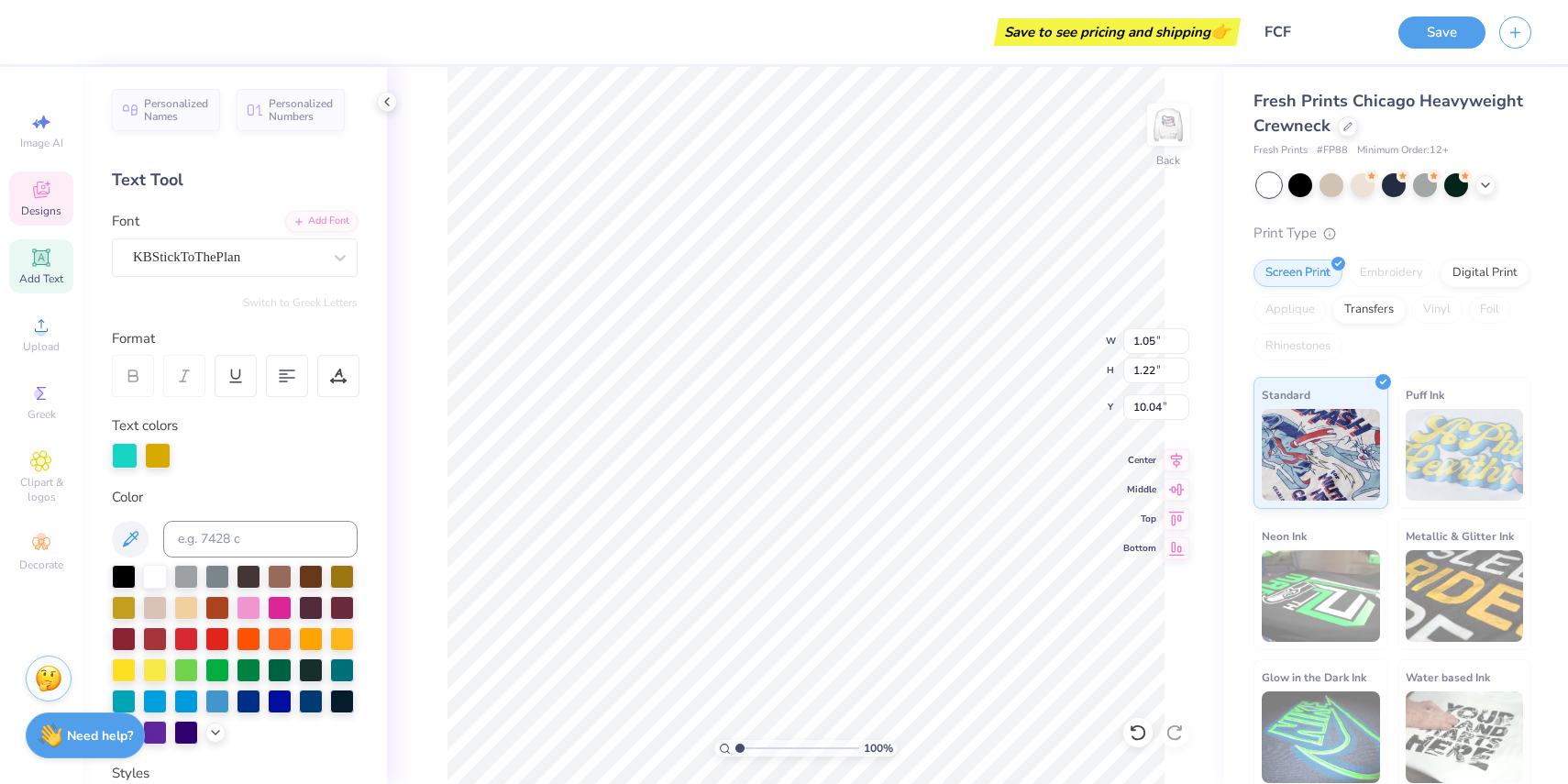
type textarea "F"
type input "0.94"
type input "9.84"
type input "FC"
type input "9.89"
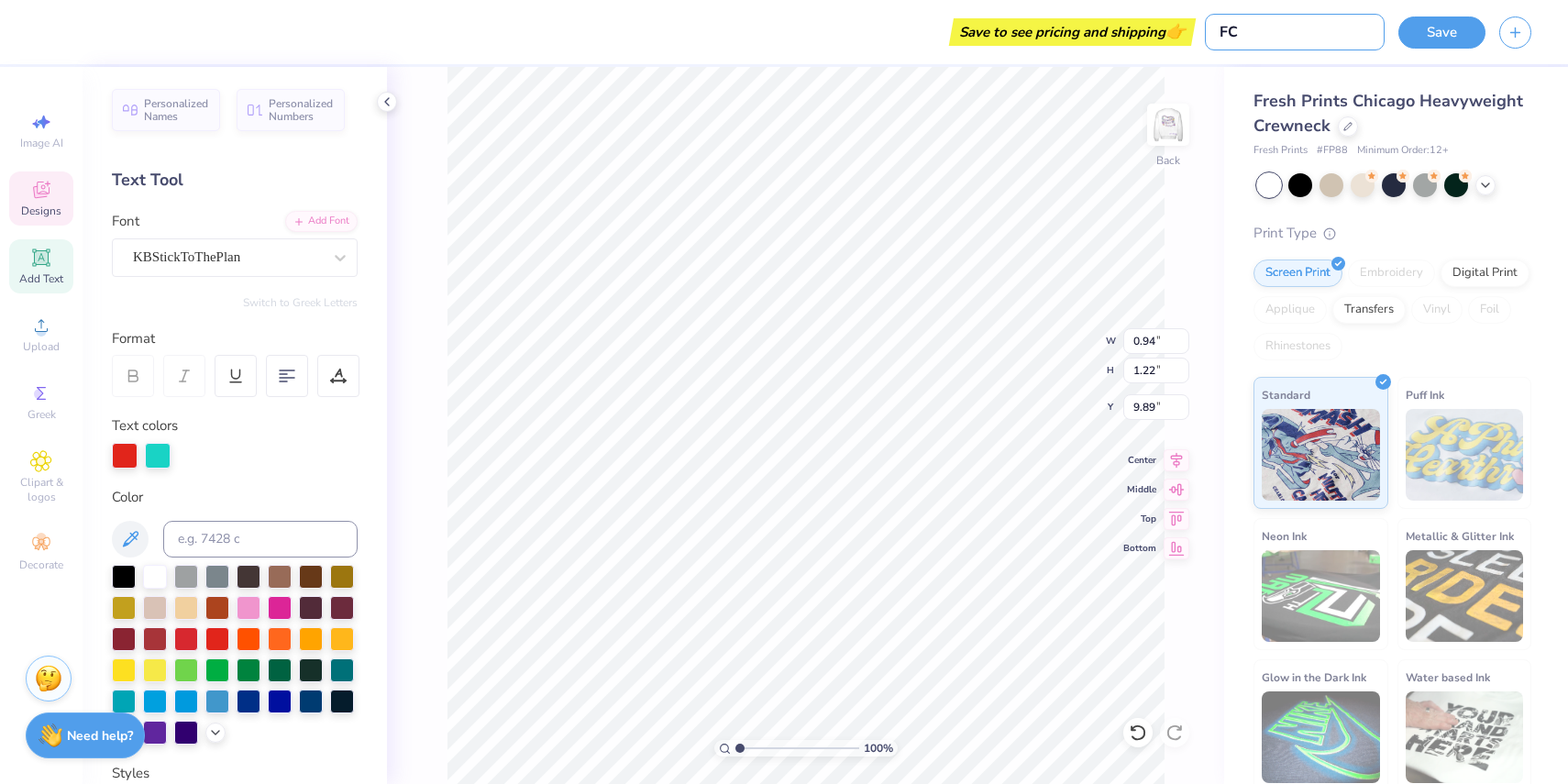
type input "FC"
type textarea "R"
type input "1.03"
type input "1.36"
type input "10.18"
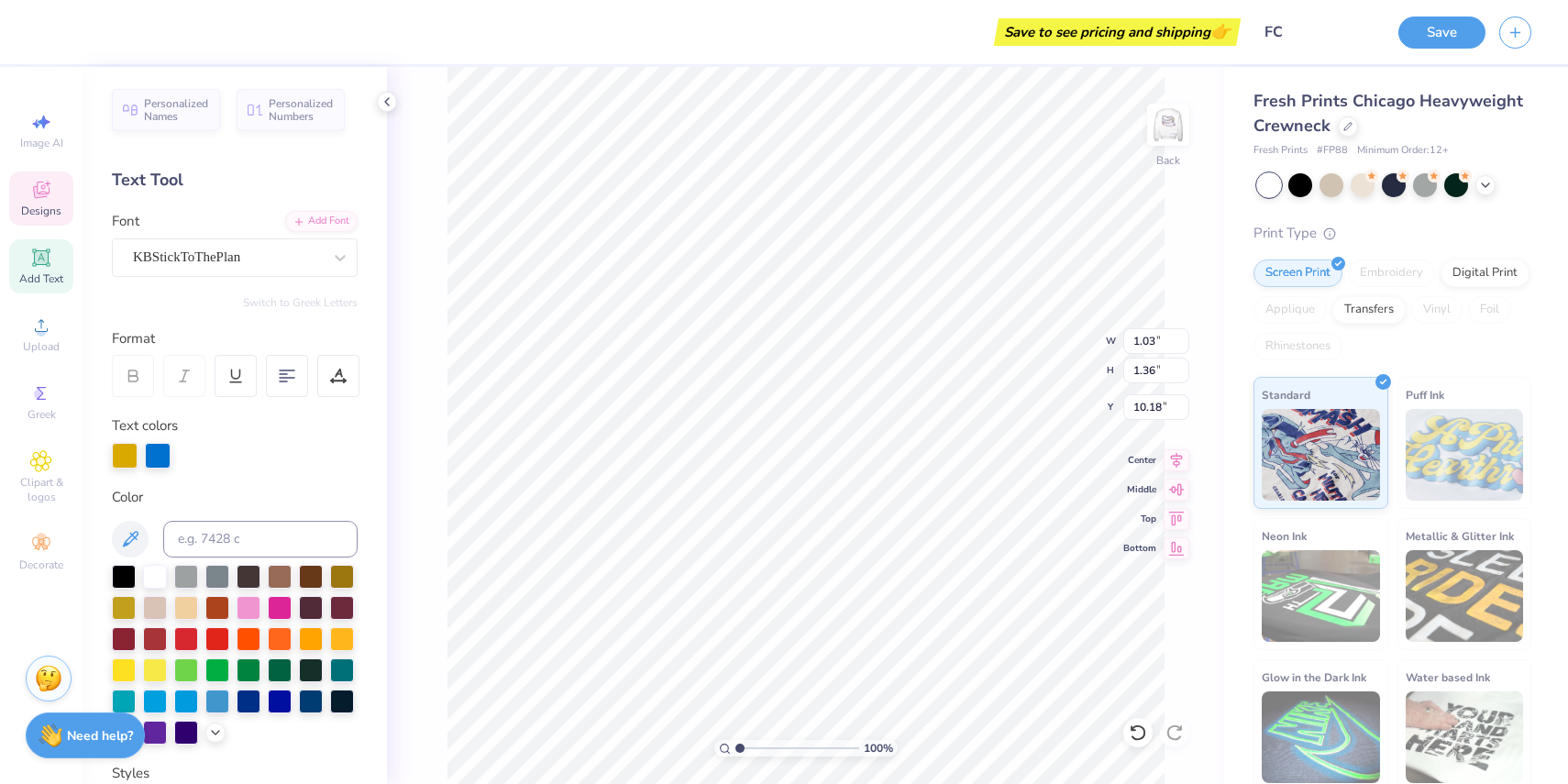
type textarea "I"
type input "1.11"
type input "1.42"
type input "9.84"
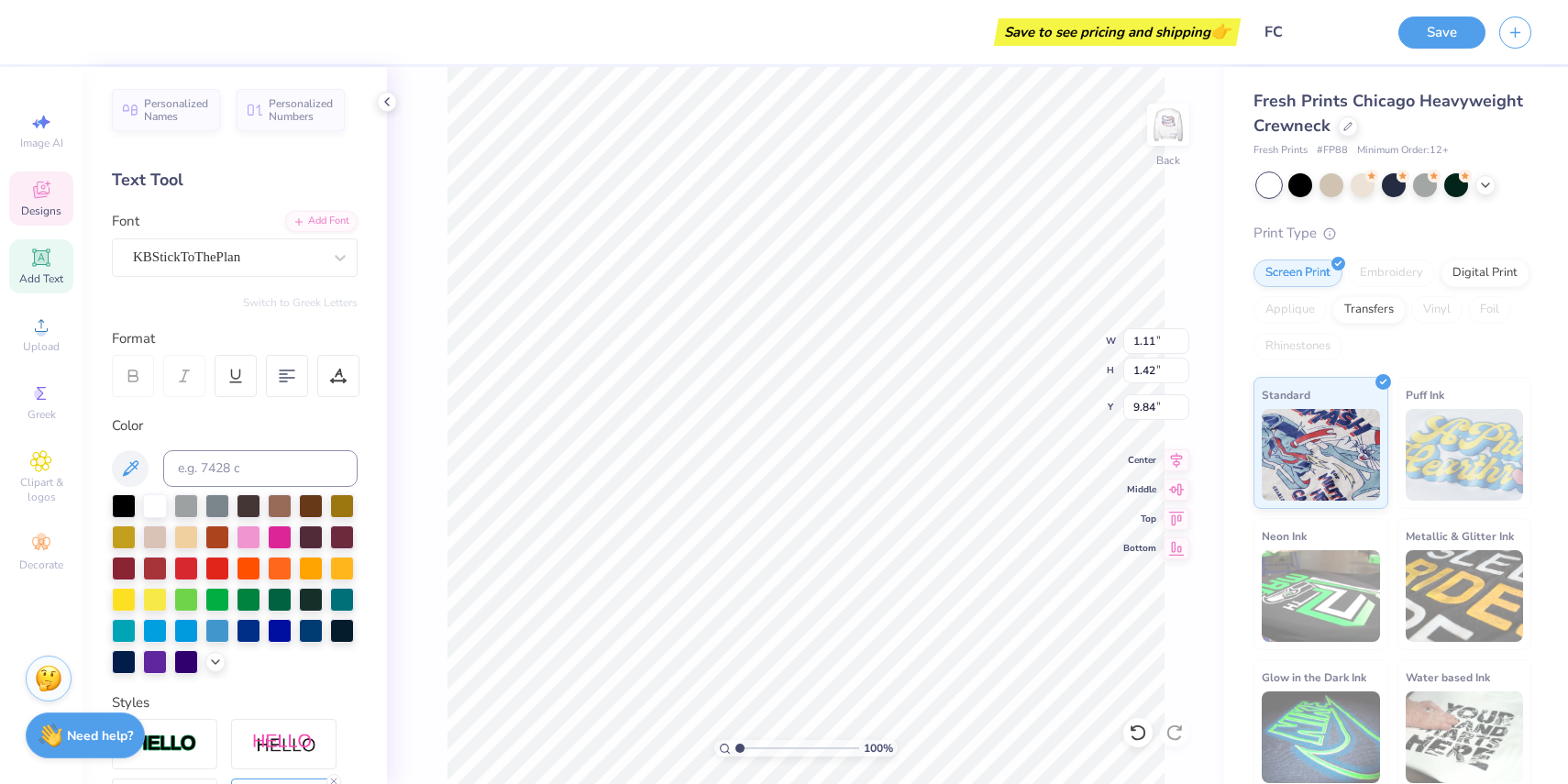
type textarea "E"
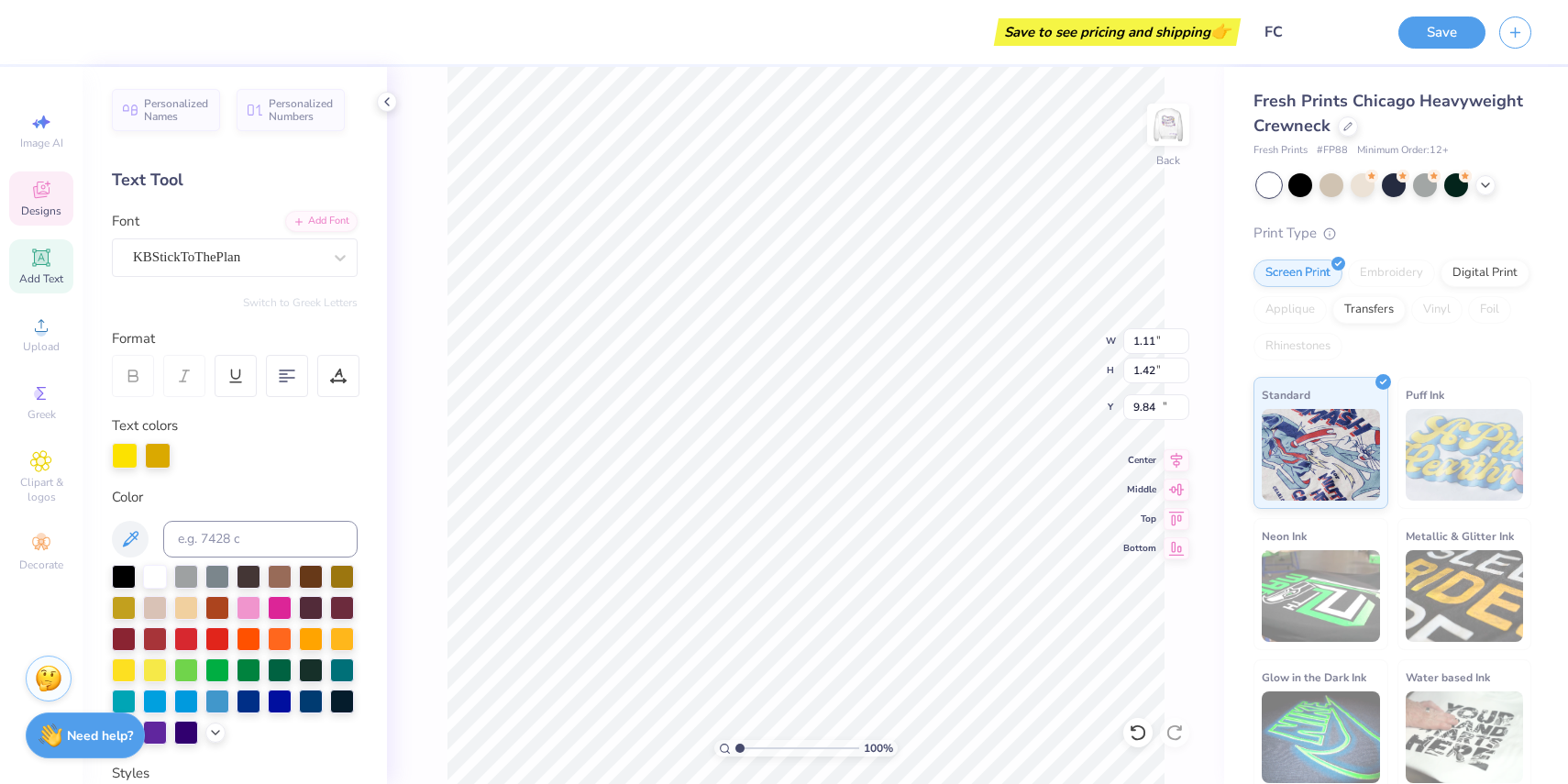
type input "1.10"
type input "1.31"
type input "10.23"
type textarea "N"
type input "1.25"
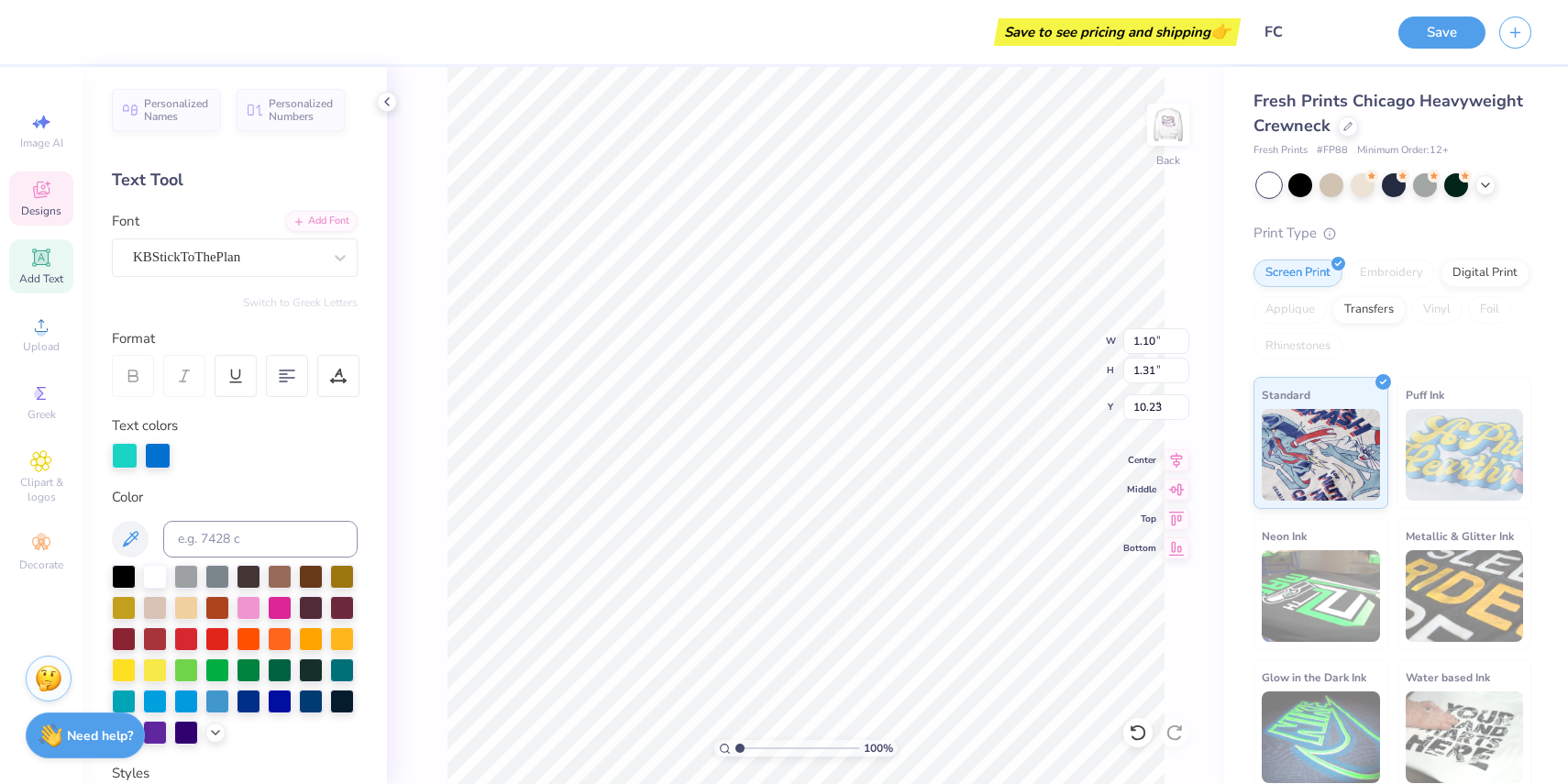
type input "1.39"
type input "9.80"
type textarea "D"
type input "0.95"
type input "1.28"
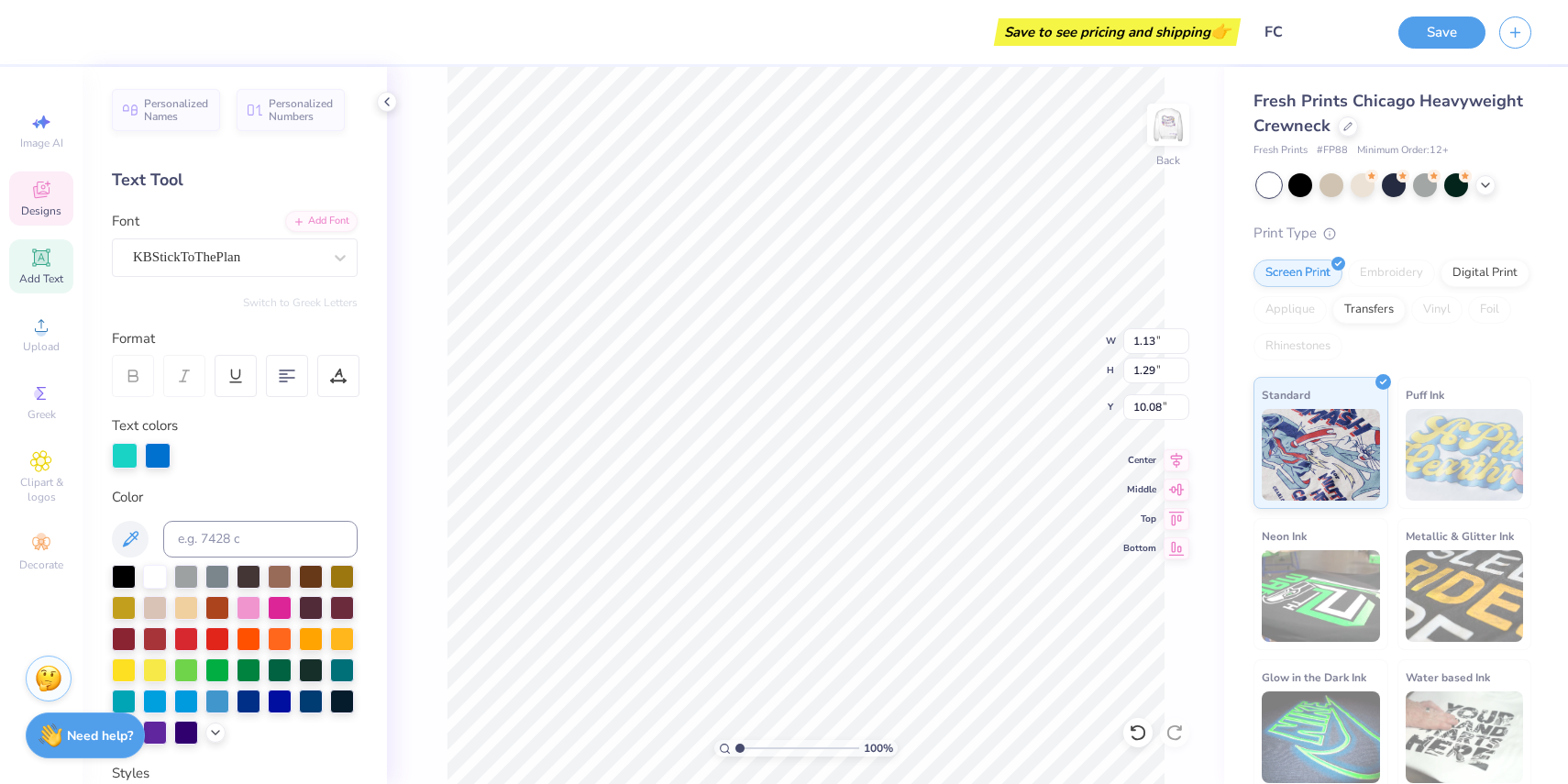
type input "10.26"
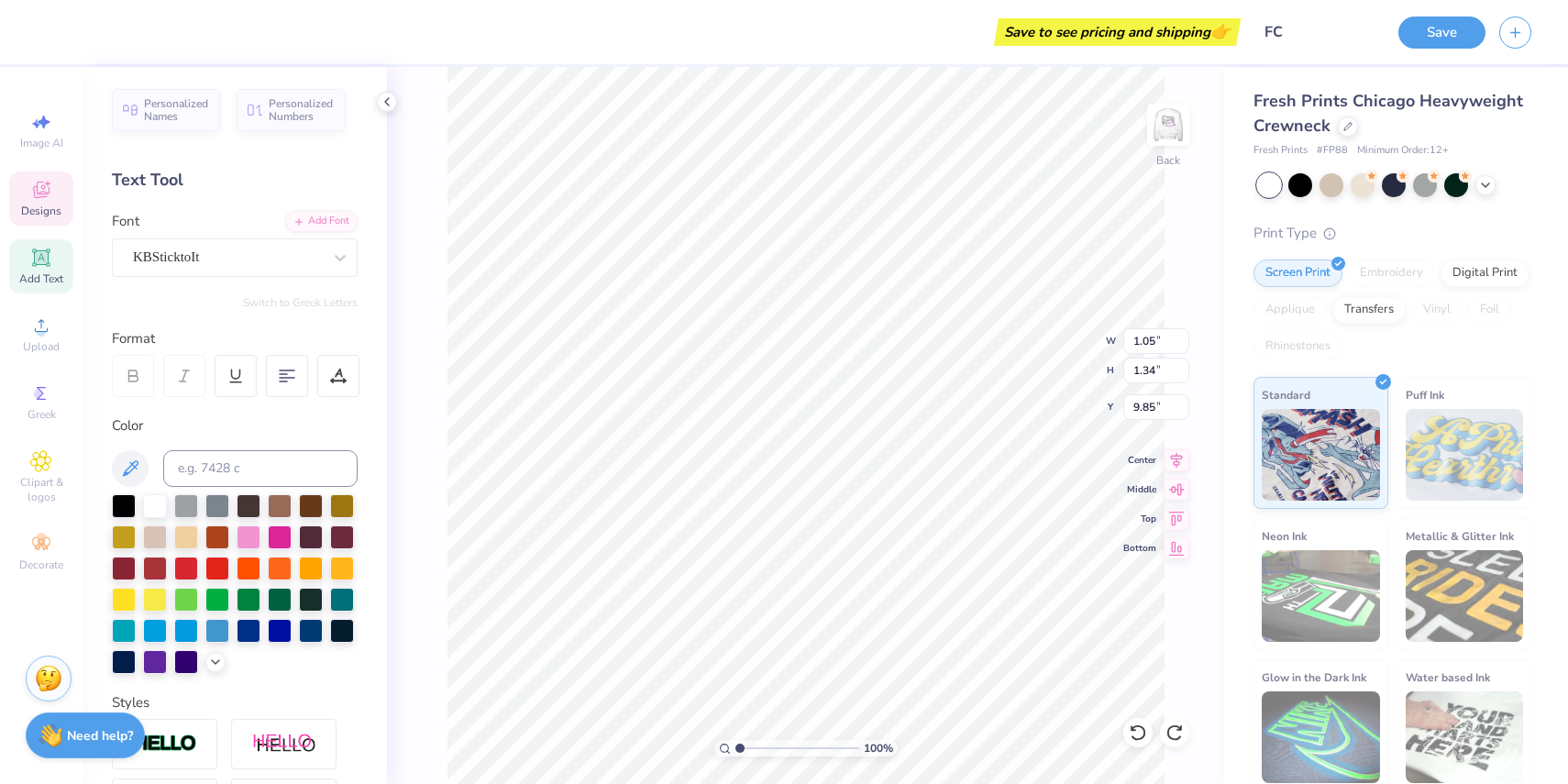
type input "0.91"
type input "1.33"
type input "11.86"
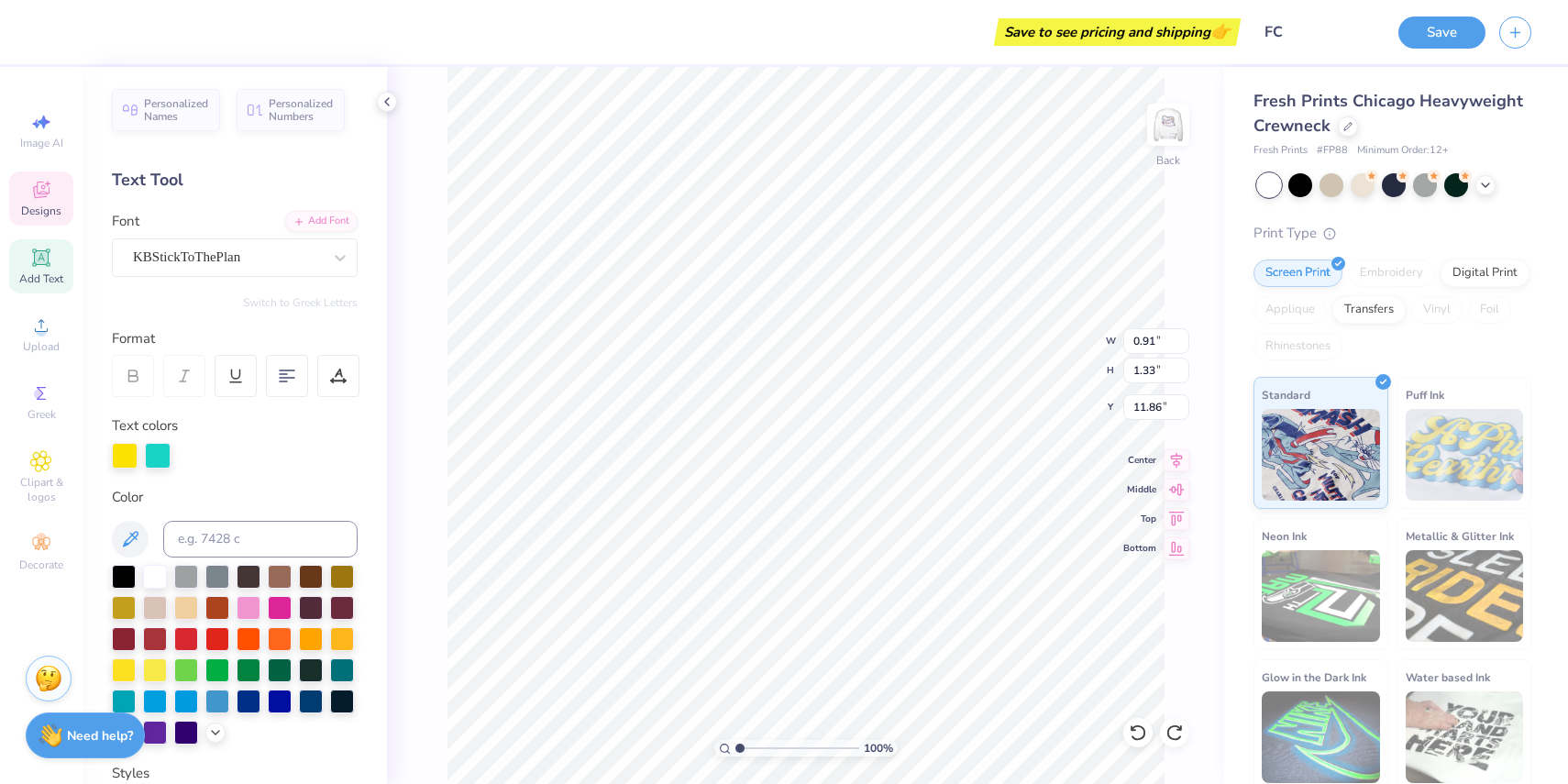
type textarea "D"
type textarea "C"
type input "1.05"
type input "1.39"
type input "11.61"
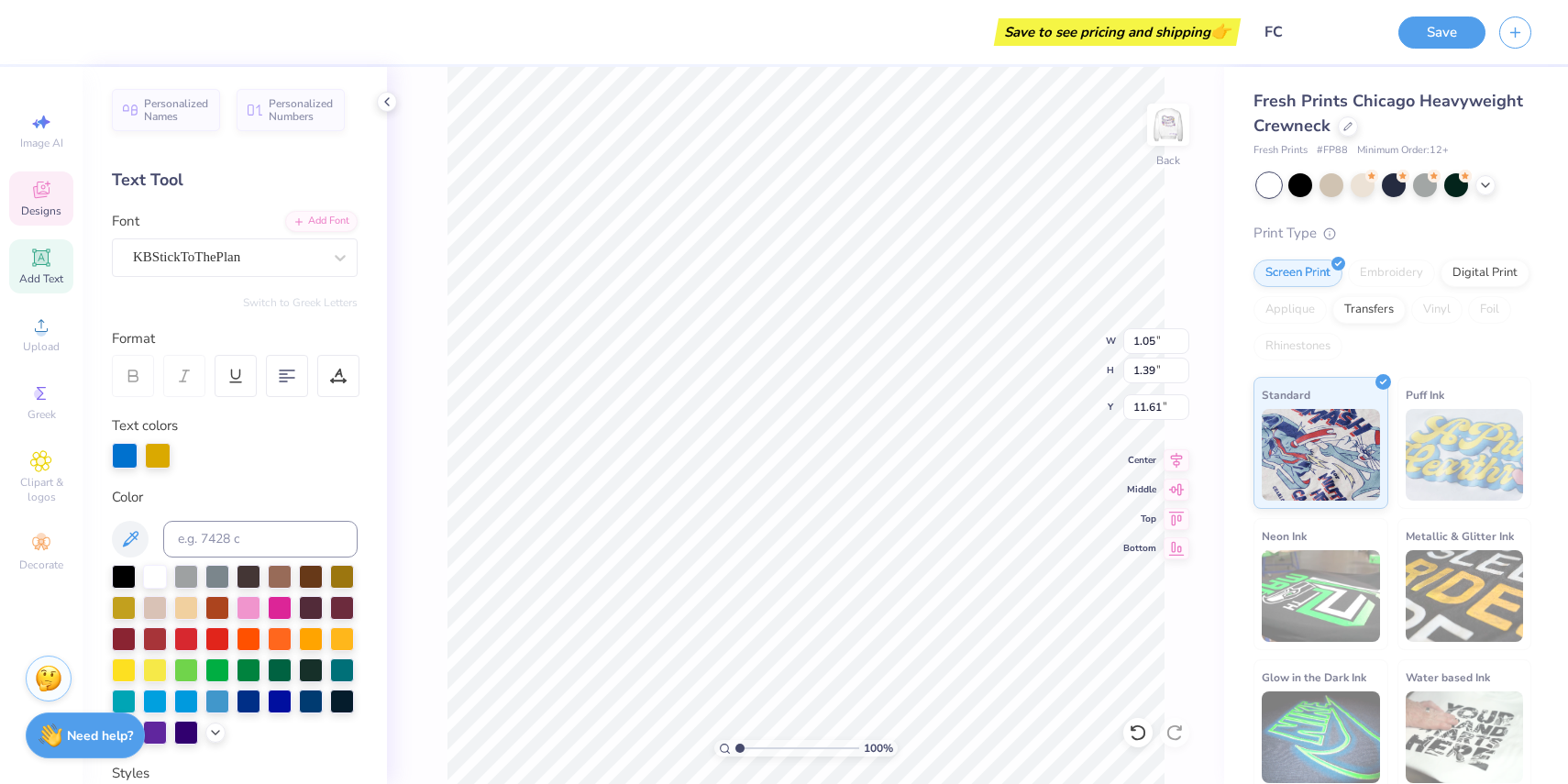
type textarea "R"
type input "1.13"
type input "1.29"
type input "11.86"
type textarea "U"
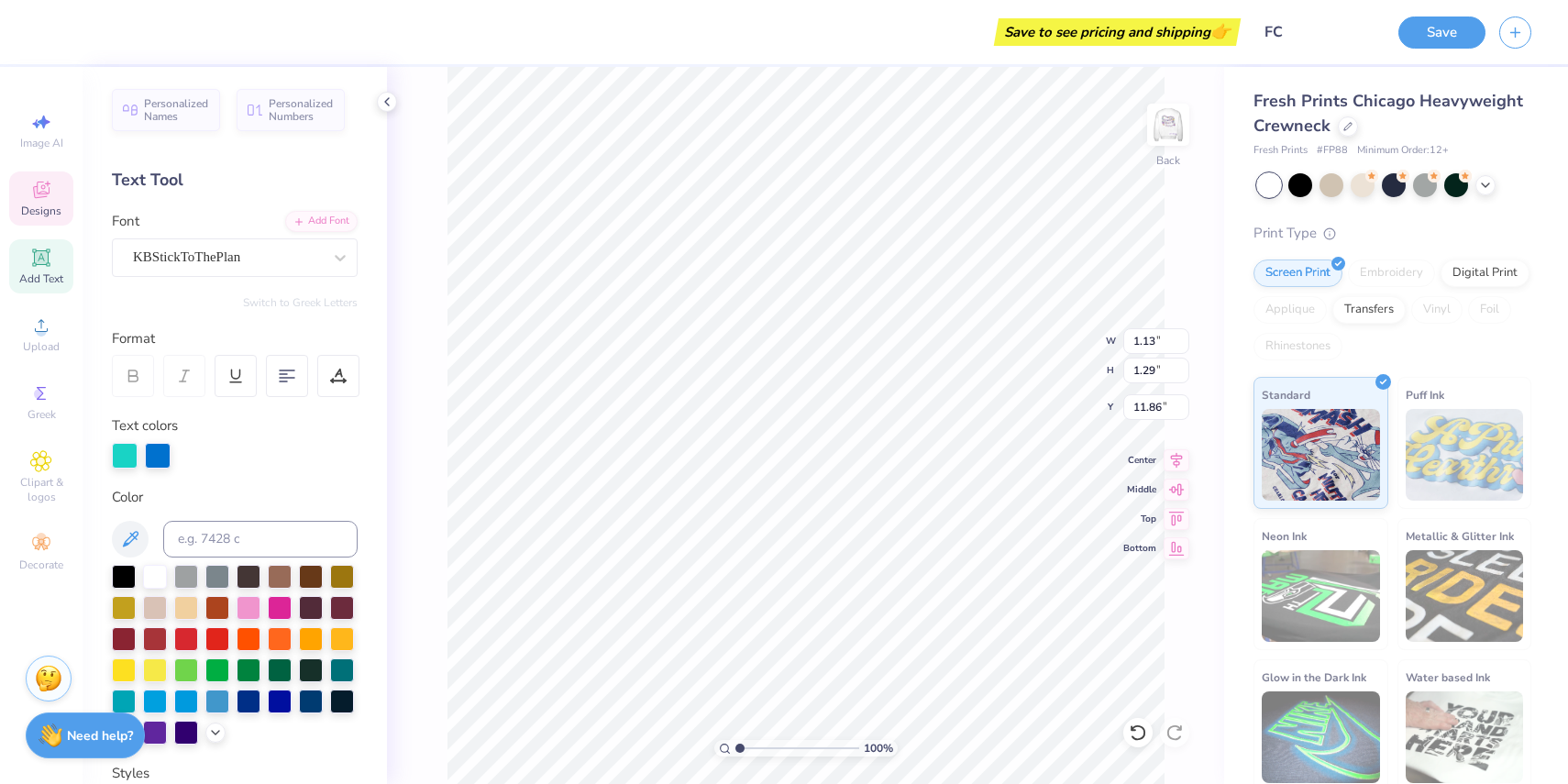
type input "1.06"
type input "1.35"
type textarea "S"
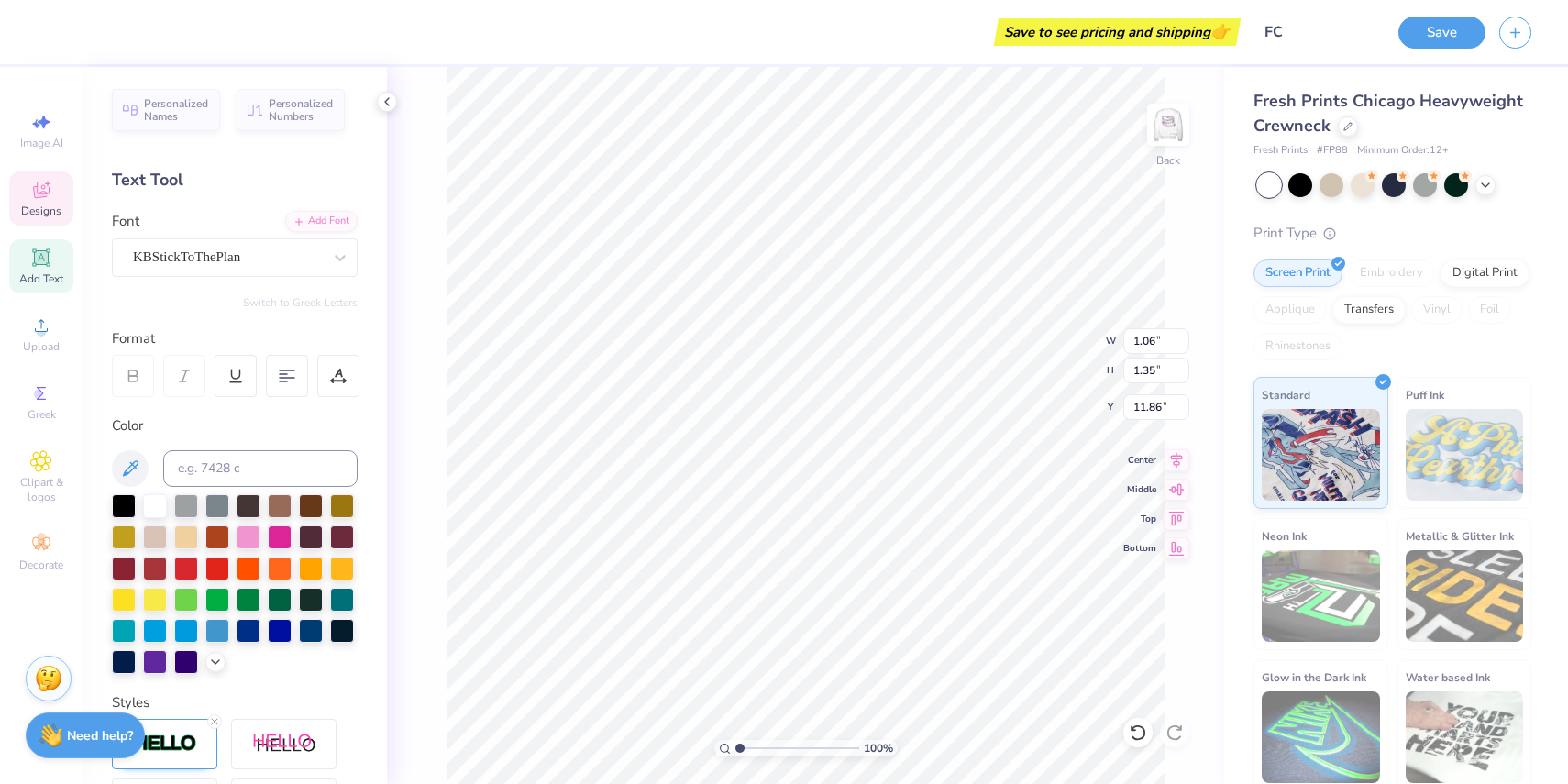
type input "1.04"
type input "1.33"
type input "11.79"
type textarea "H"
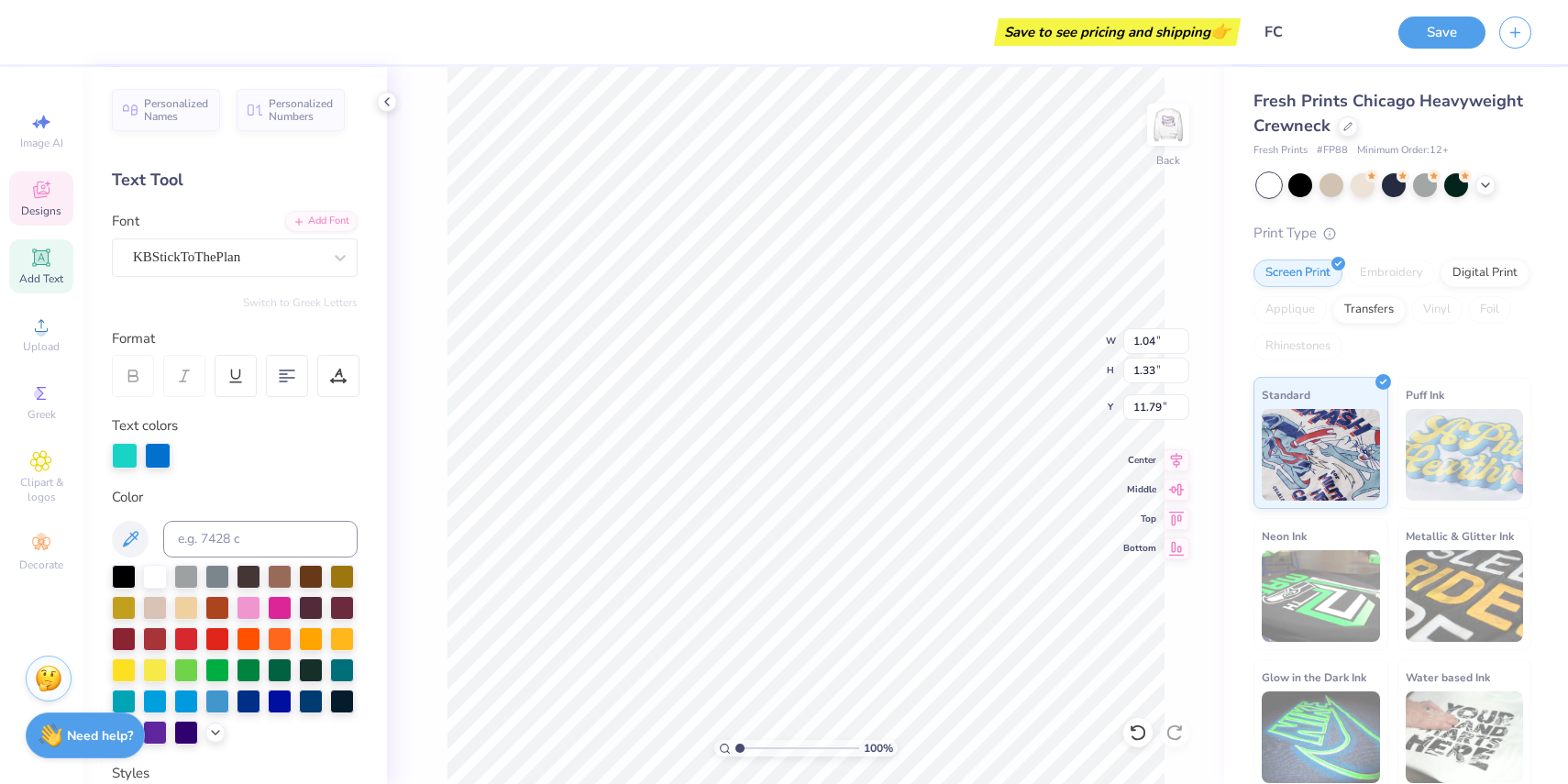
type input "0.90"
type input "1.40"
type input "11.84"
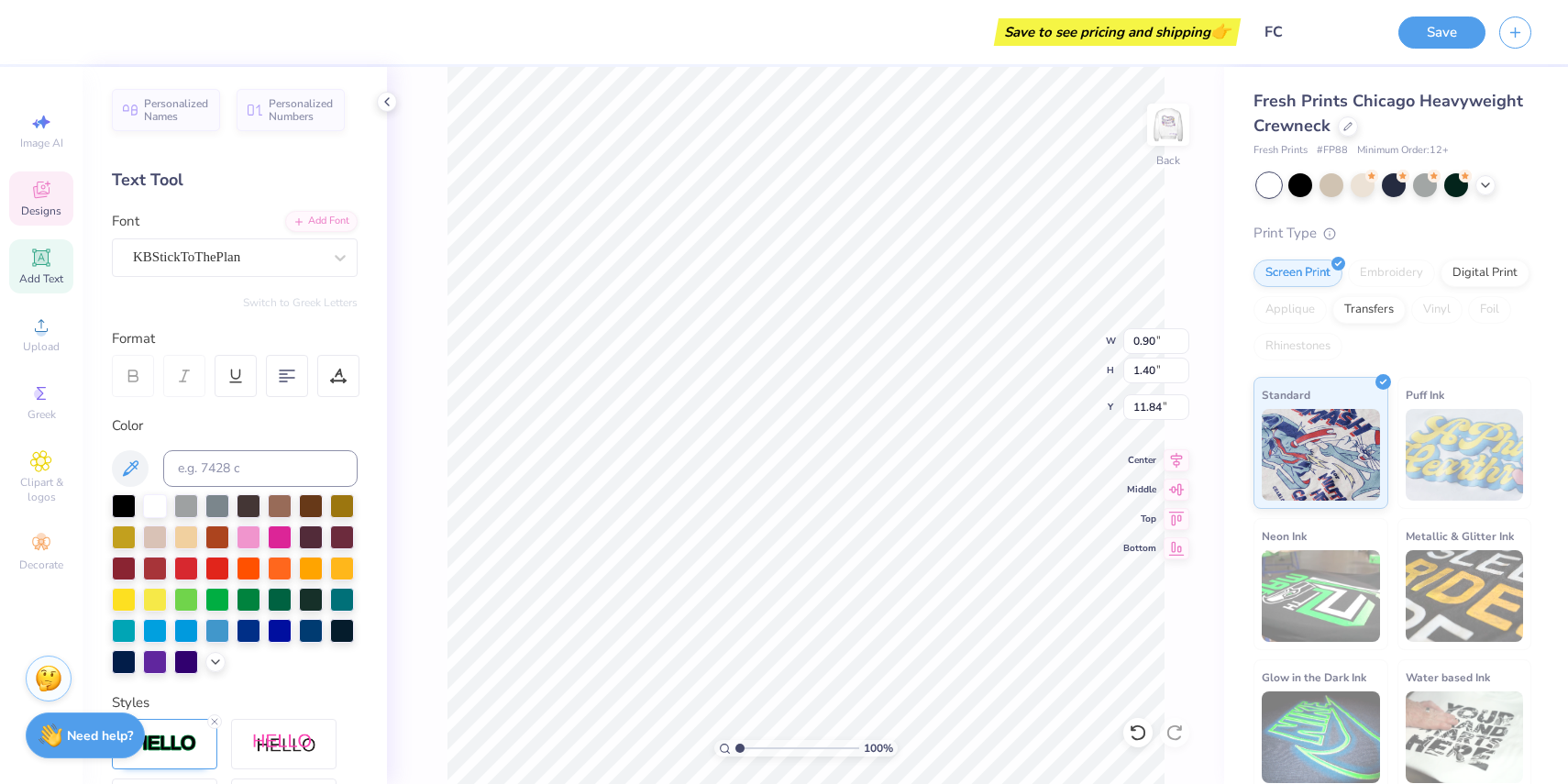
type input "1.03"
type input "1.29"
type input "11.80"
type input "1.01"
type input "1.32"
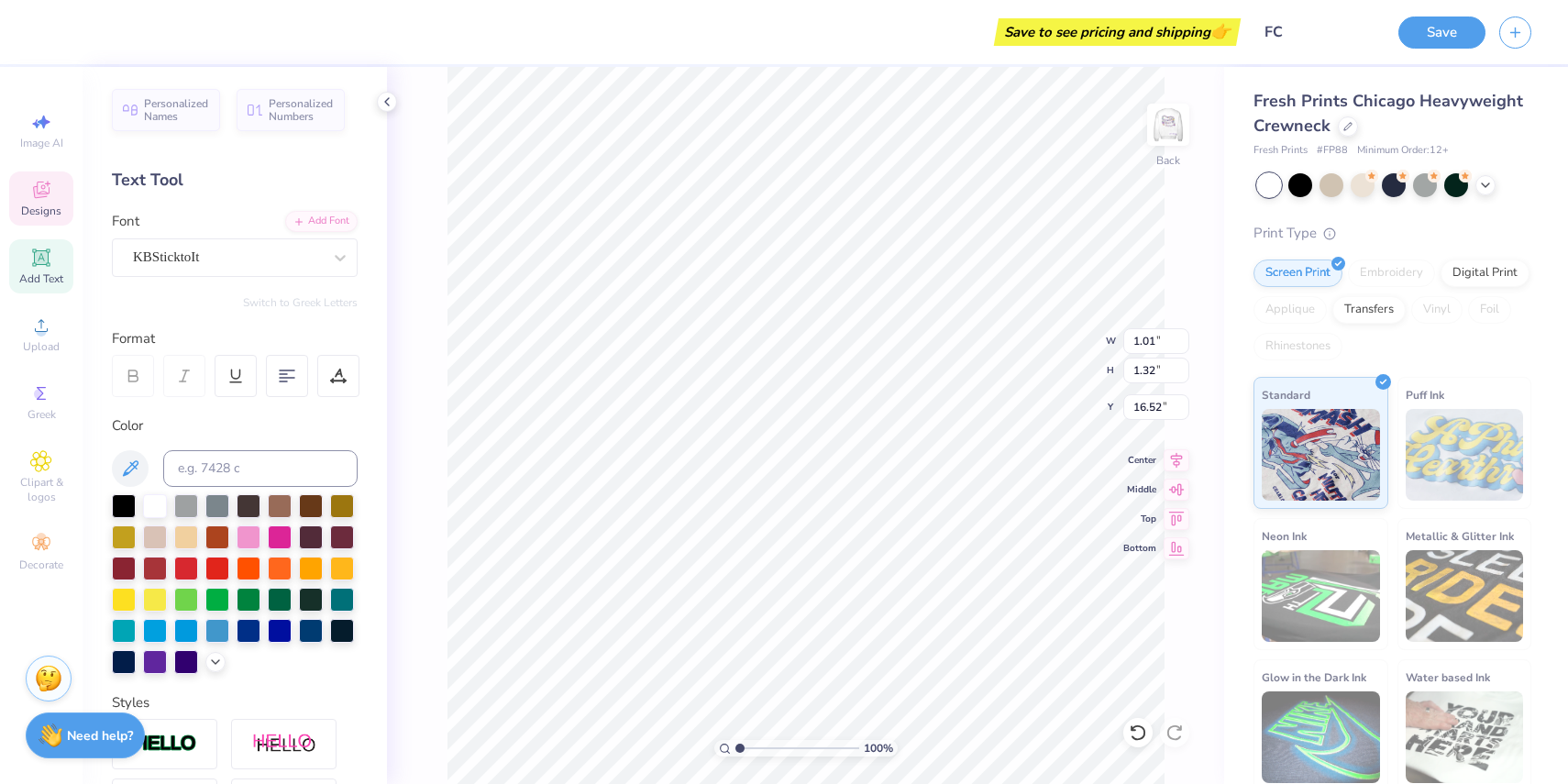
type input "16.52"
type input "1.05"
type input "1.34"
type input "16.87"
type input "1.10"
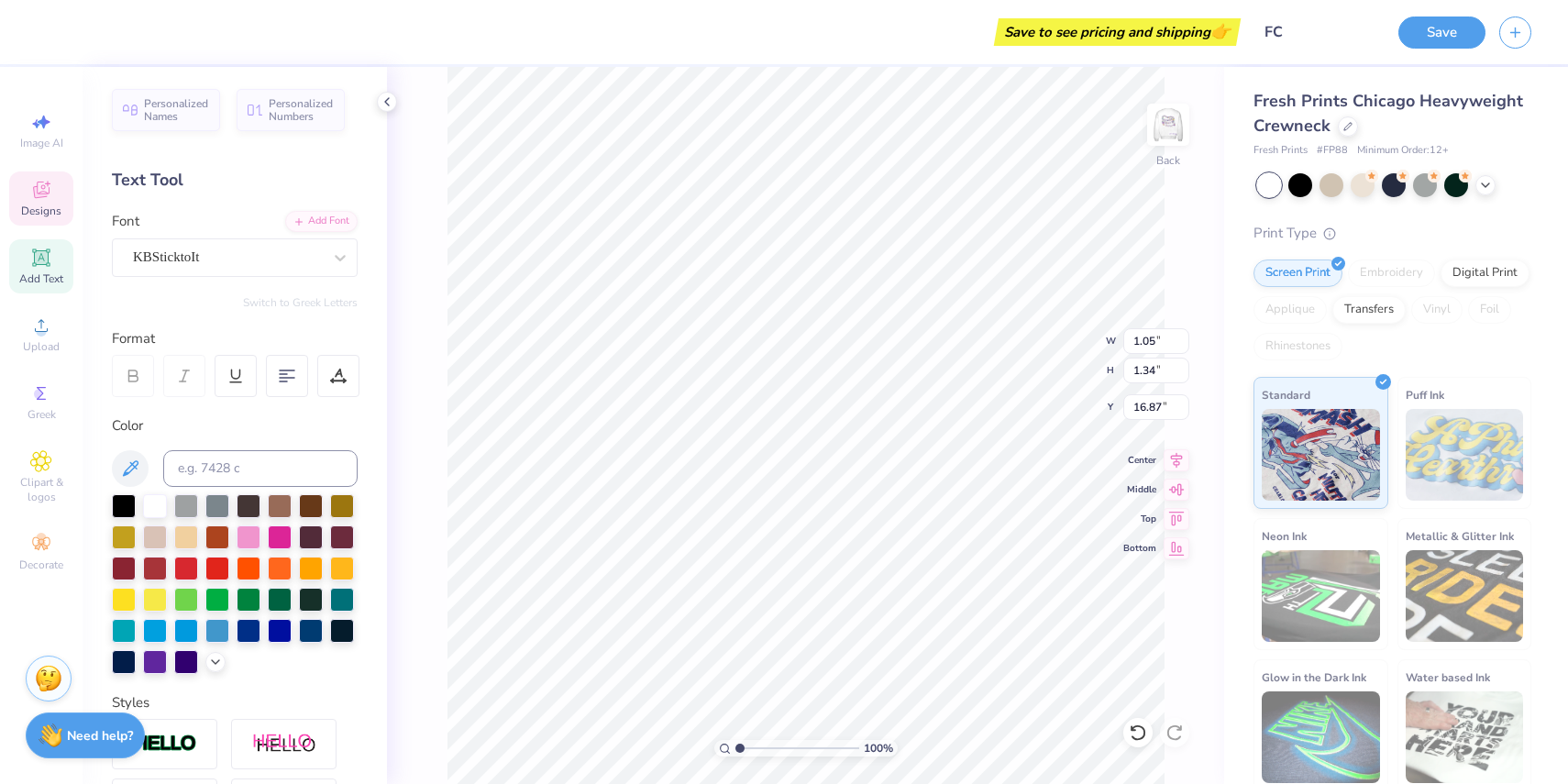
type input "1.30"
type input "16.54"
type input "1.08"
type input "1.41"
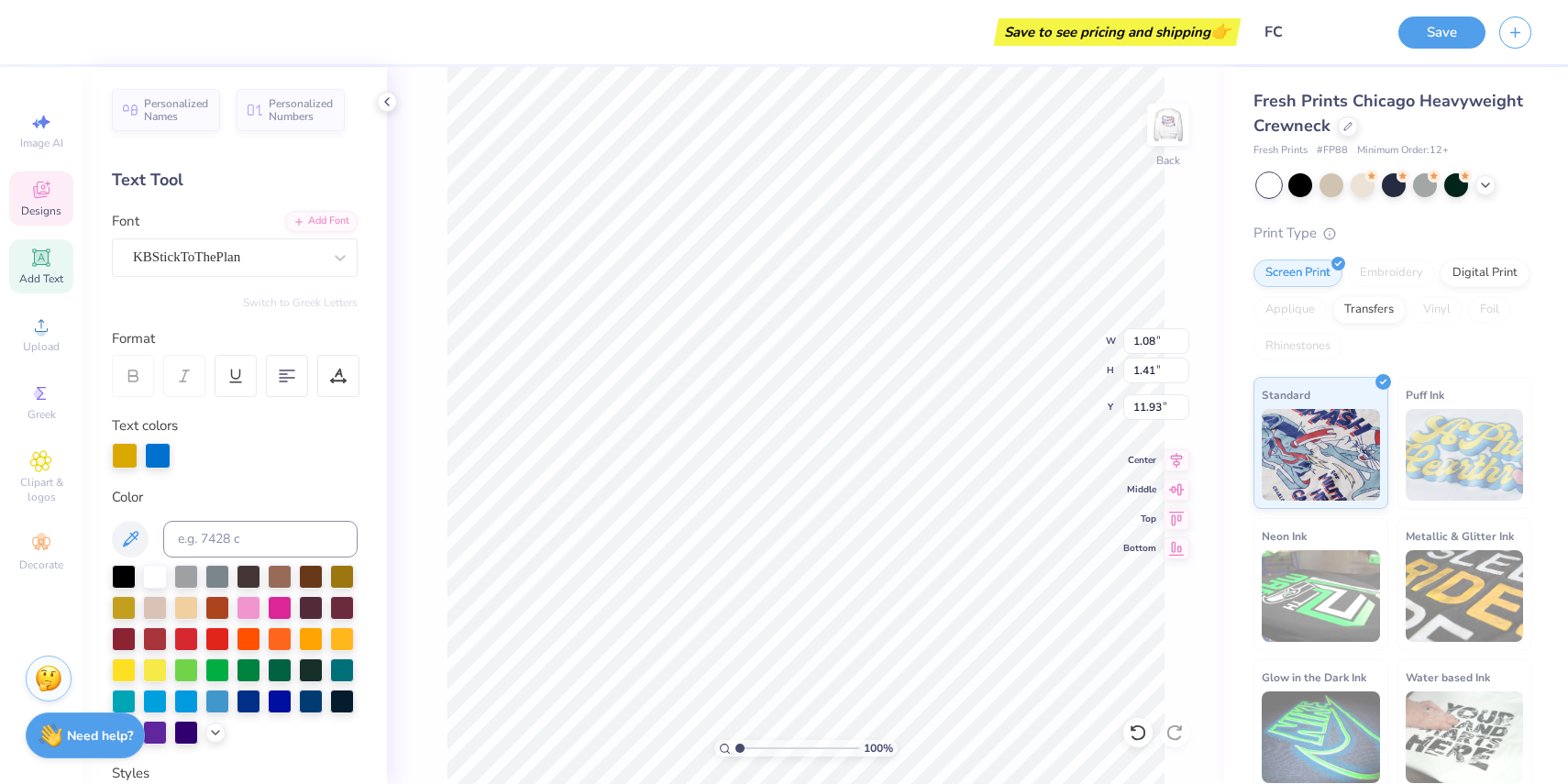
type input "17.18"
type input "2.16"
type input "1.84"
type input "13.00"
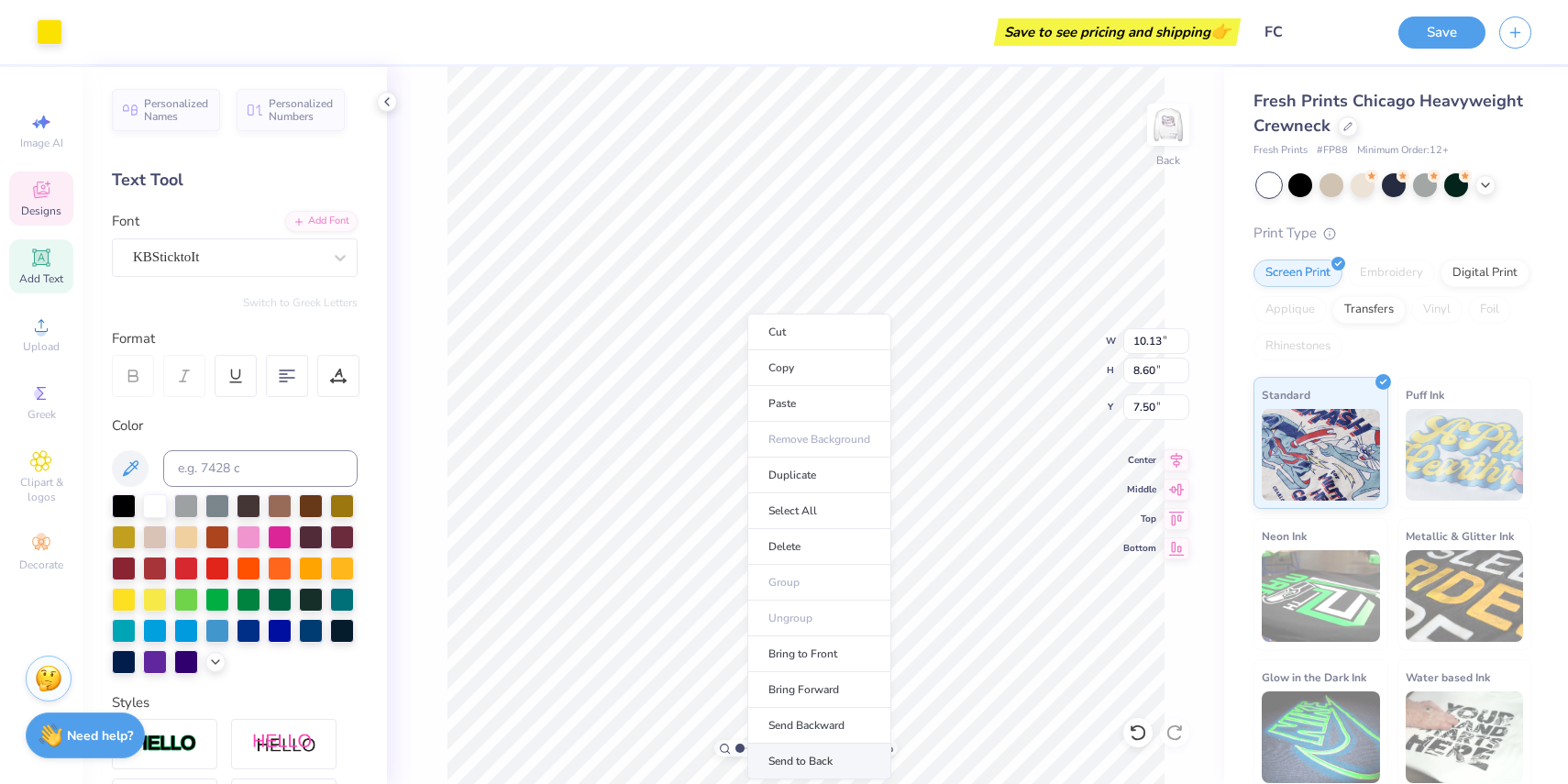
click at [817, 754] on li "Send to Back" at bounding box center [819, 761] width 144 height 36
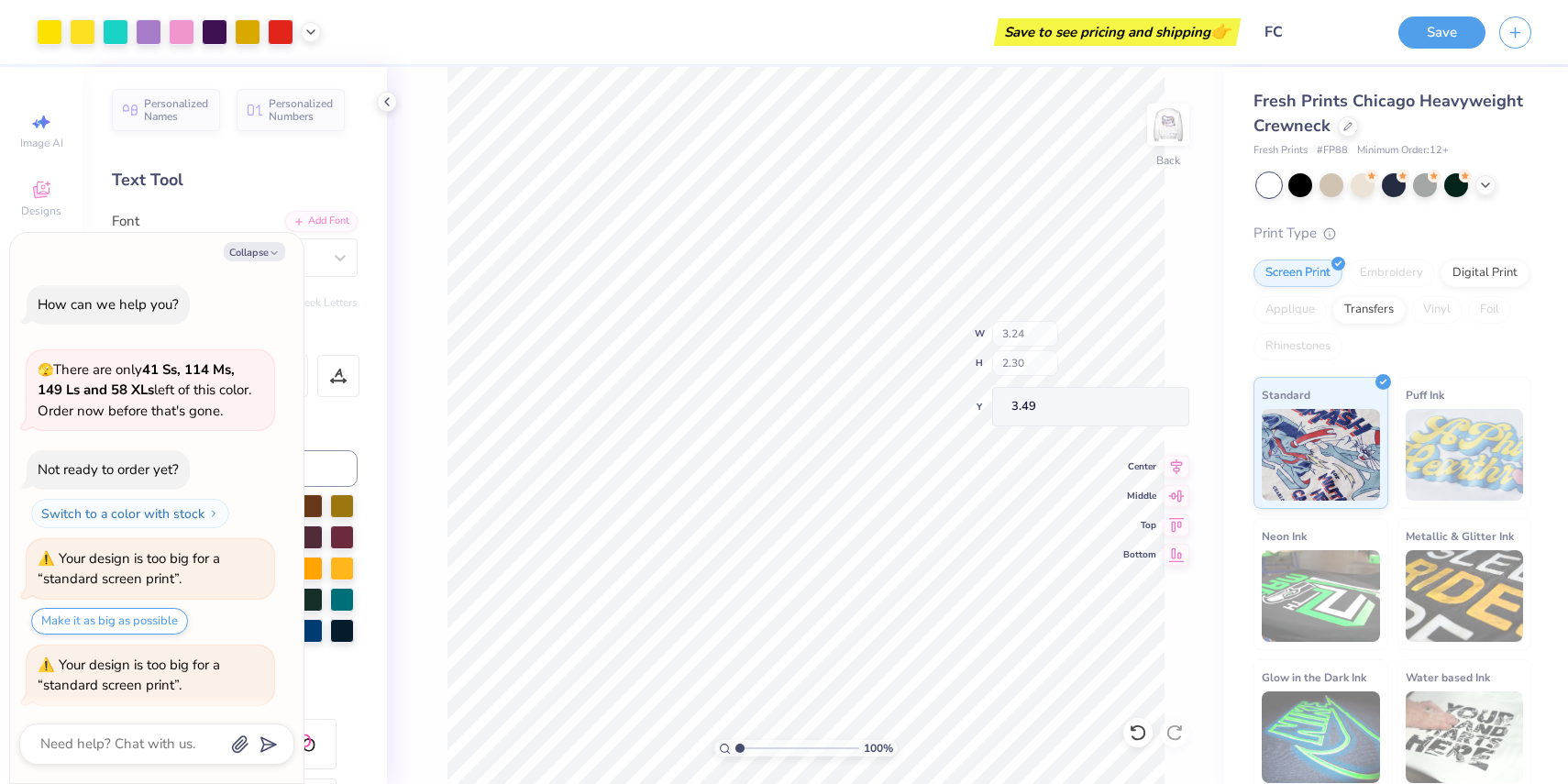
scroll to position [819, 0]
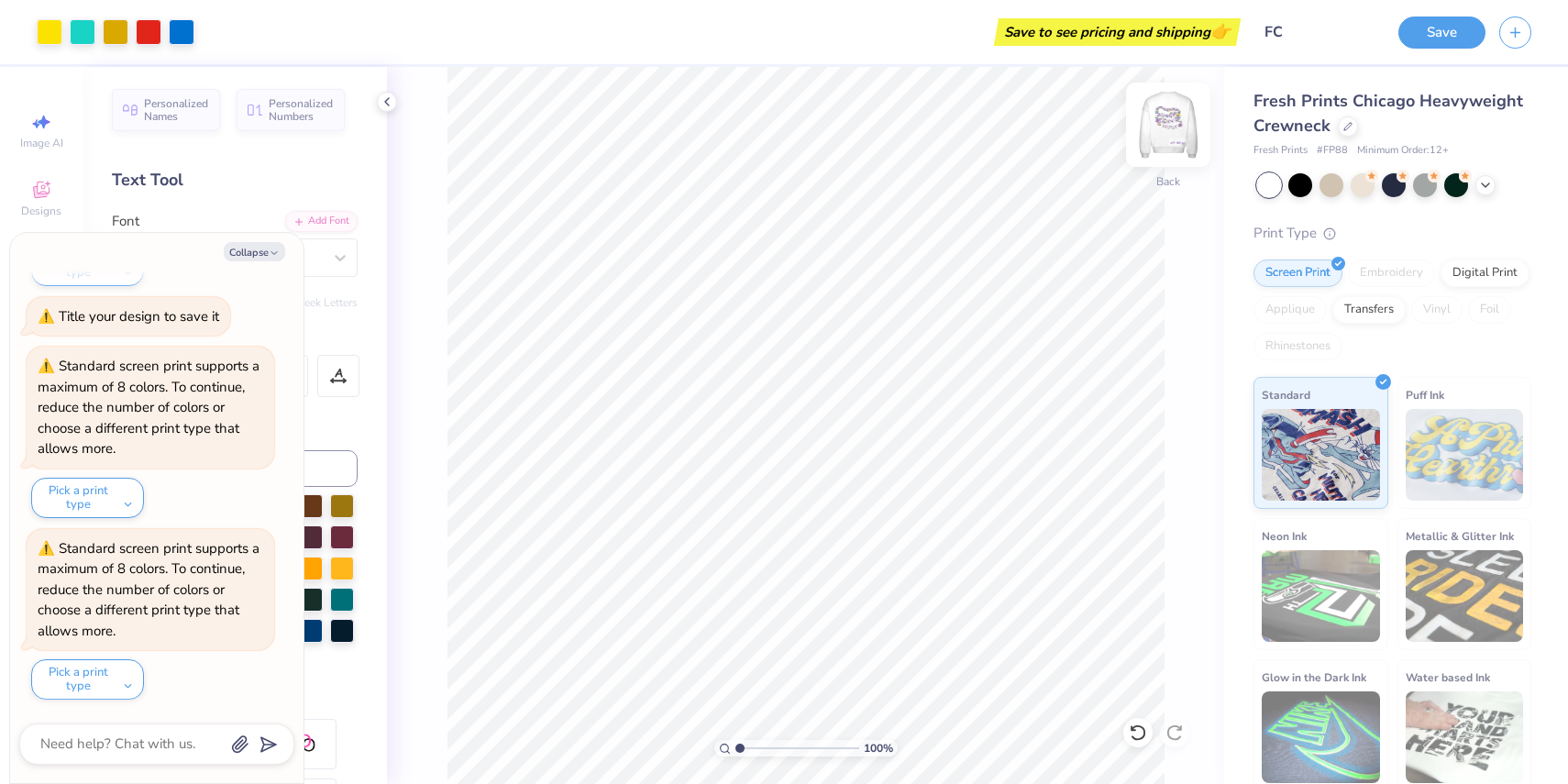
click at [1166, 125] on img at bounding box center [1169, 125] width 74 height 74
click at [1167, 123] on img at bounding box center [1169, 125] width 74 height 74
click at [1467, 28] on button "Save" at bounding box center [1442, 30] width 87 height 32
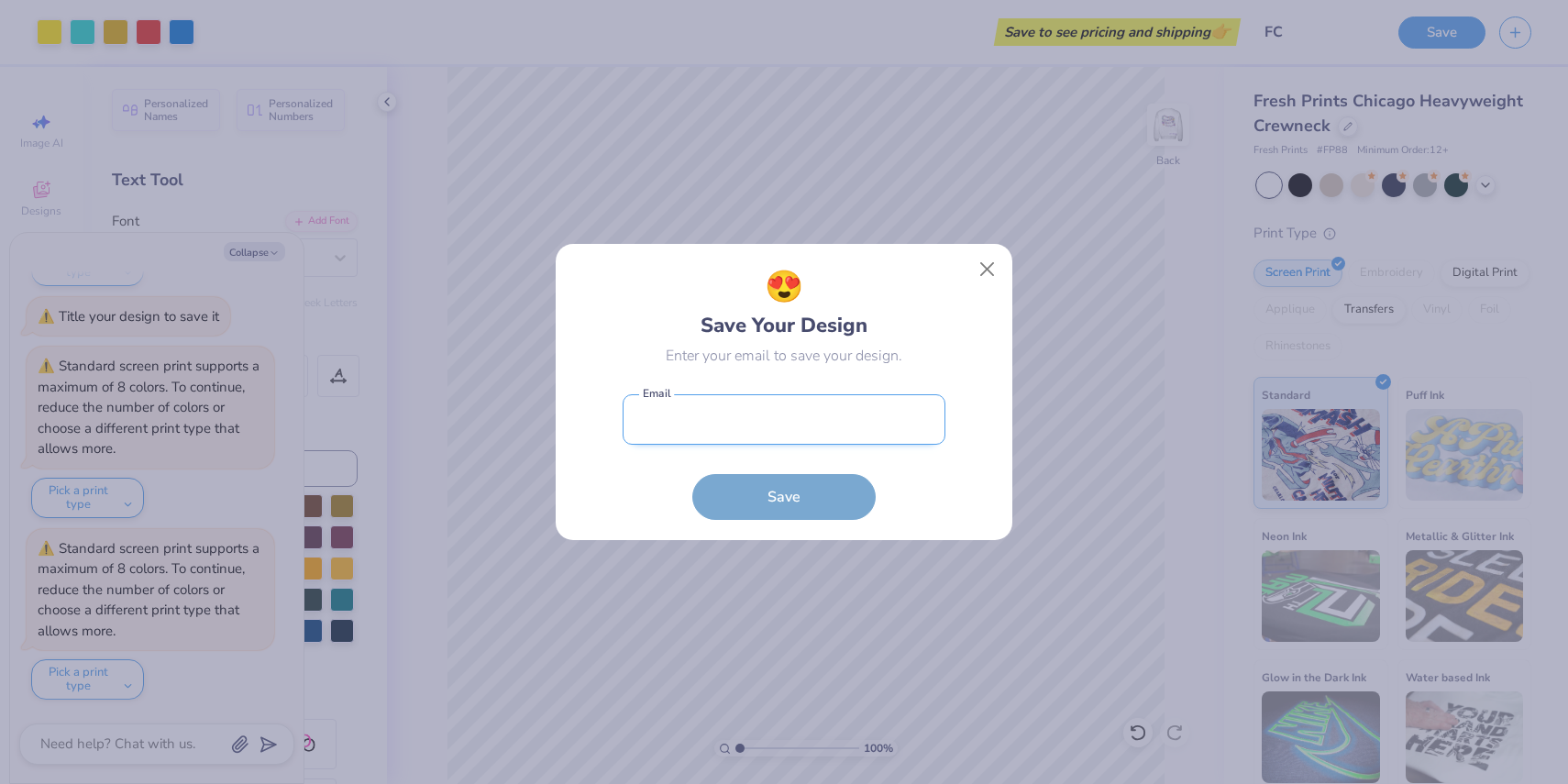
click at [841, 419] on input "email" at bounding box center [784, 419] width 323 height 50
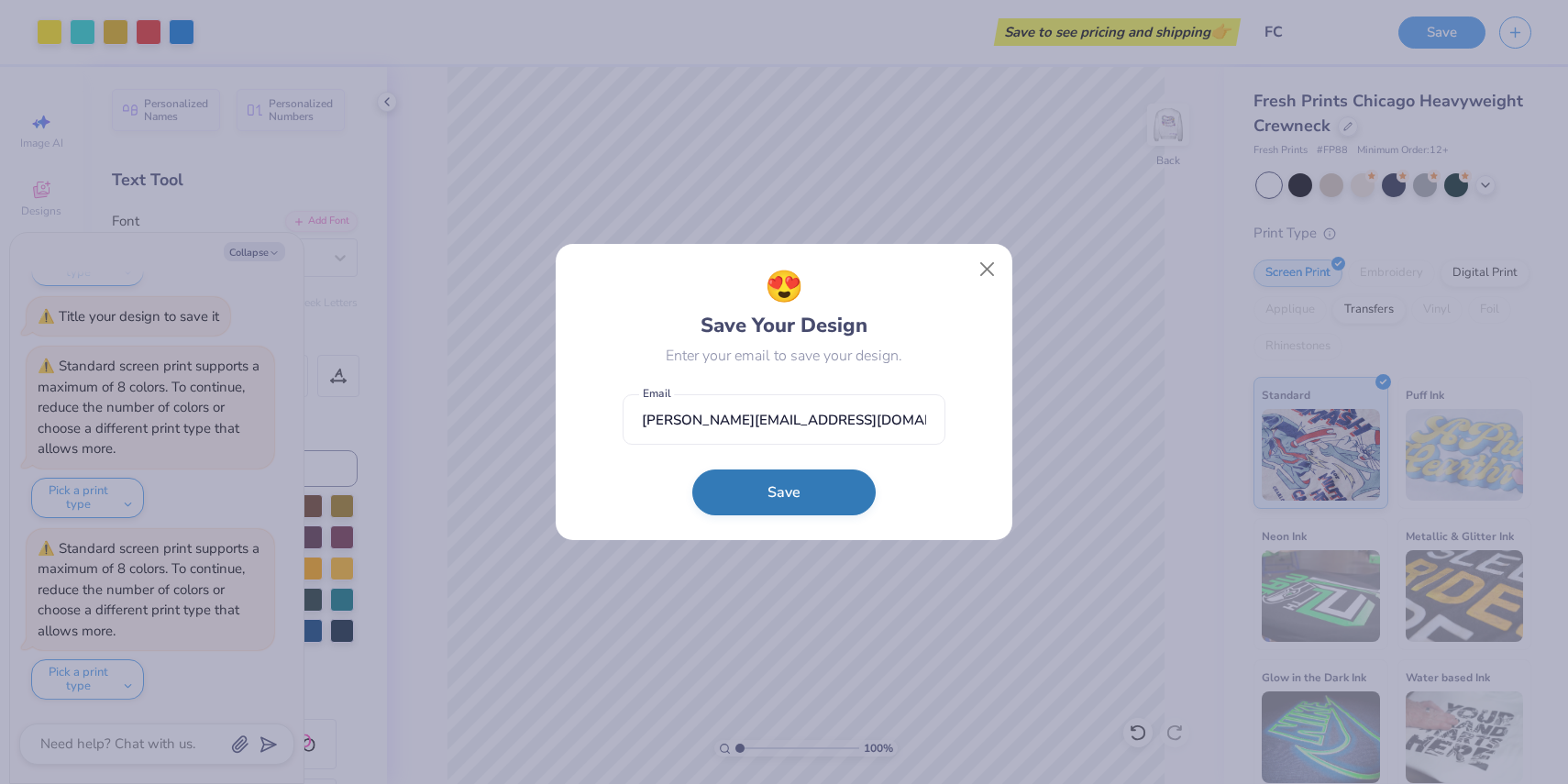
click at [807, 479] on button "Save" at bounding box center [784, 492] width 183 height 46
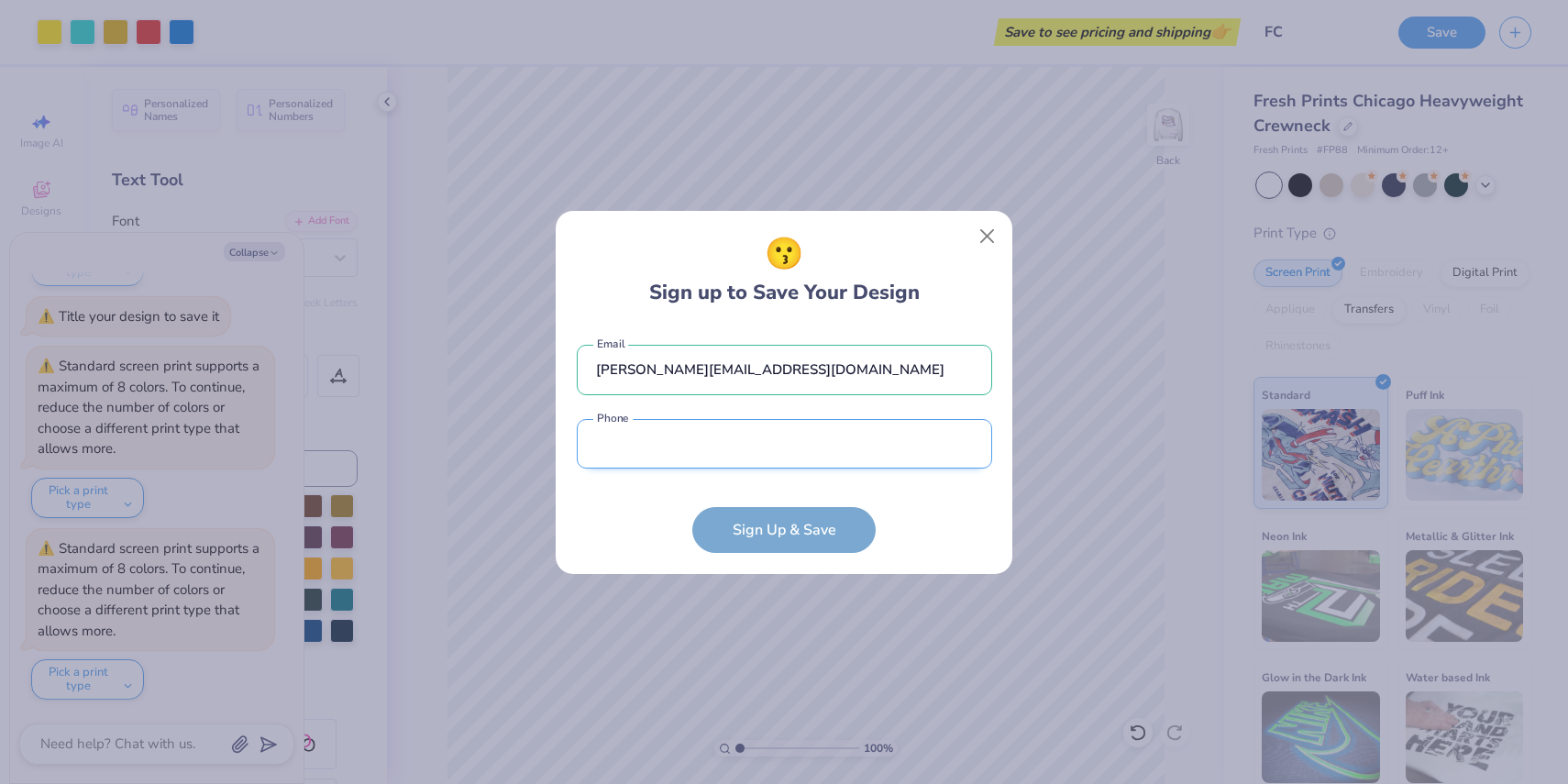
click at [775, 447] on input "tel" at bounding box center [784, 443] width 415 height 50
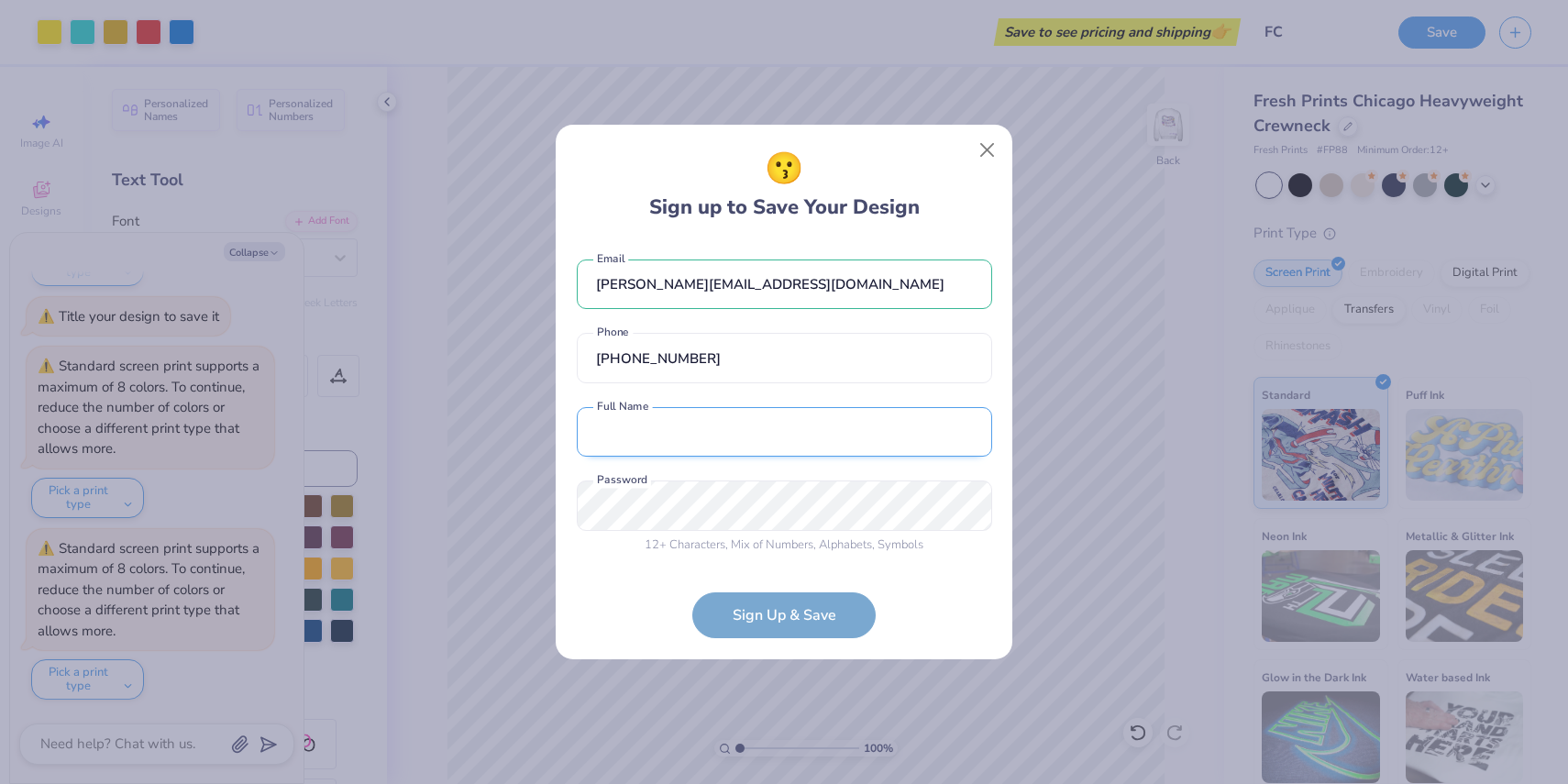
click at [724, 439] on input "text" at bounding box center [784, 432] width 415 height 50
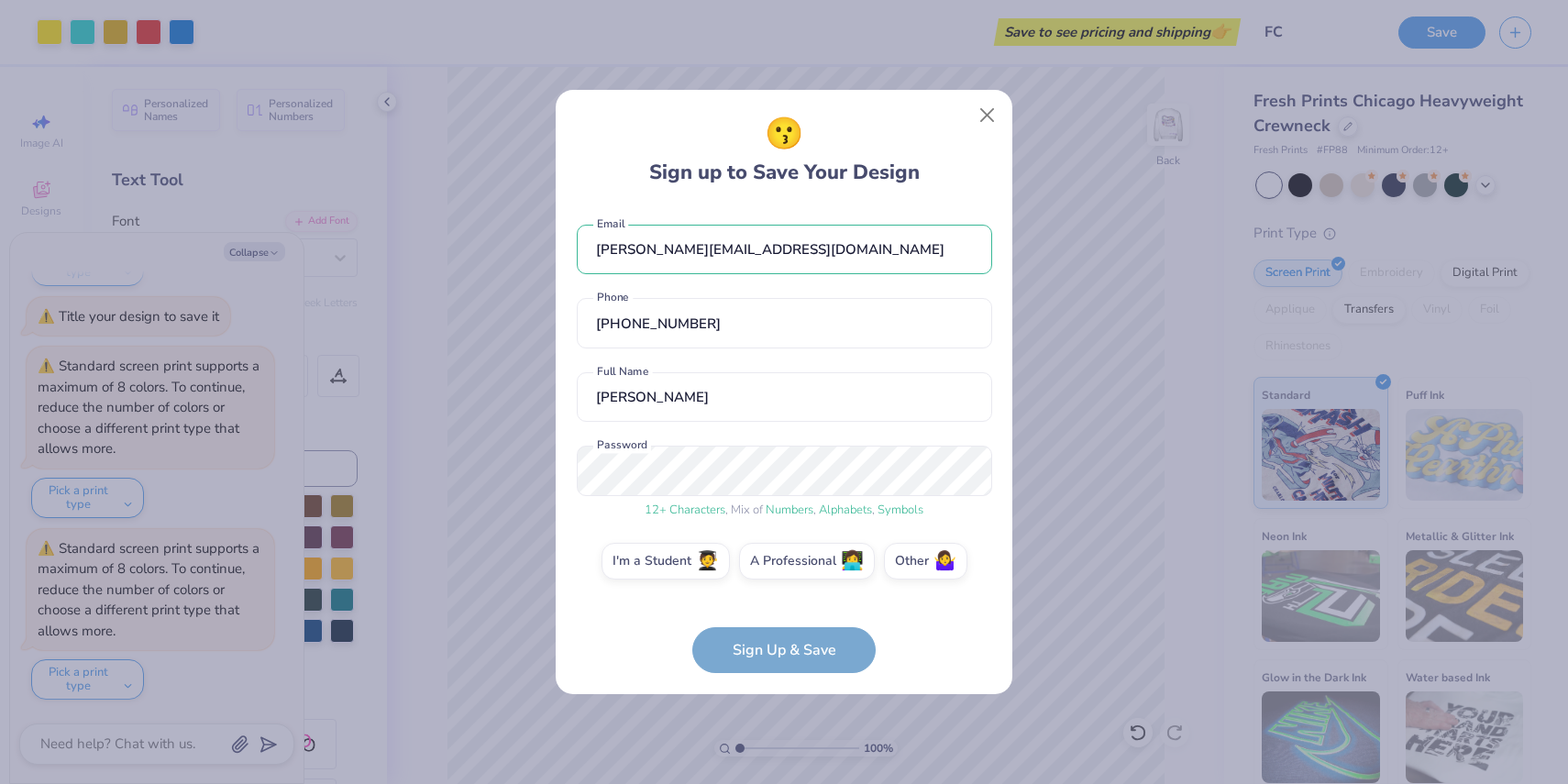
click at [631, 603] on form "[PERSON_NAME][EMAIL_ADDRESS][DOMAIN_NAME] Email [PHONE_NUMBER] Phone [PERSON_NA…" at bounding box center [784, 441] width 415 height 468
click at [919, 555] on label "Other 🤷‍♀️" at bounding box center [926, 559] width 83 height 37
click at [791, 560] on input "Other 🤷‍♀️" at bounding box center [784, 566] width 12 height 12
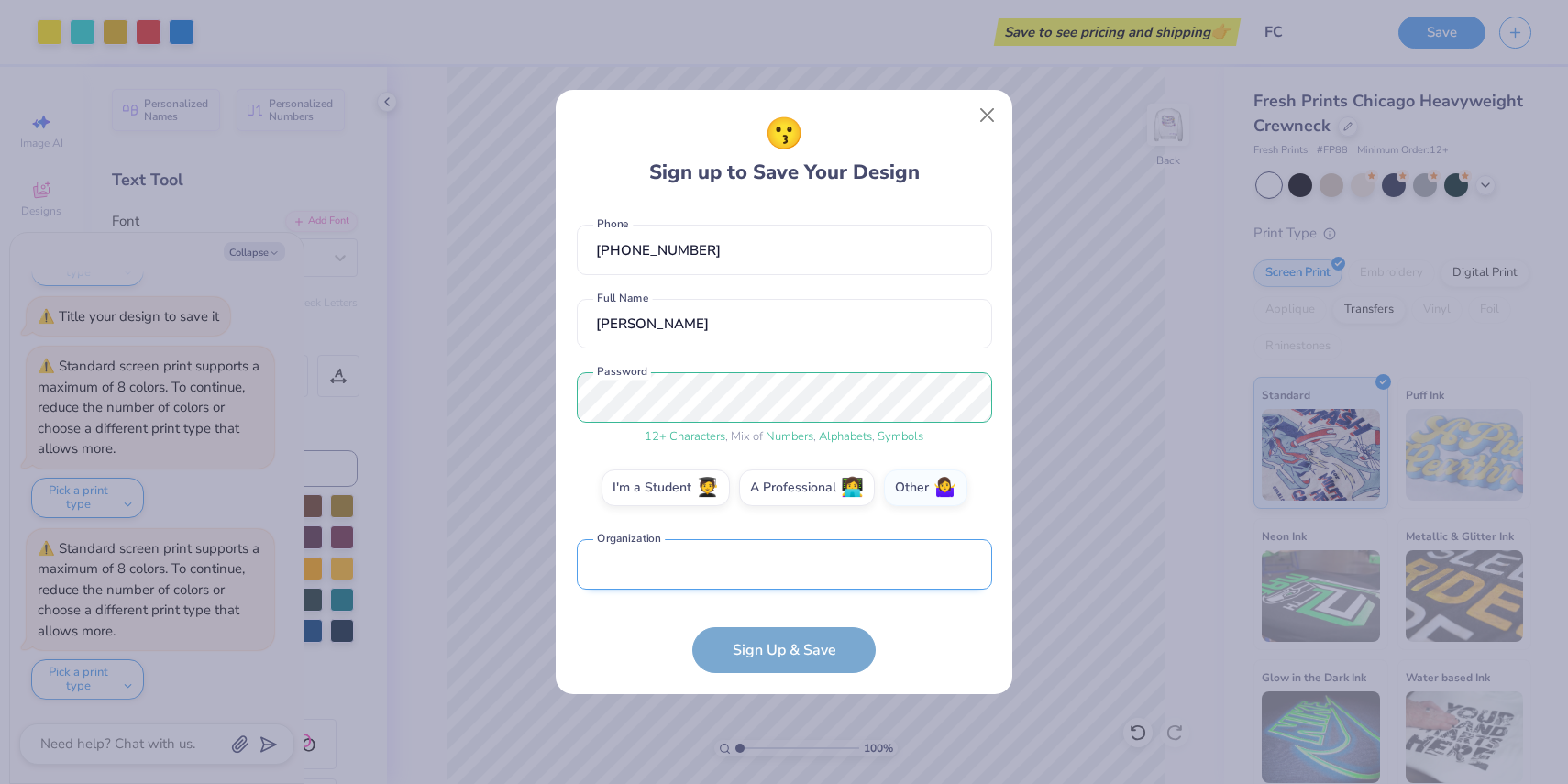
click at [848, 571] on input "text" at bounding box center [784, 564] width 415 height 50
click at [840, 572] on input "text" at bounding box center [784, 564] width 415 height 50
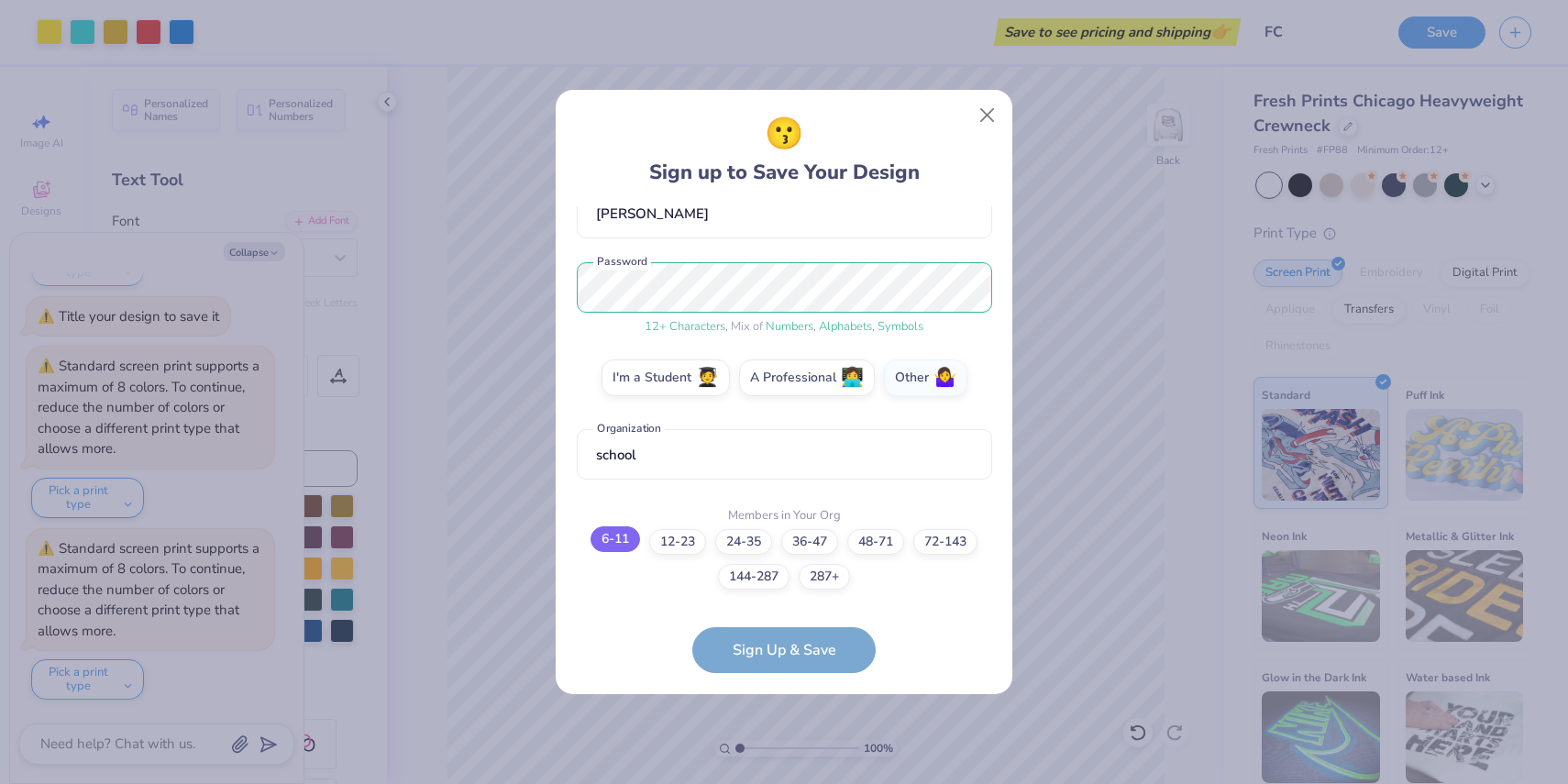
click at [615, 539] on label "6-11" at bounding box center [615, 539] width 49 height 25
click at [778, 738] on input "6-11" at bounding box center [784, 743] width 12 height 12
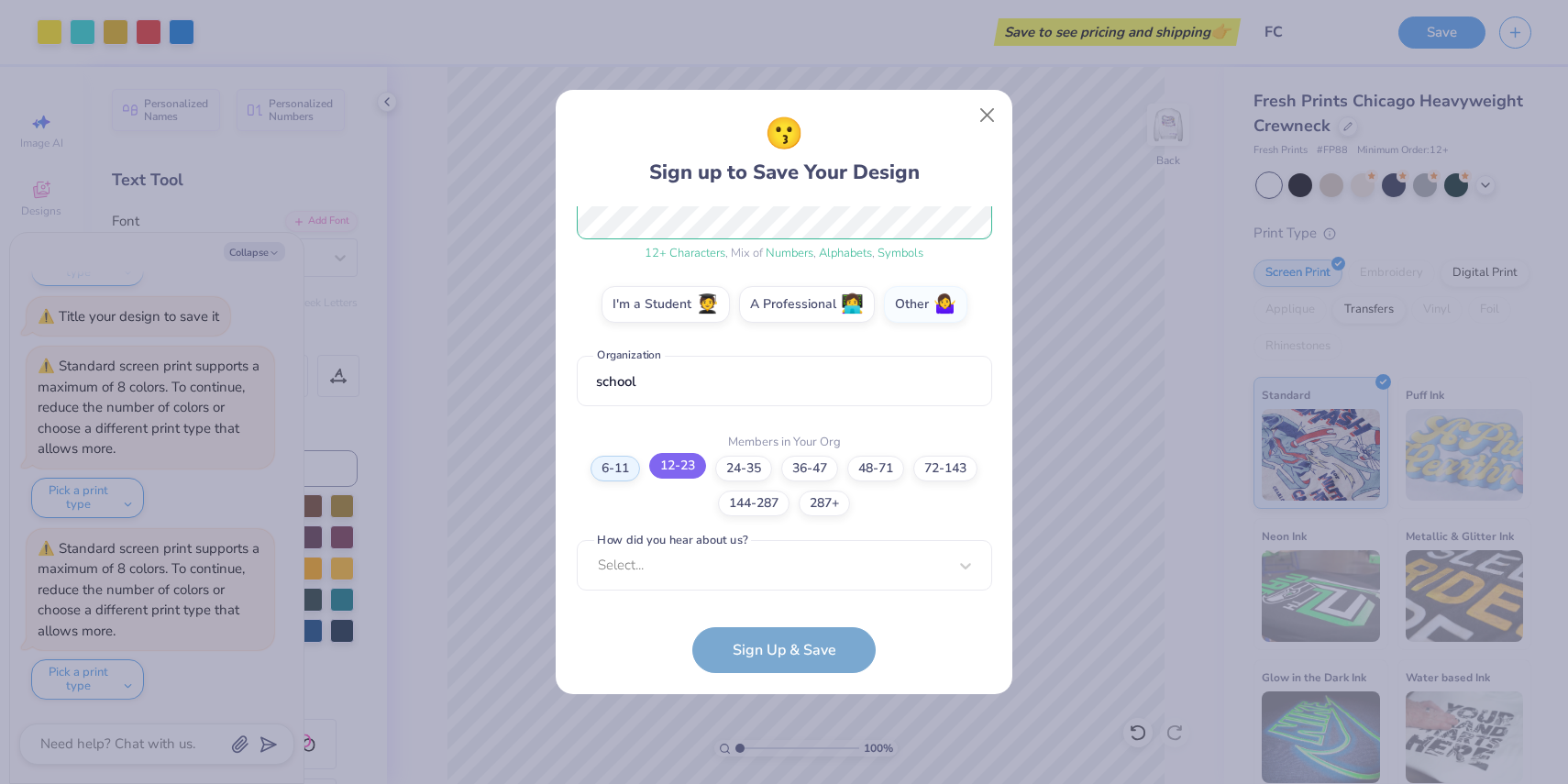
click at [669, 459] on label "12-23" at bounding box center [677, 465] width 57 height 25
click at [778, 738] on input "12-23" at bounding box center [784, 743] width 12 height 12
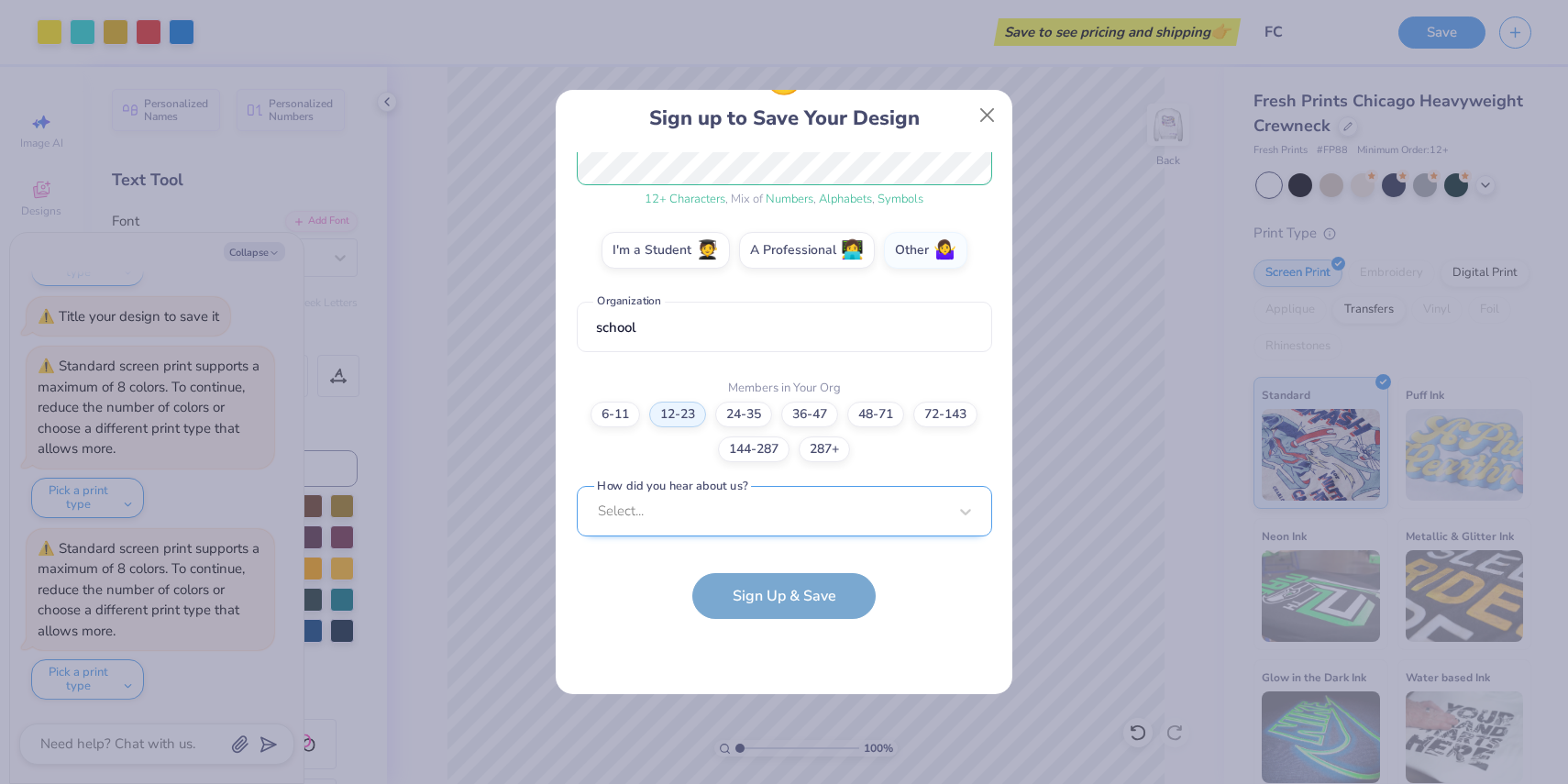
click at [692, 511] on div "Select..." at bounding box center [784, 510] width 415 height 50
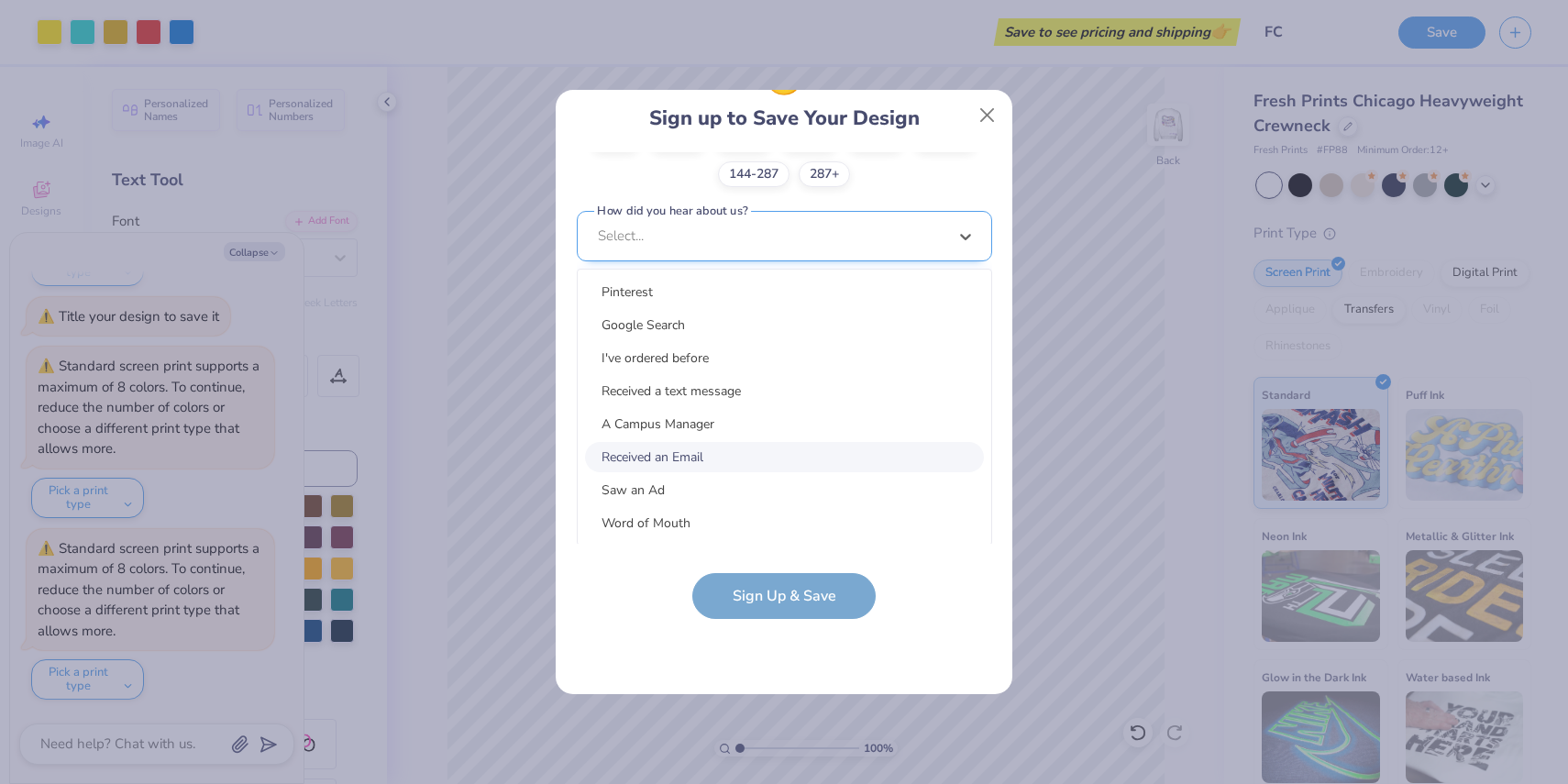
scroll to position [0, 0]
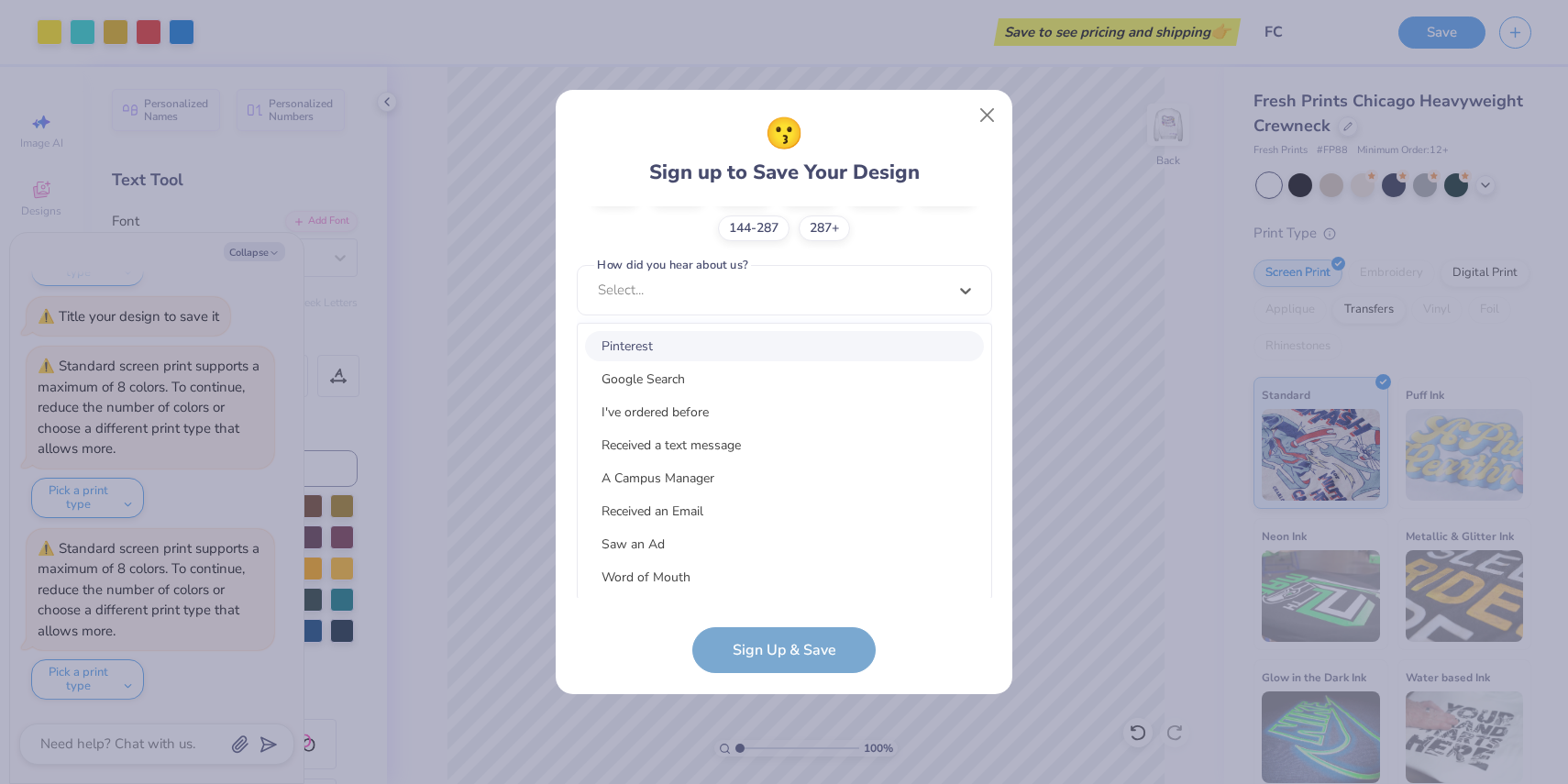
click at [656, 338] on div "Pinterest" at bounding box center [784, 346] width 399 height 30
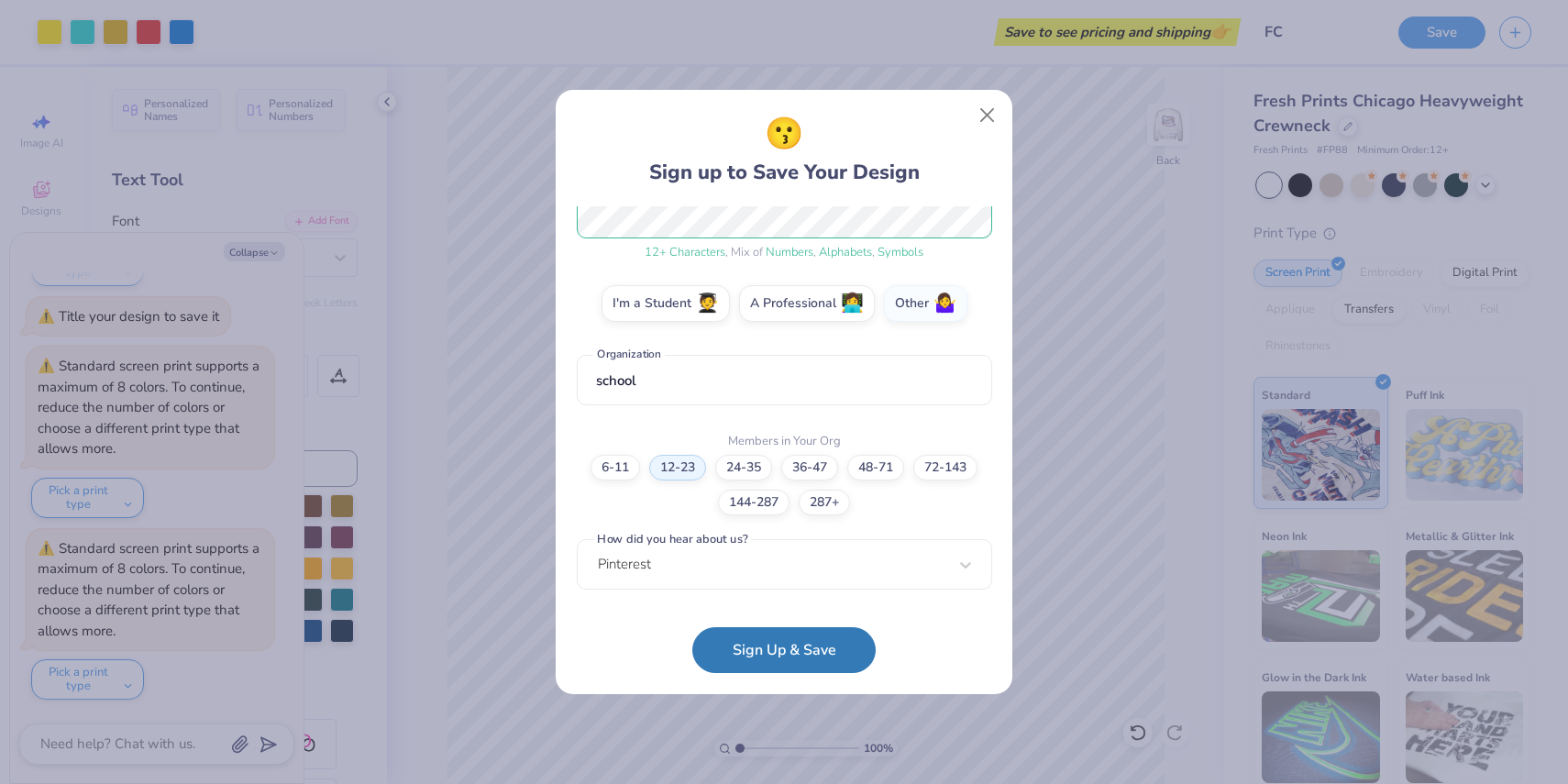
scroll to position [257, 0]
click at [771, 639] on button "Sign Up & Save" at bounding box center [784, 645] width 183 height 46
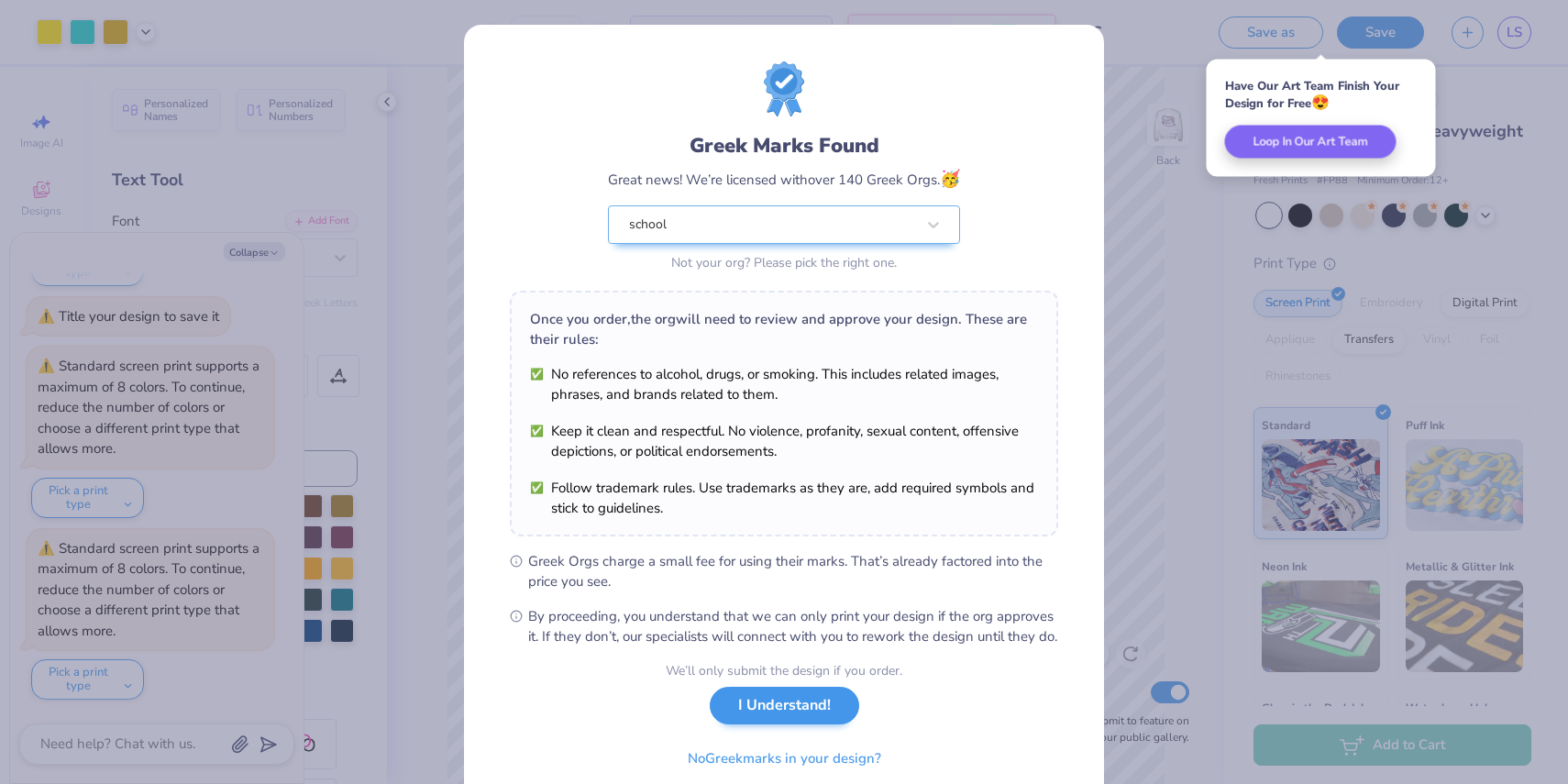
scroll to position [75, 0]
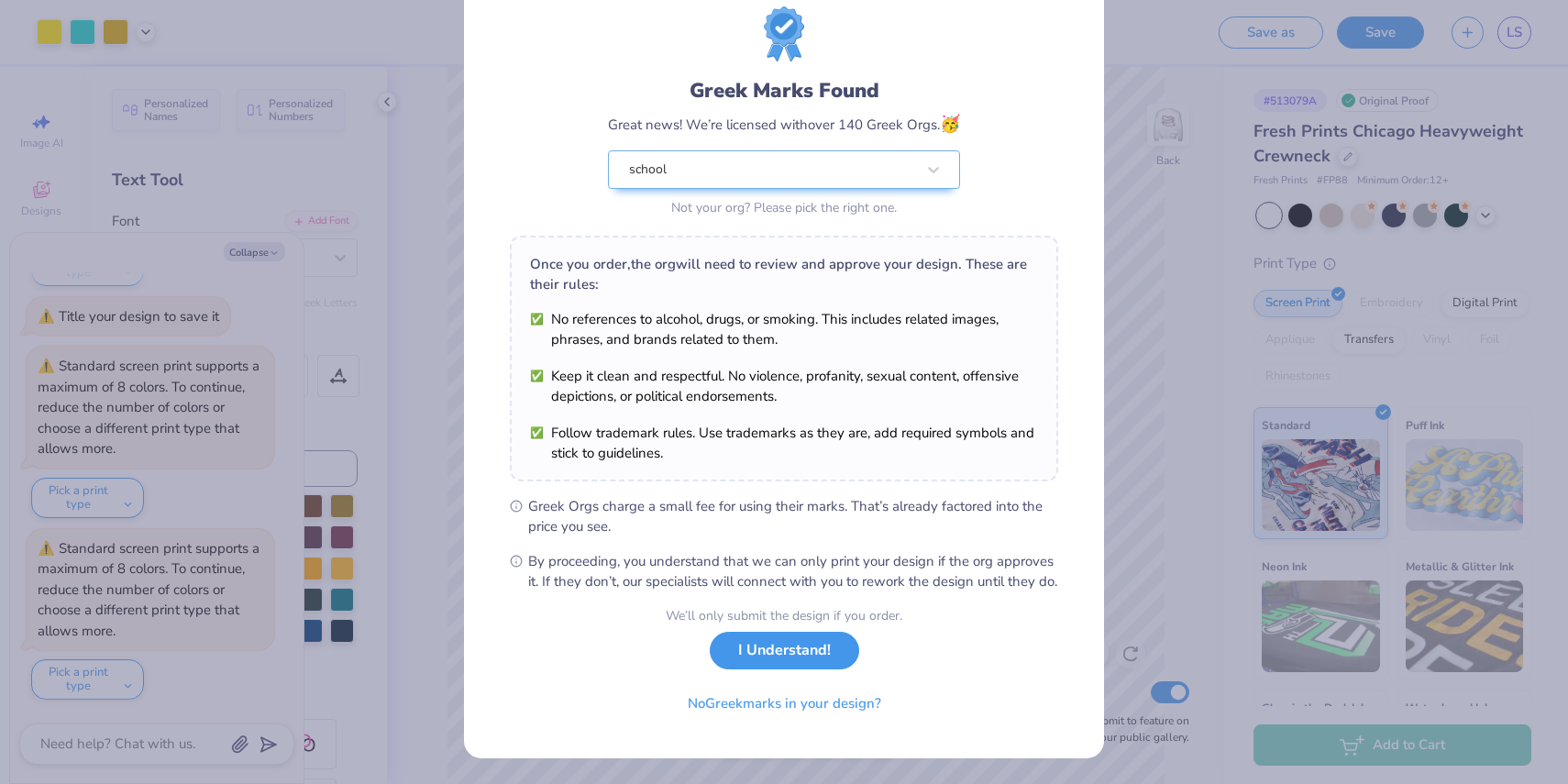
click at [801, 660] on button "I Understand!" at bounding box center [784, 651] width 149 height 38
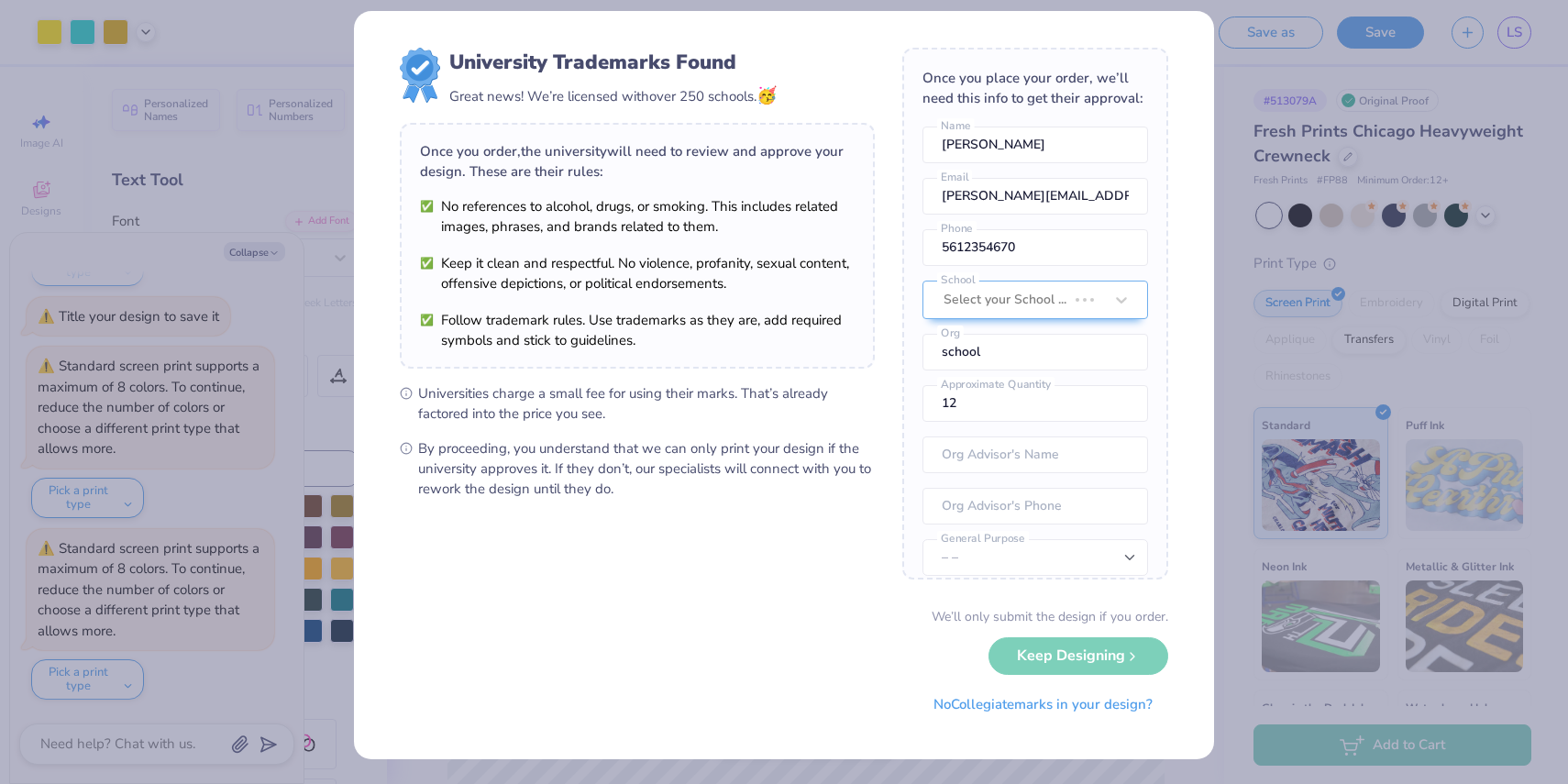
scroll to position [0, 0]
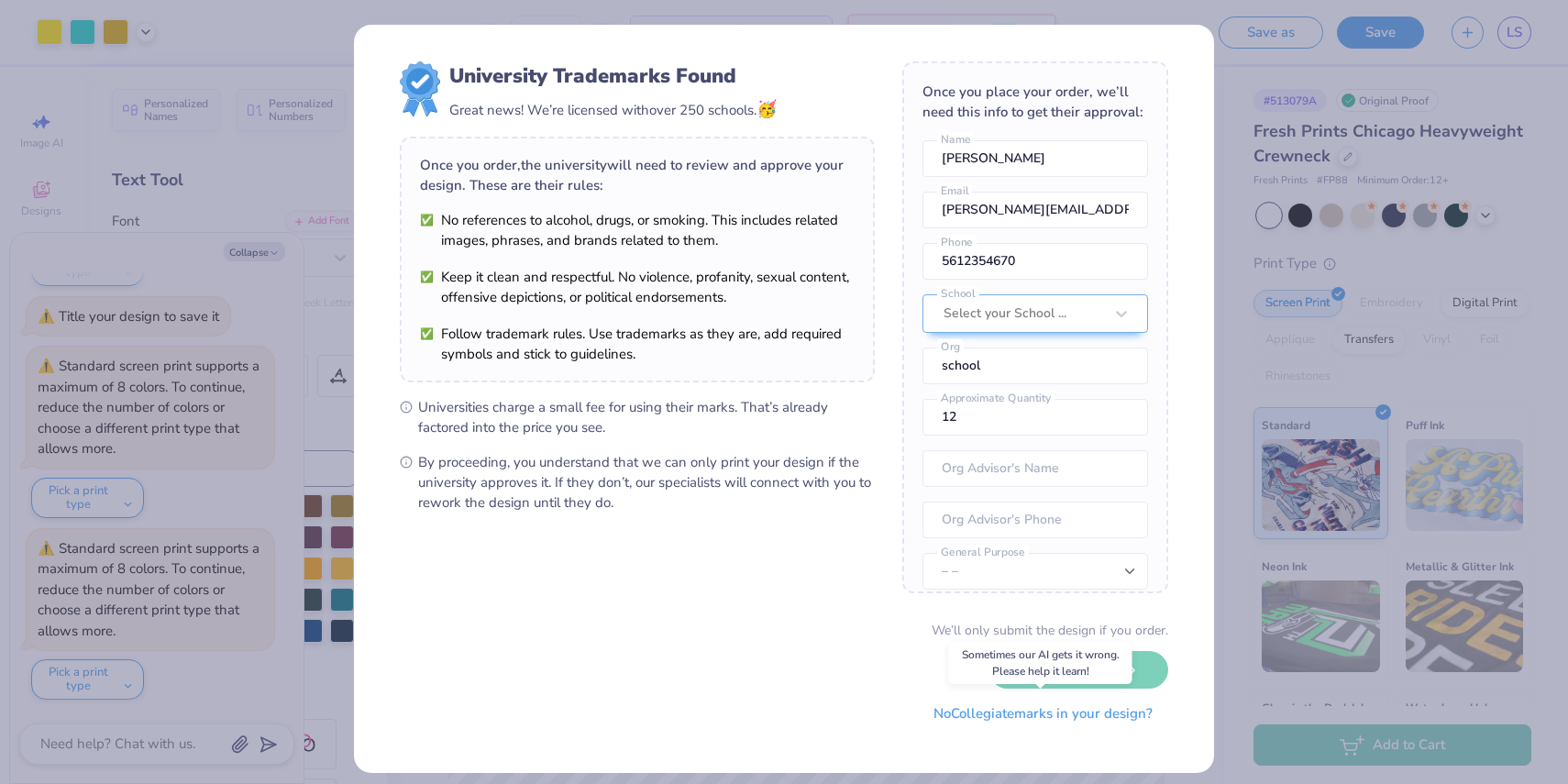
click at [996, 707] on button "No Collegiate marks in your design?" at bounding box center [1043, 714] width 250 height 38
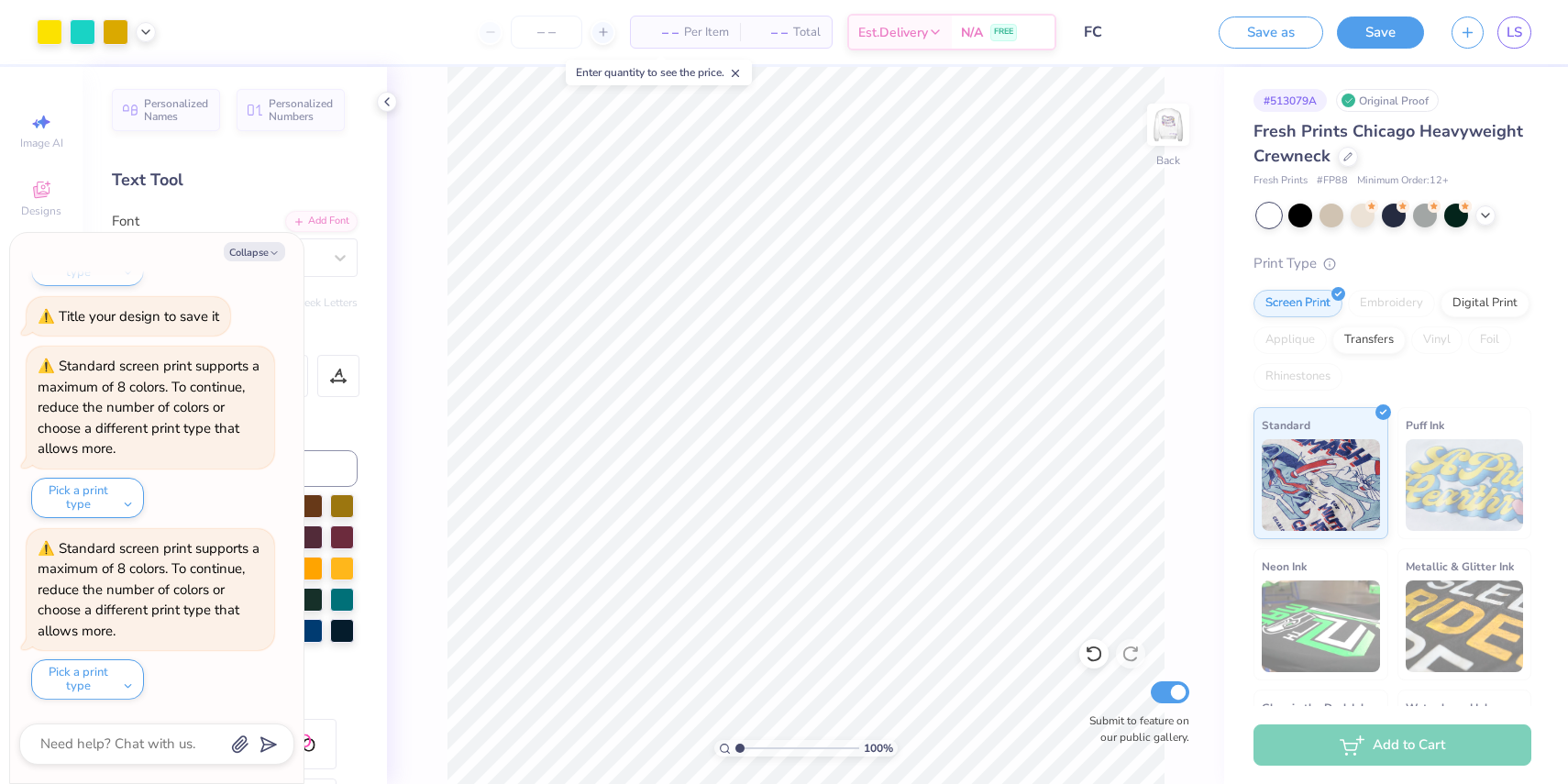
click at [1371, 37] on button "Save" at bounding box center [1380, 32] width 87 height 32
click at [713, 76] on div "Enter quantity to see the price." at bounding box center [659, 72] width 186 height 25
click at [561, 28] on icon at bounding box center [566, 32] width 13 height 13
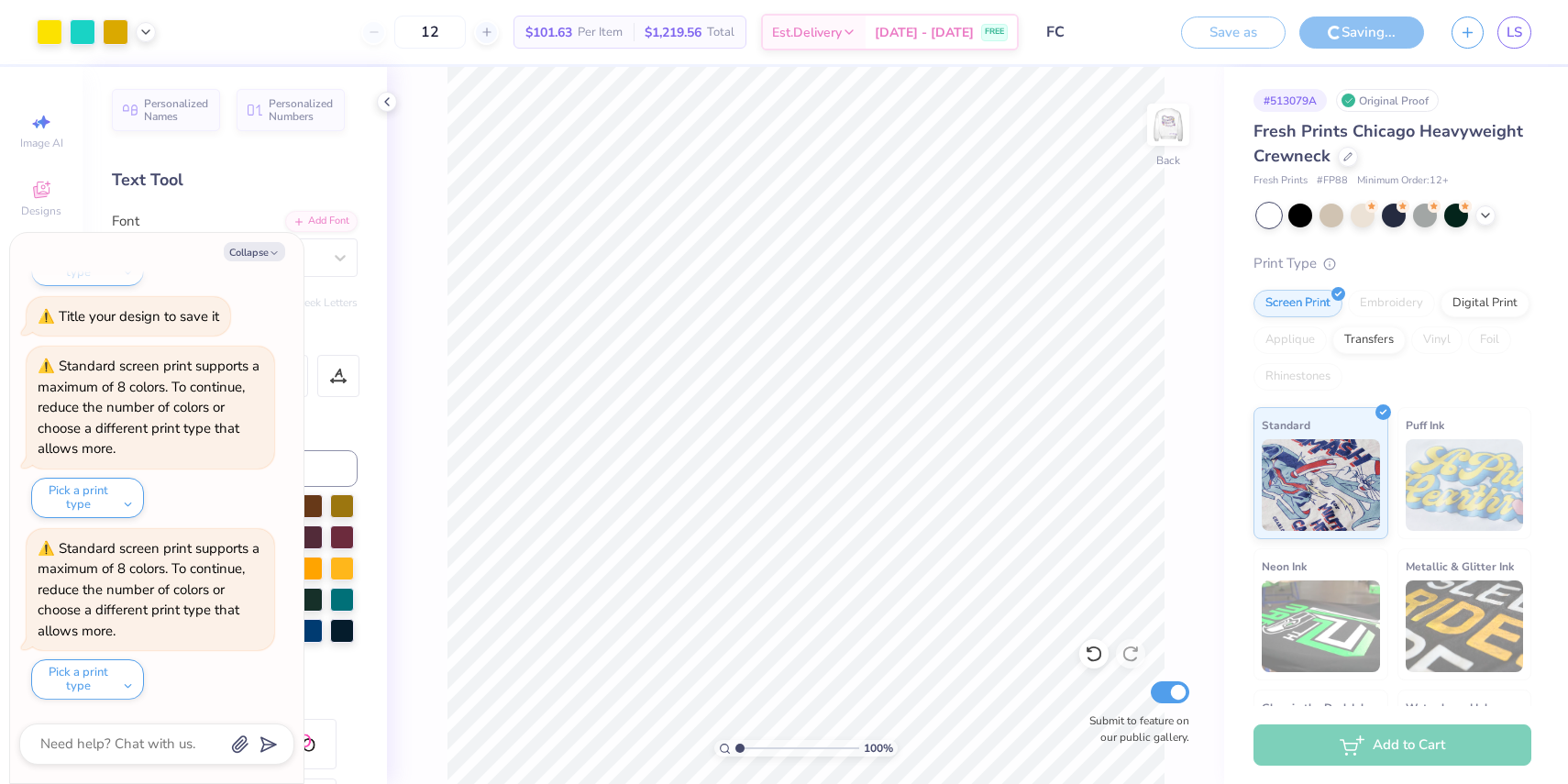
click at [402, 33] on div "12" at bounding box center [430, 32] width 138 height 33
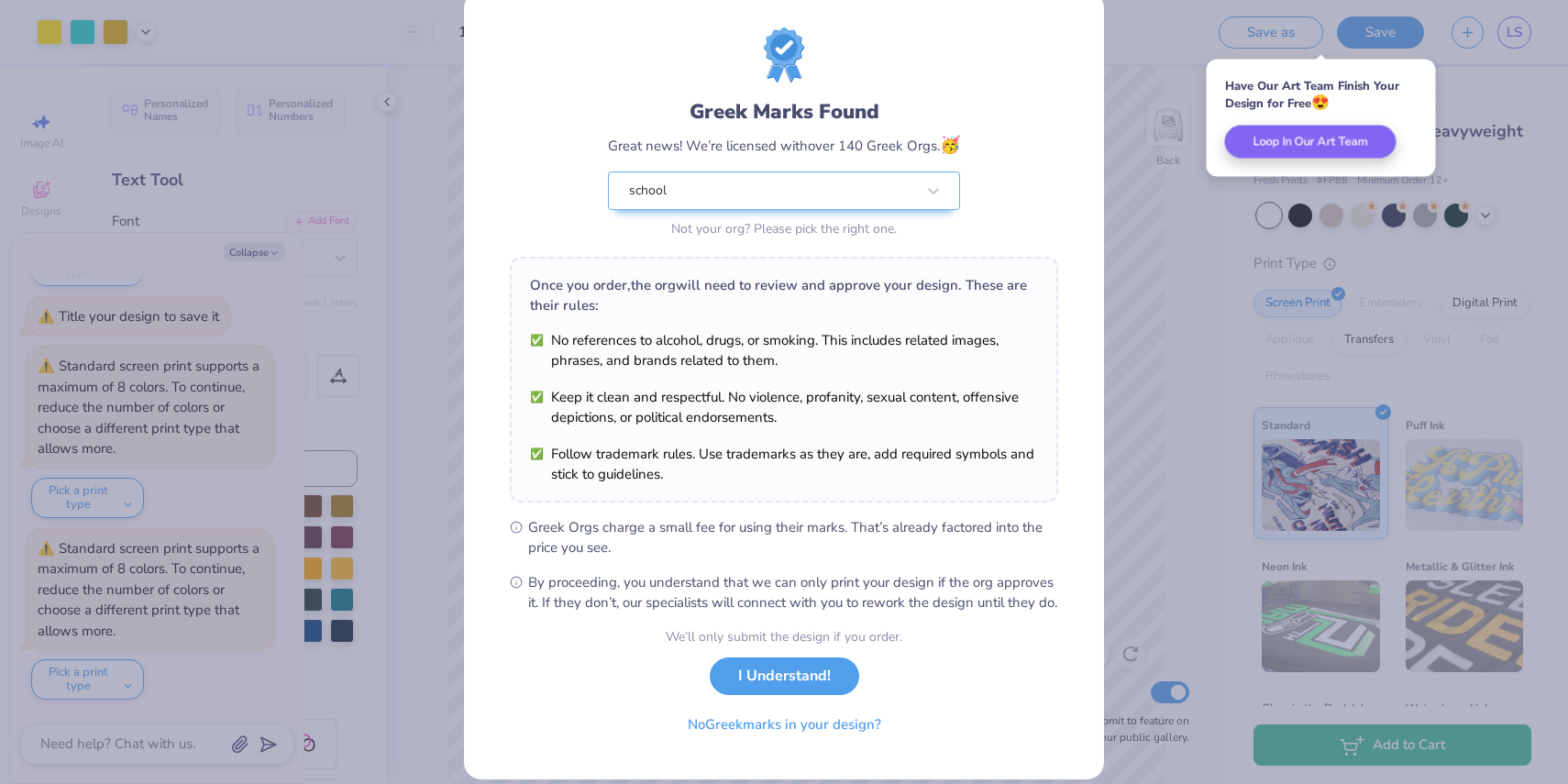
scroll to position [75, 0]
